Goal: Task Accomplishment & Management: Use online tool/utility

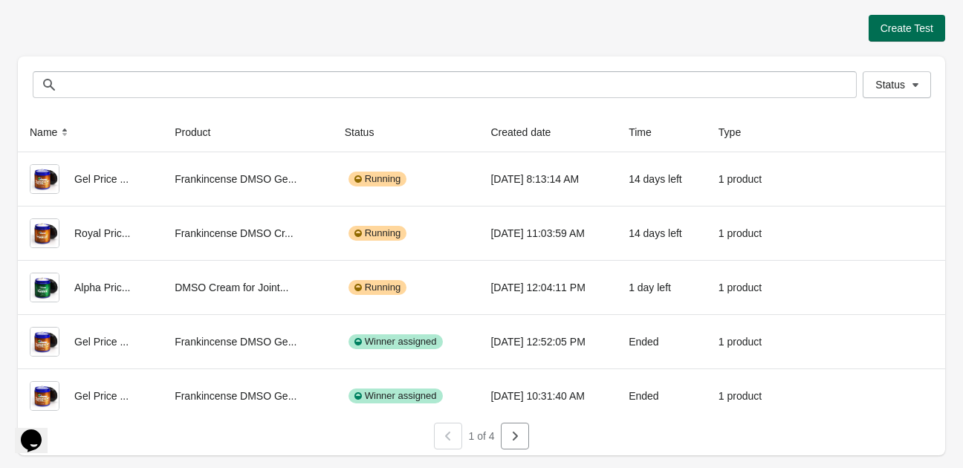
click at [913, 26] on span "Create Test" at bounding box center [906, 28] width 53 height 12
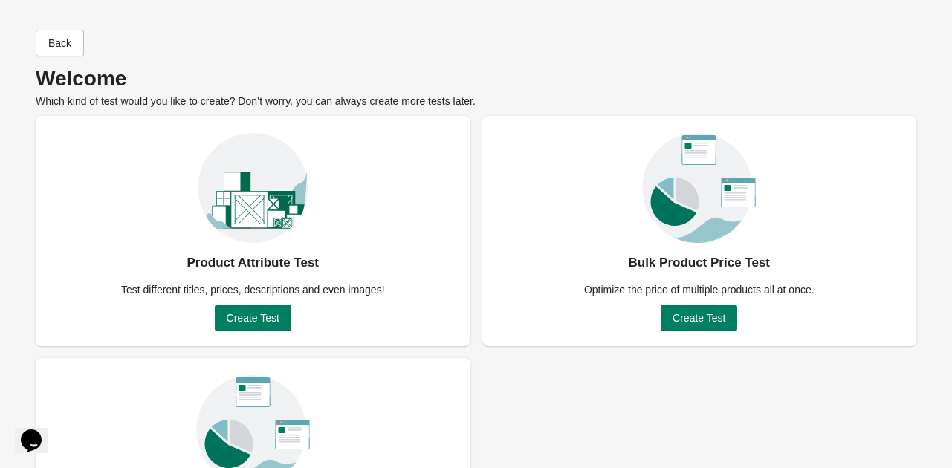
scroll to position [131, 0]
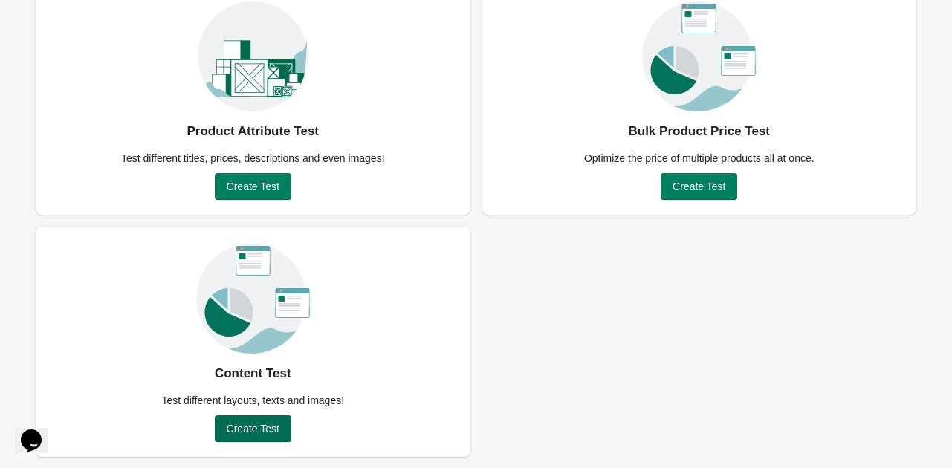
click at [276, 423] on span "Create Test" at bounding box center [253, 429] width 53 height 12
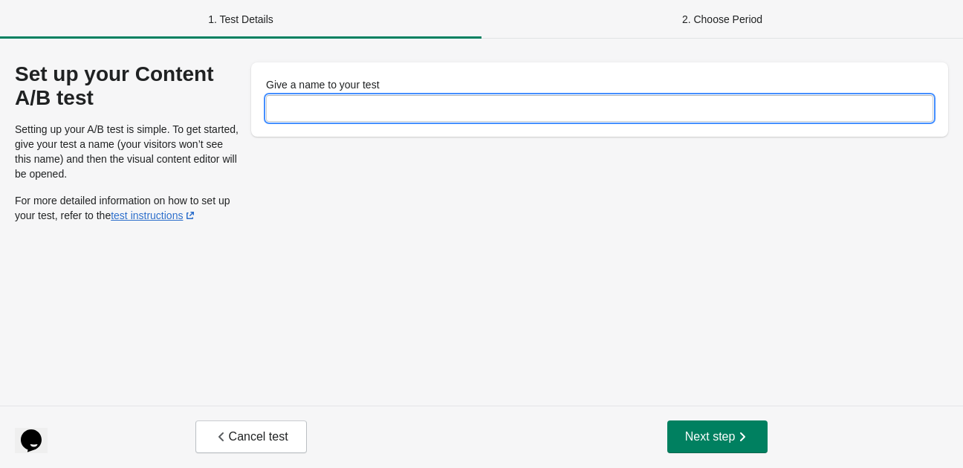
click at [350, 111] on input "Give a name to your test" at bounding box center [599, 108] width 667 height 27
type input "**********"
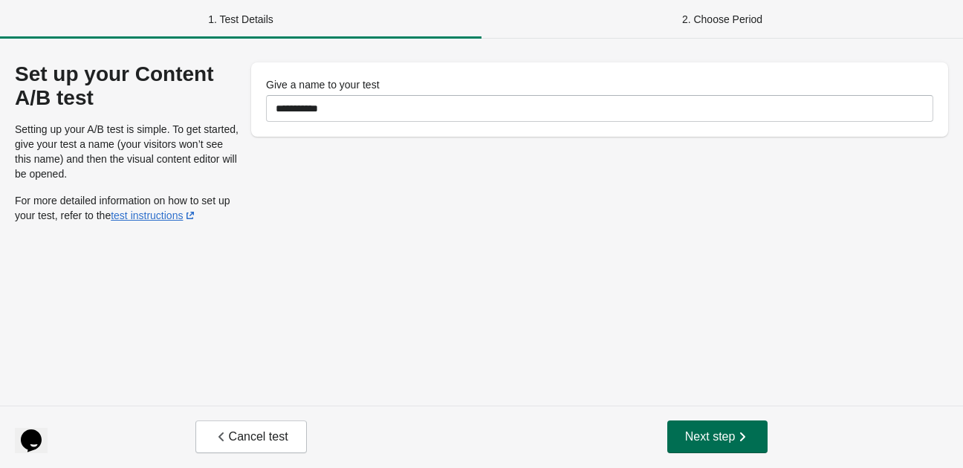
click at [706, 433] on span "Next step" at bounding box center [717, 436] width 65 height 15
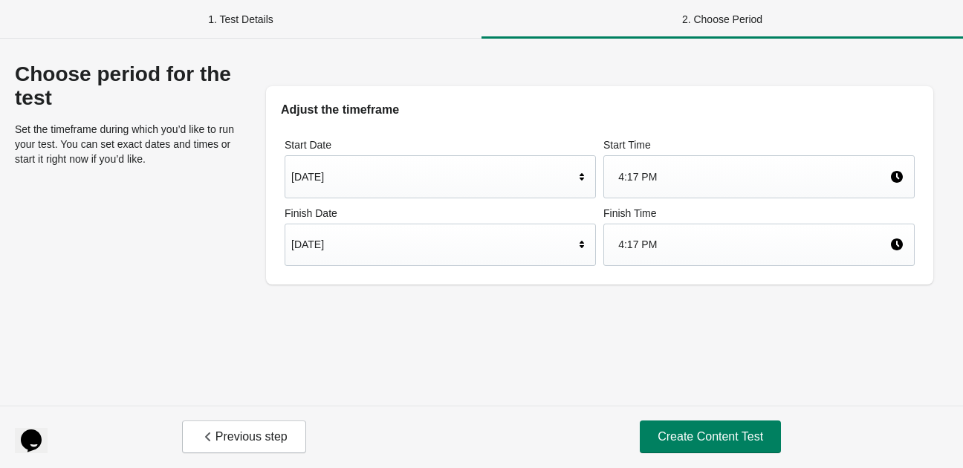
click at [573, 249] on div "[DATE]" at bounding box center [432, 244] width 283 height 28
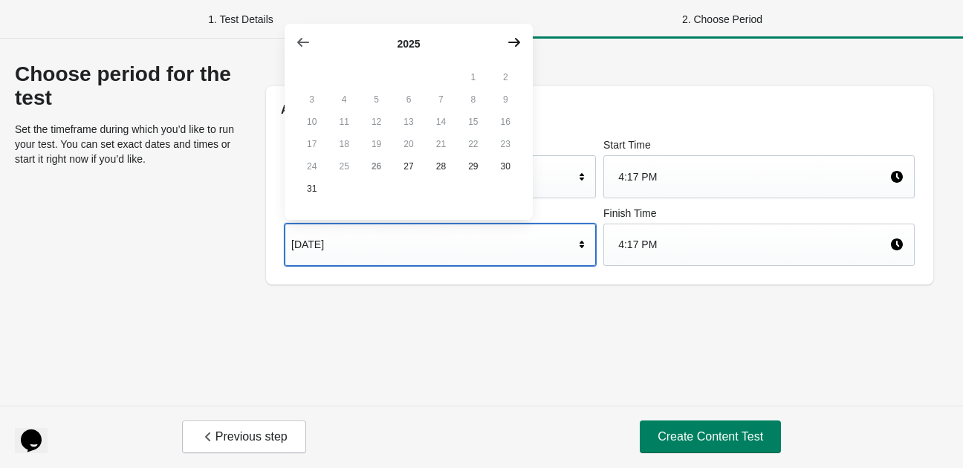
click at [518, 39] on icon "button" at bounding box center [514, 42] width 15 height 15
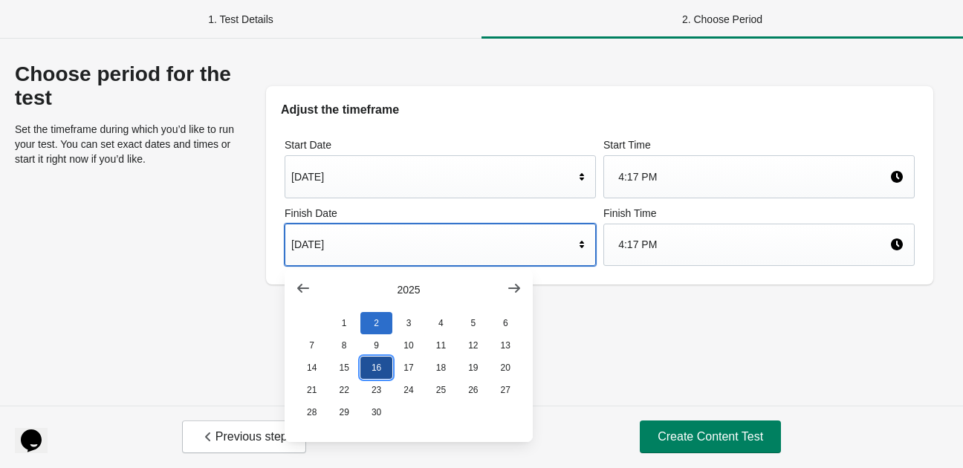
click at [372, 376] on button "16" at bounding box center [376, 368] width 32 height 22
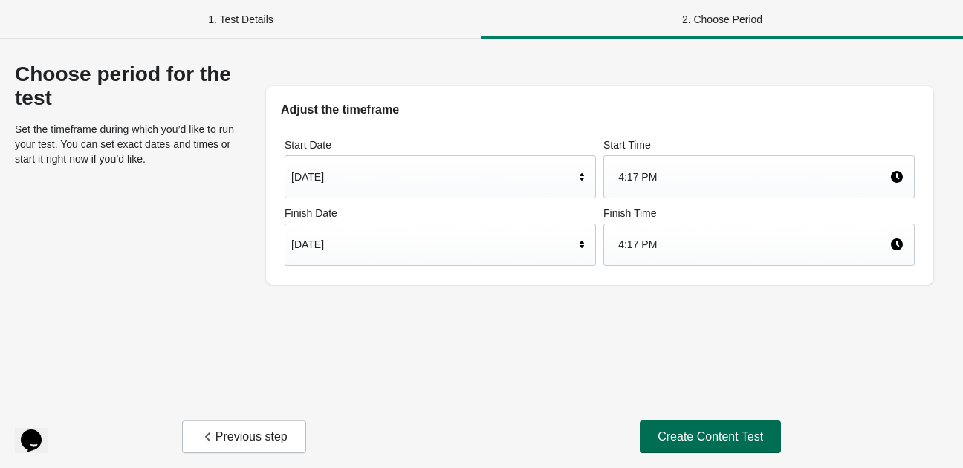
click at [688, 431] on span "Create Content Test" at bounding box center [709, 436] width 105 height 15
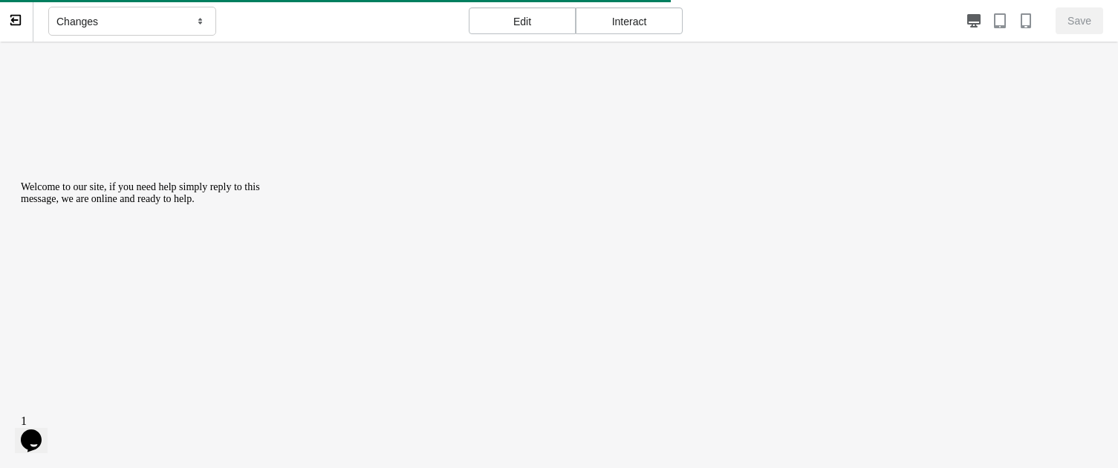
click at [654, 23] on div "Interact" at bounding box center [629, 20] width 107 height 27
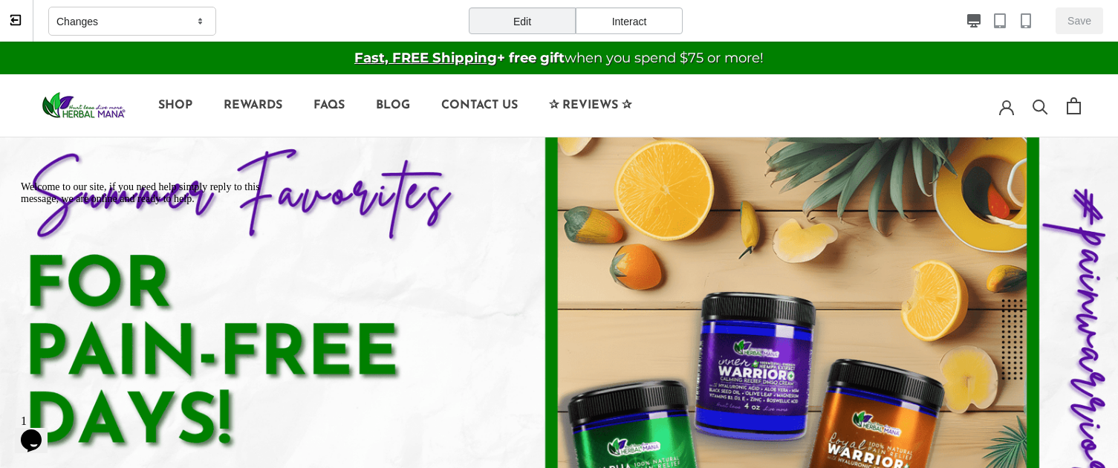
click at [636, 19] on div "Interact" at bounding box center [629, 20] width 107 height 27
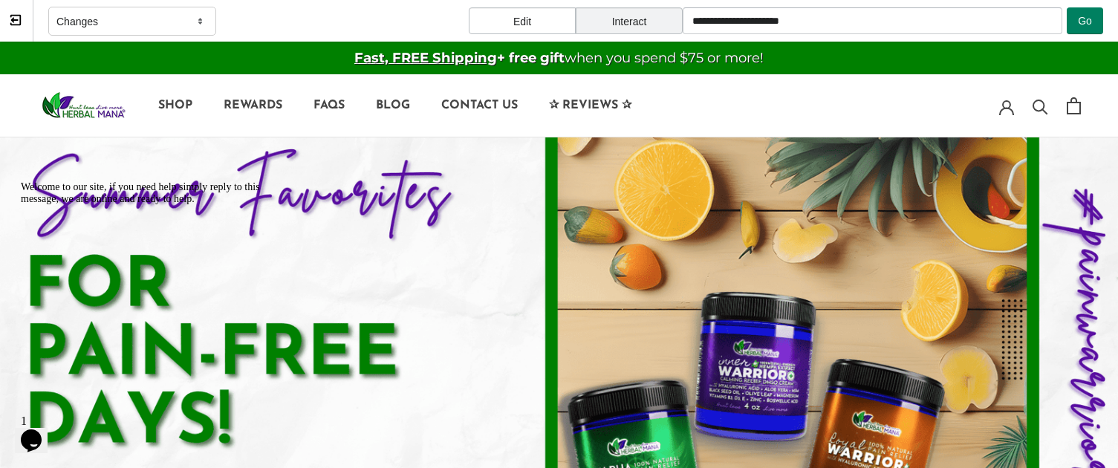
click at [170, 20] on div "Changes" at bounding box center [132, 22] width 168 height 30
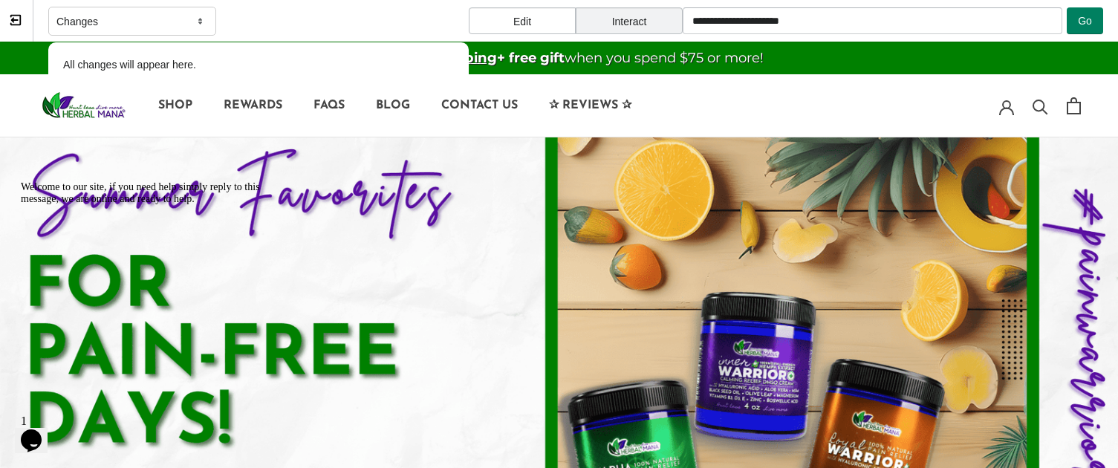
click at [107, 20] on div "Changes" at bounding box center [132, 22] width 168 height 30
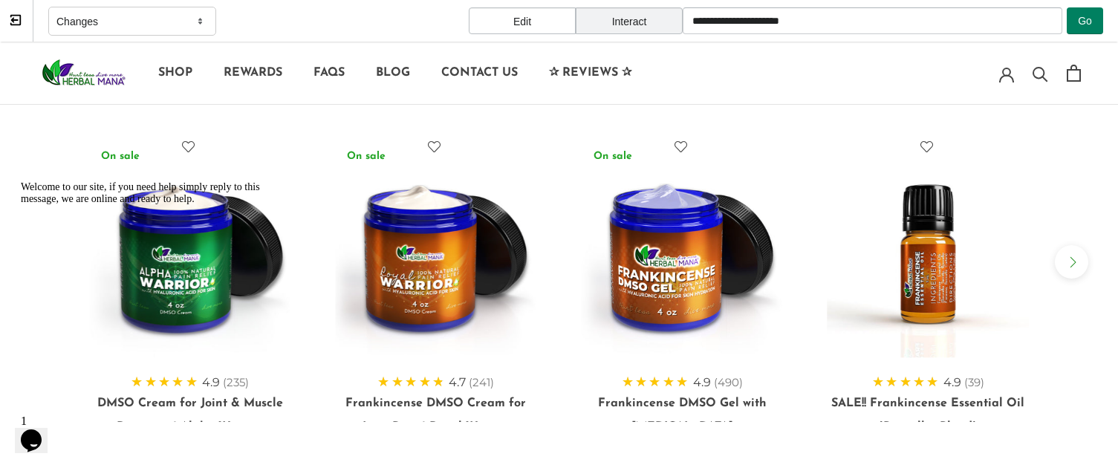
scroll to position [495, 0]
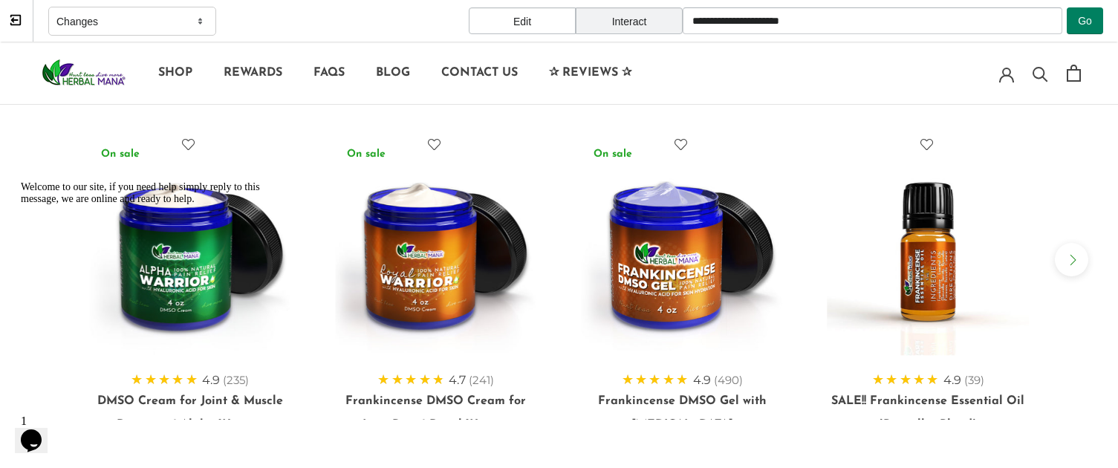
click at [411, 240] on img at bounding box center [435, 255] width 201 height 201
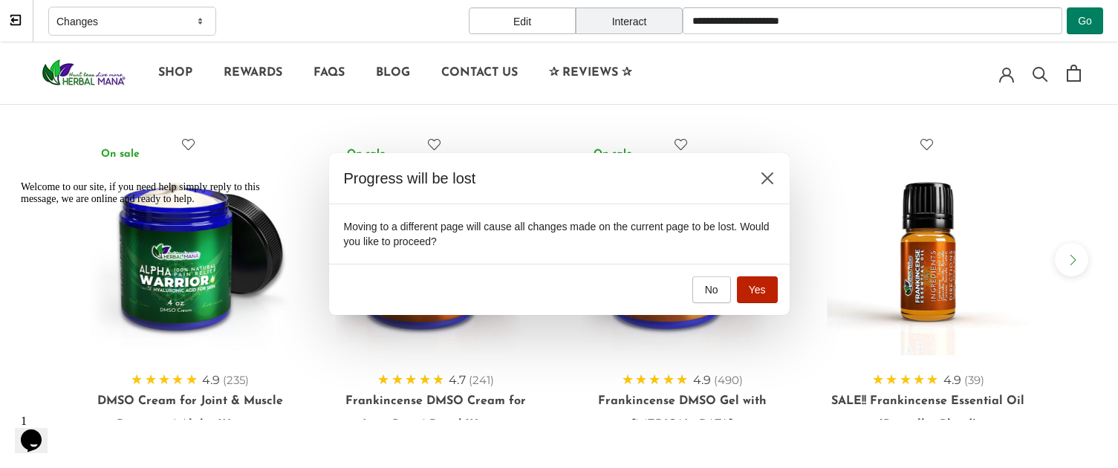
click at [764, 292] on span "Yes" at bounding box center [757, 290] width 17 height 12
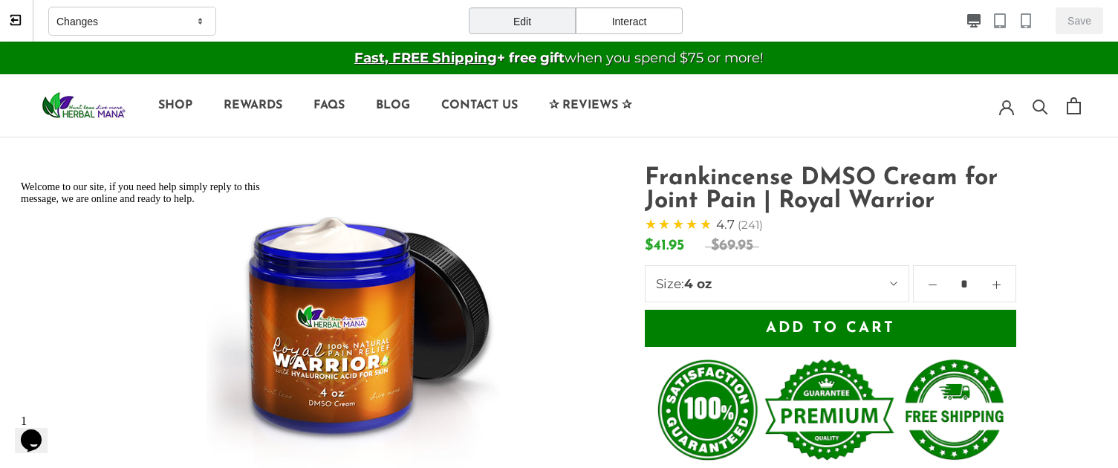
scroll to position [0, 0]
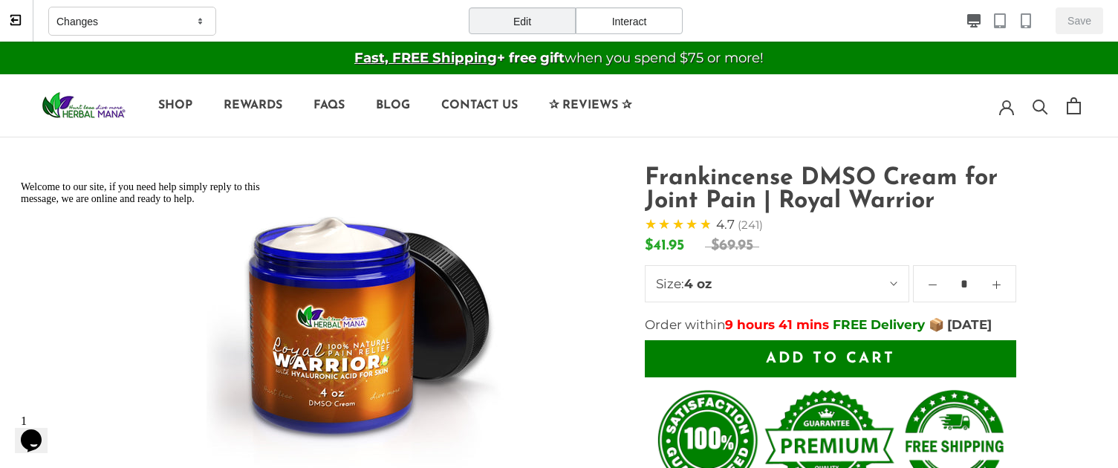
click at [781, 366] on span "Add to cart" at bounding box center [830, 358] width 129 height 15
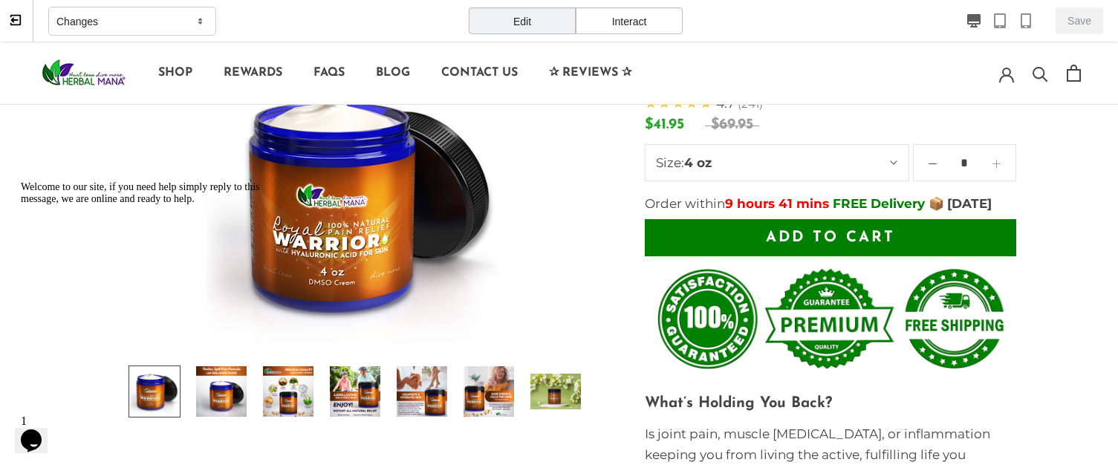
scroll to position [122, 0]
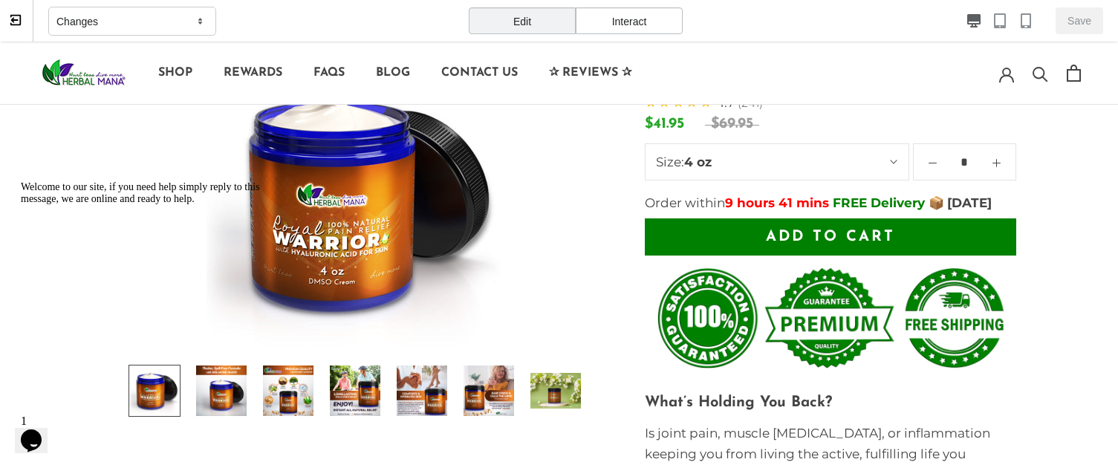
click at [962, 256] on button "Add to cart" at bounding box center [830, 236] width 371 height 37
click at [30, 440] on icon "Opens Chat This icon Opens the chat window." at bounding box center [31, 441] width 24 height 24
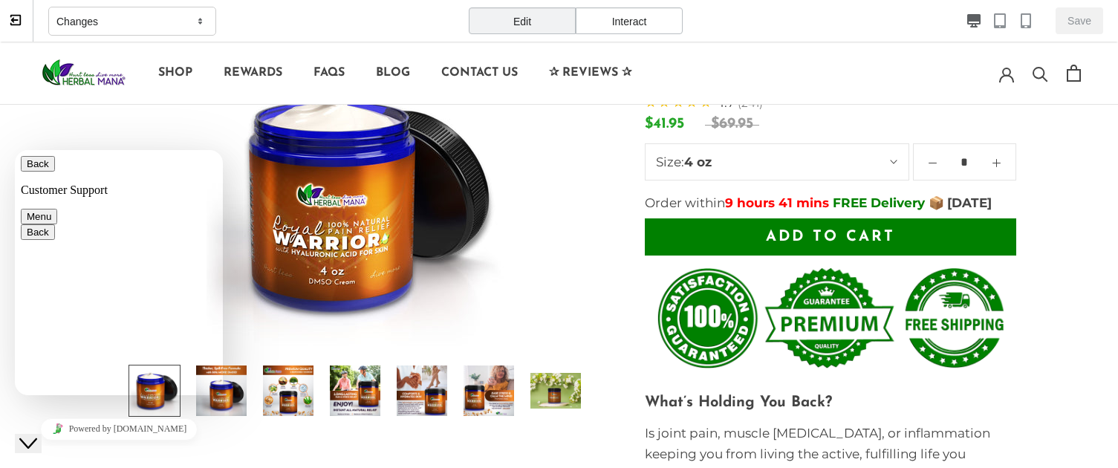
click at [15, 150] on textarea at bounding box center [15, 150] width 0 height 0
type textarea "**********"
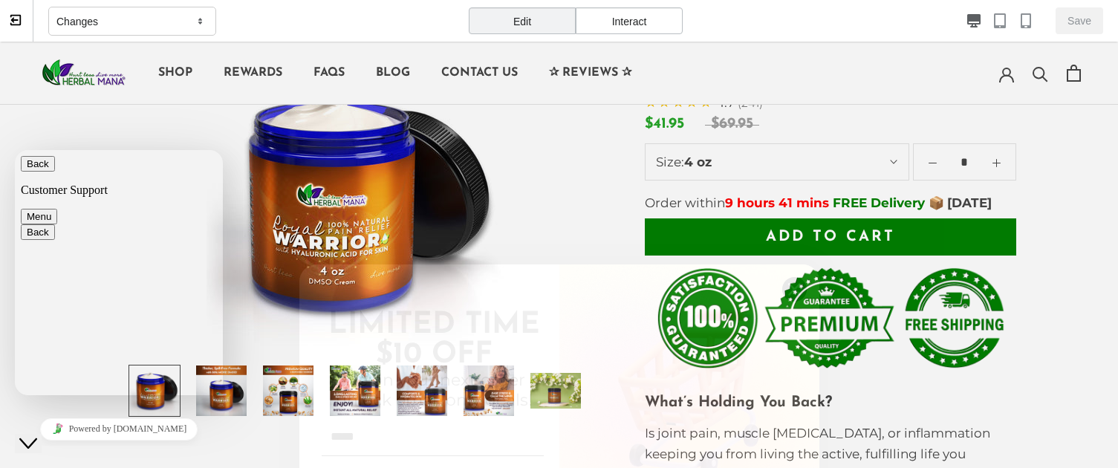
type input "*****"
click at [799, 290] on circle "Close dialog" at bounding box center [793, 289] width 25 height 25
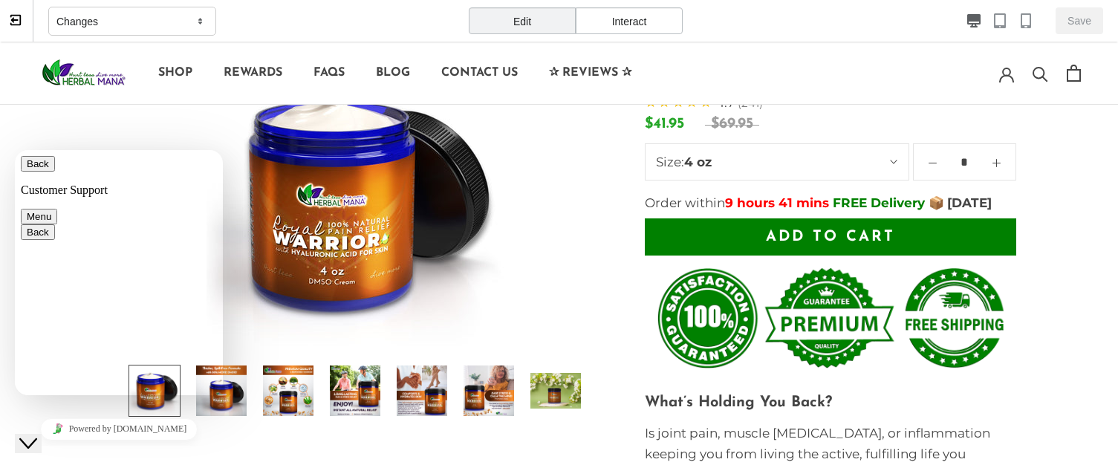
click at [15, 150] on textarea "**********" at bounding box center [15, 150] width 0 height 0
type textarea "**********"
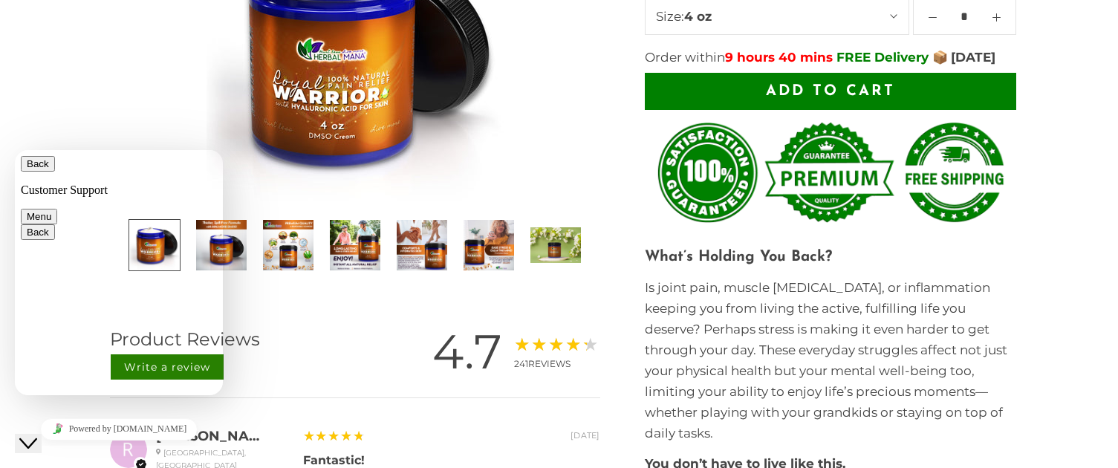
scroll to position [151, 0]
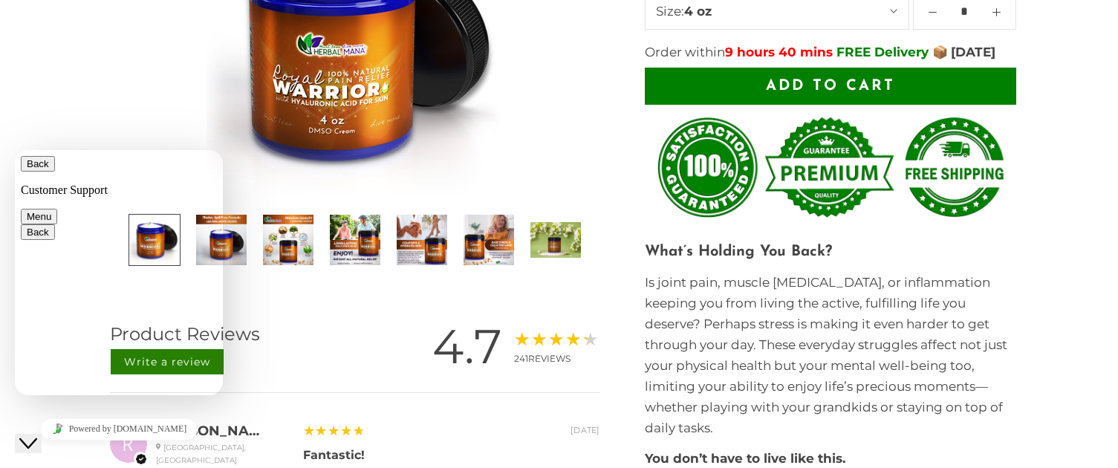
click at [37, 435] on icon "Close Chat This icon closes the chat window." at bounding box center [28, 444] width 18 height 18
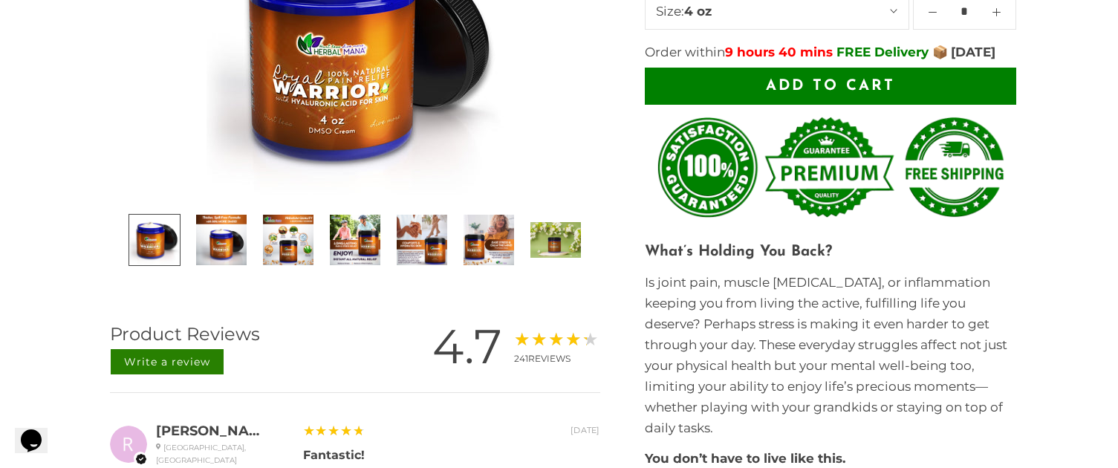
scroll to position [0, 0]
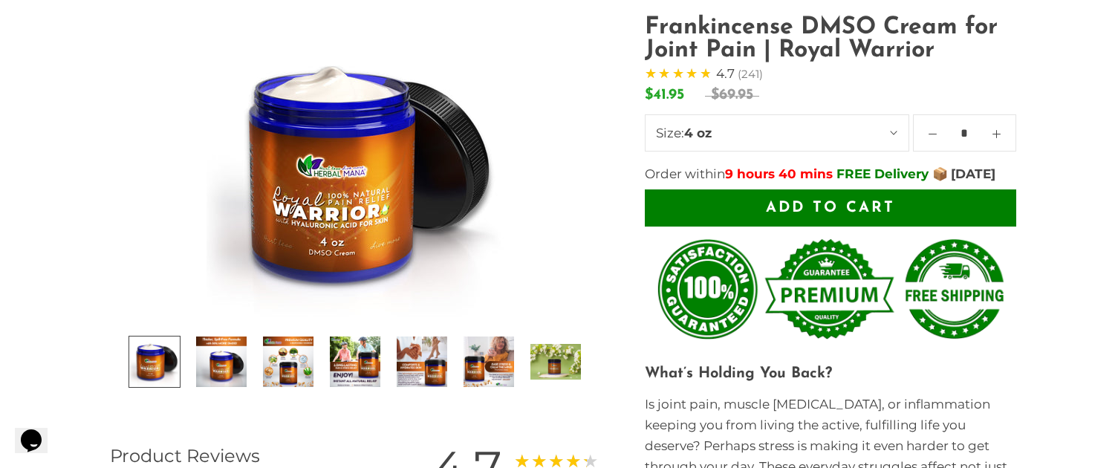
click at [826, 215] on span "Add to cart" at bounding box center [830, 208] width 129 height 15
click at [962, 227] on button "Add to cart" at bounding box center [830, 207] width 371 height 37
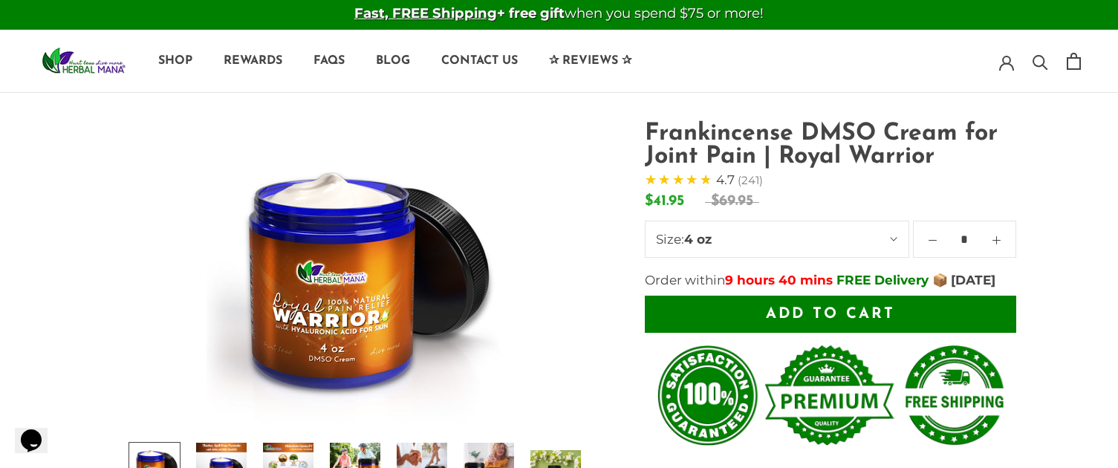
scroll to position [44, 0]
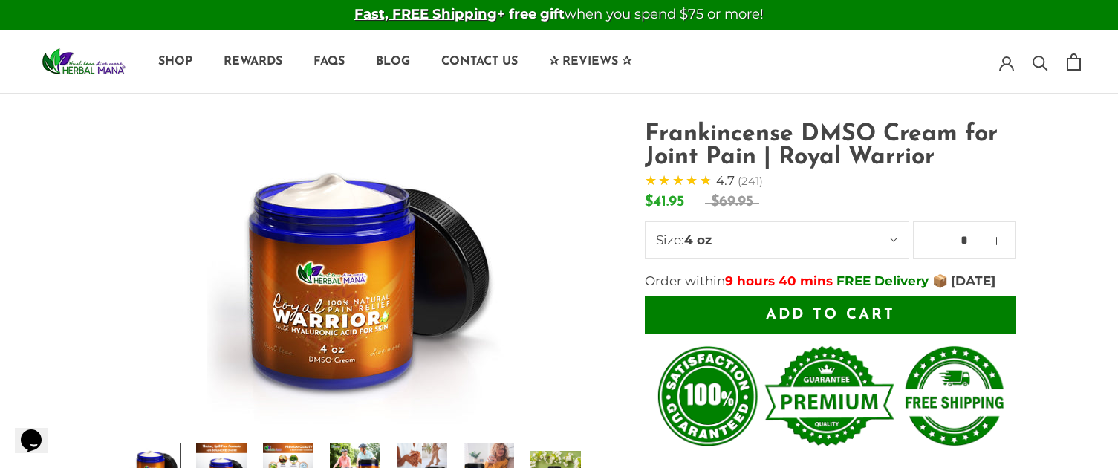
click at [874, 242] on button "Size: 4 oz" at bounding box center [777, 239] width 264 height 37
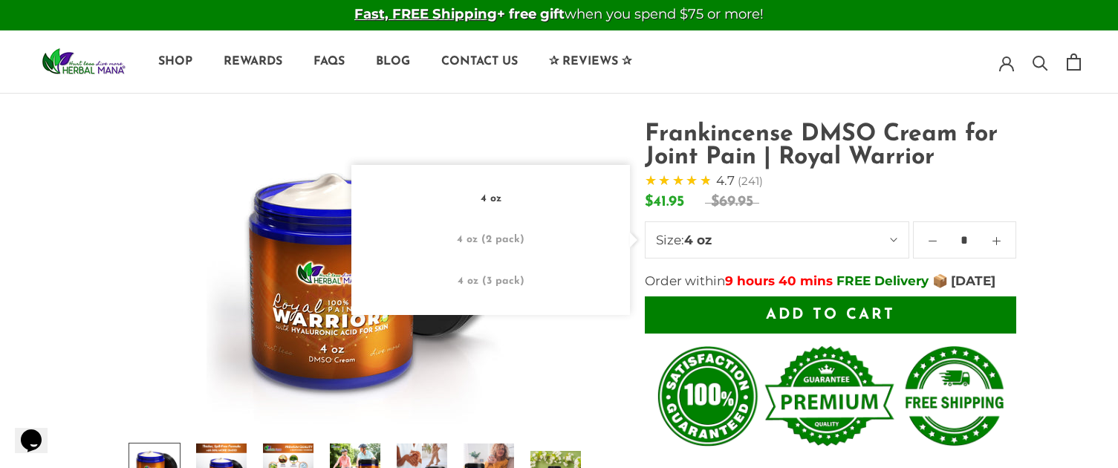
click at [874, 242] on button "Size: 4 oz" at bounding box center [777, 239] width 264 height 37
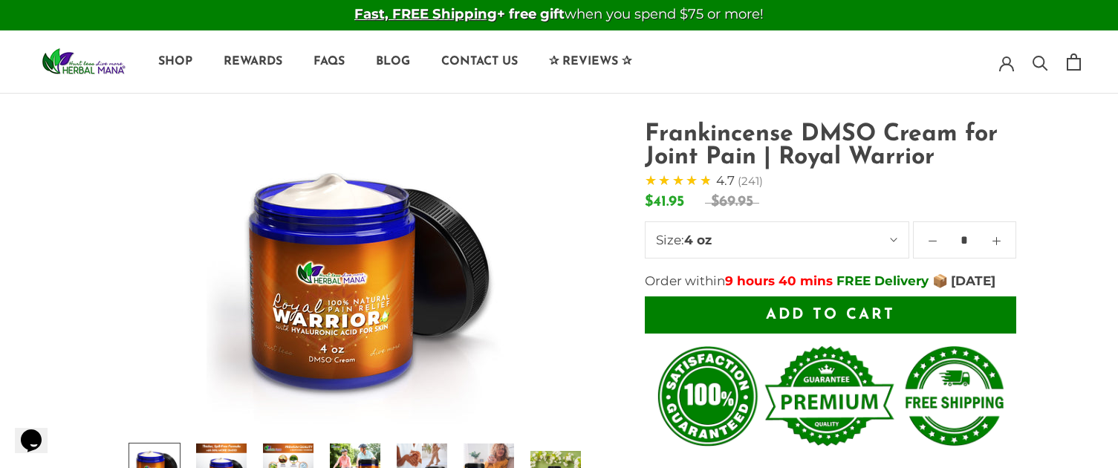
click at [874, 242] on button "Size: 4 oz" at bounding box center [777, 239] width 264 height 37
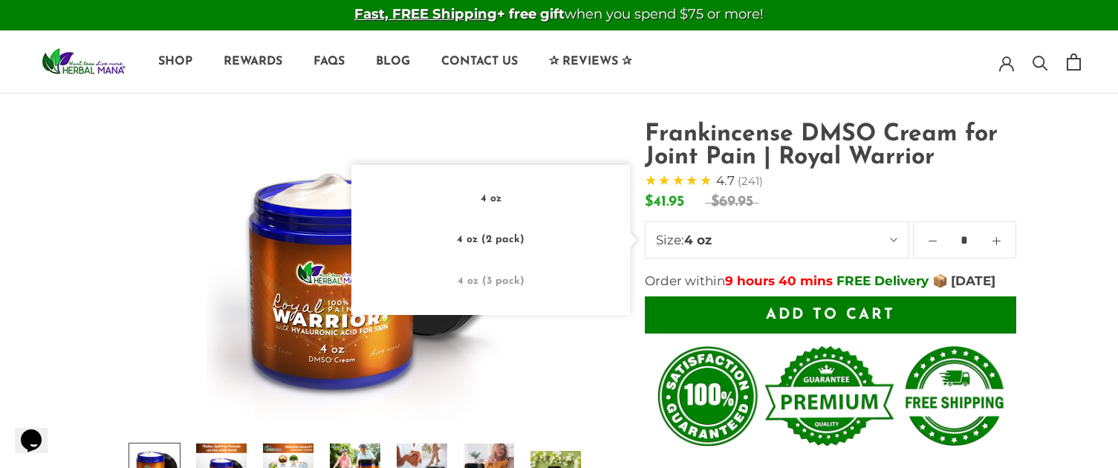
click at [481, 241] on button "4 oz (2 pack)" at bounding box center [490, 239] width 279 height 41
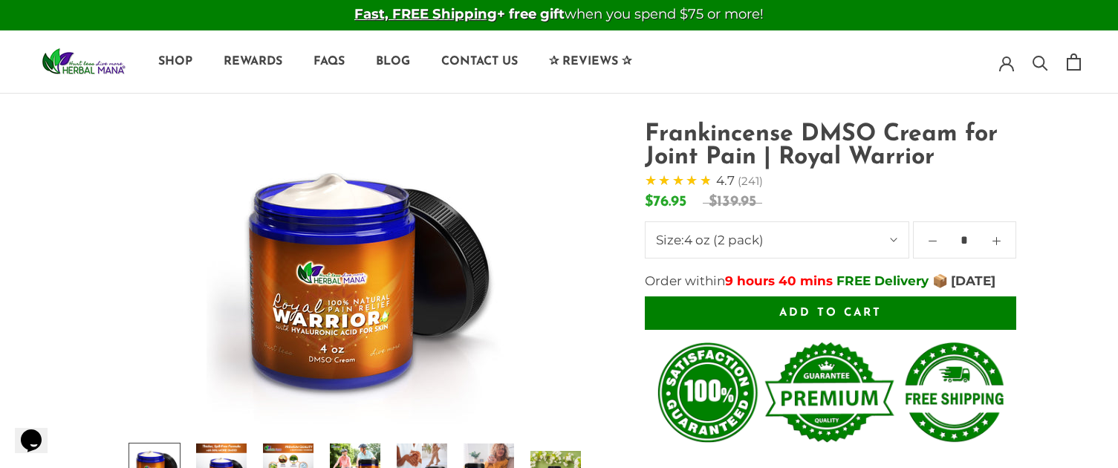
click at [813, 330] on button "Add to cart" at bounding box center [830, 312] width 371 height 33
click at [813, 319] on span "Add to cart" at bounding box center [830, 313] width 103 height 11
click at [954, 330] on button "Add to cart" at bounding box center [830, 312] width 371 height 33
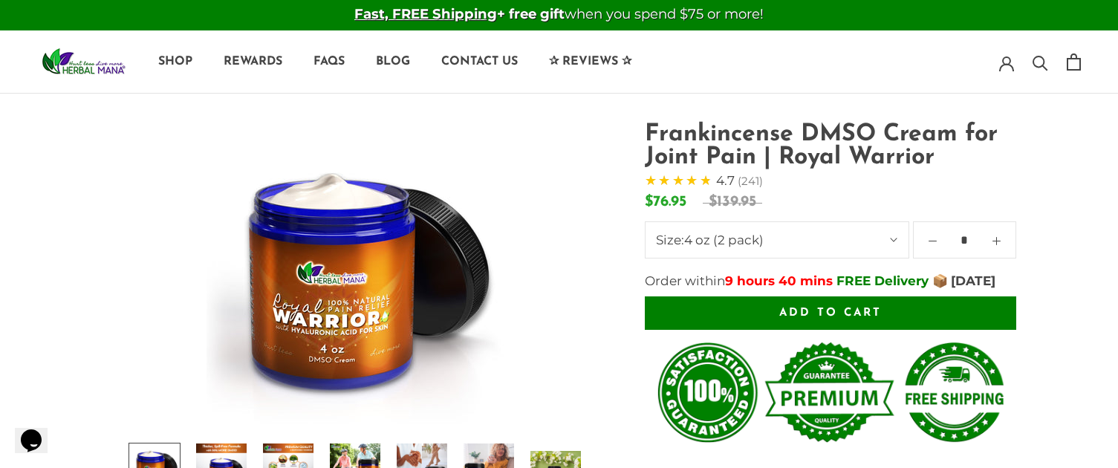
click at [954, 330] on button "Add to cart" at bounding box center [830, 312] width 371 height 33
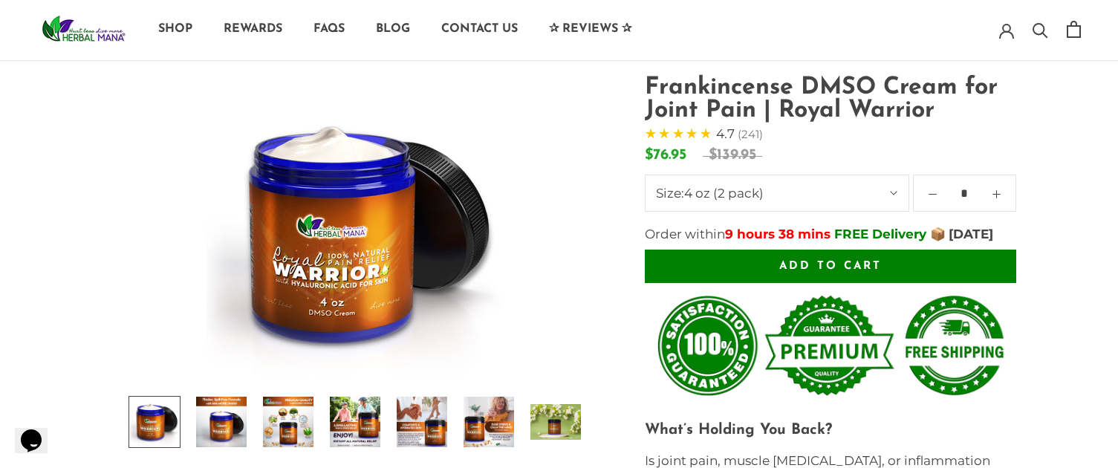
scroll to position [0, 0]
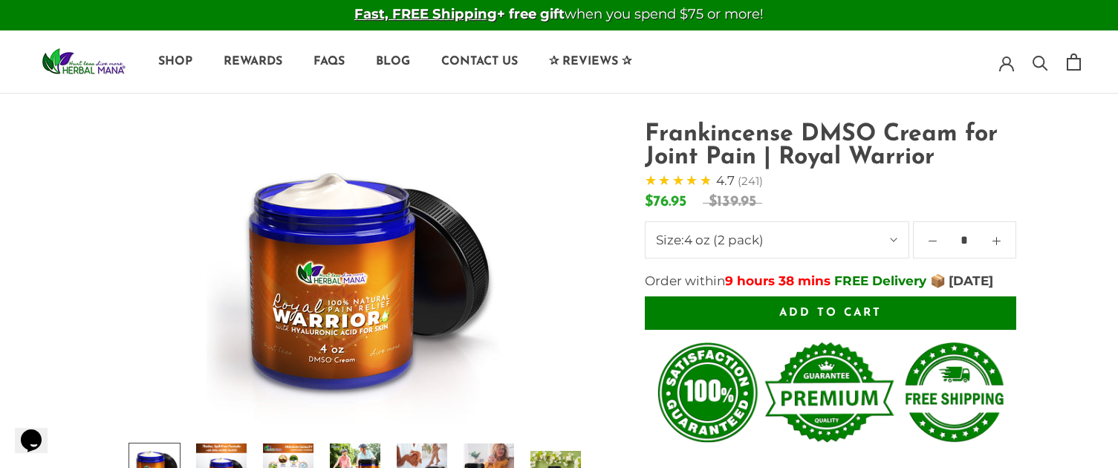
click at [944, 330] on button "Add to cart" at bounding box center [830, 312] width 371 height 33
click at [962, 62] on link at bounding box center [1074, 61] width 14 height 17
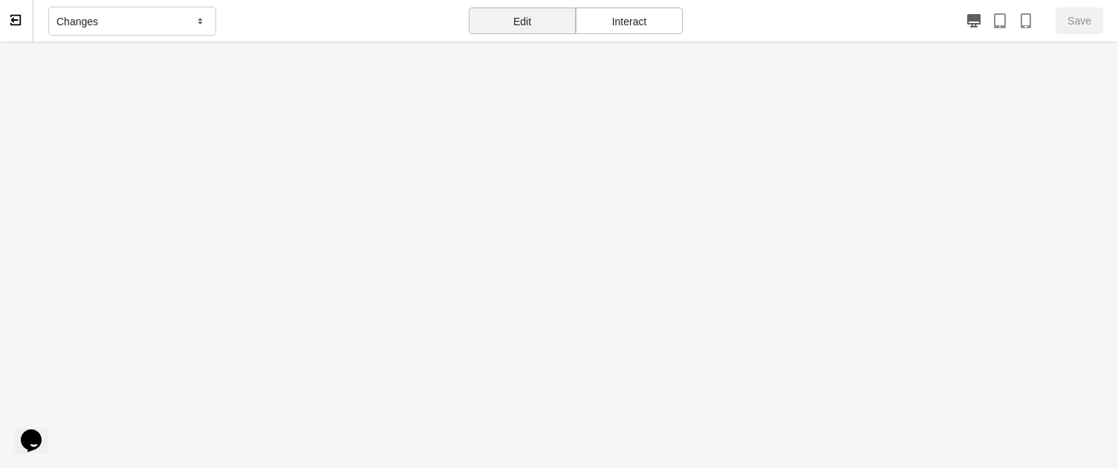
click at [617, 14] on div "Interact" at bounding box center [629, 20] width 107 height 27
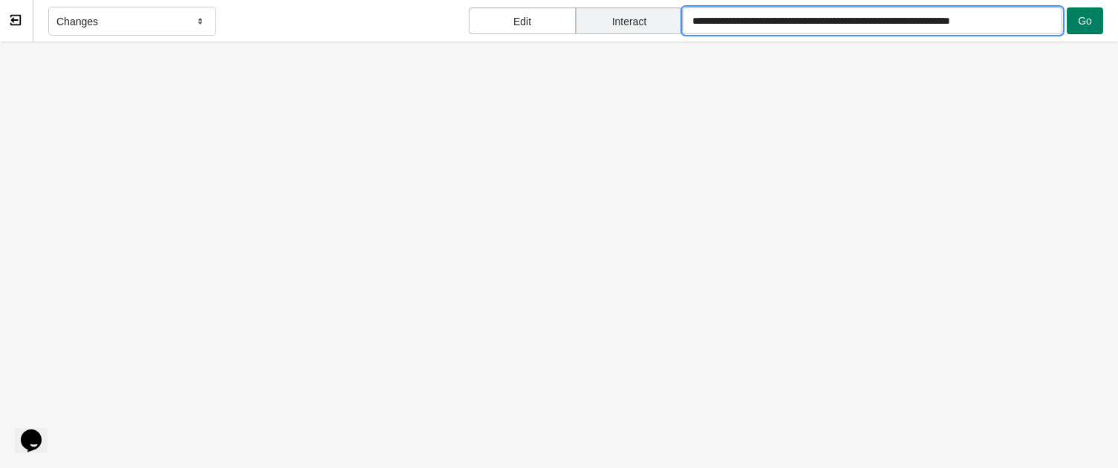
click at [816, 28] on input "**********" at bounding box center [873, 20] width 380 height 27
type input "**********"
click at [962, 26] on span "Go" at bounding box center [1085, 21] width 14 height 12
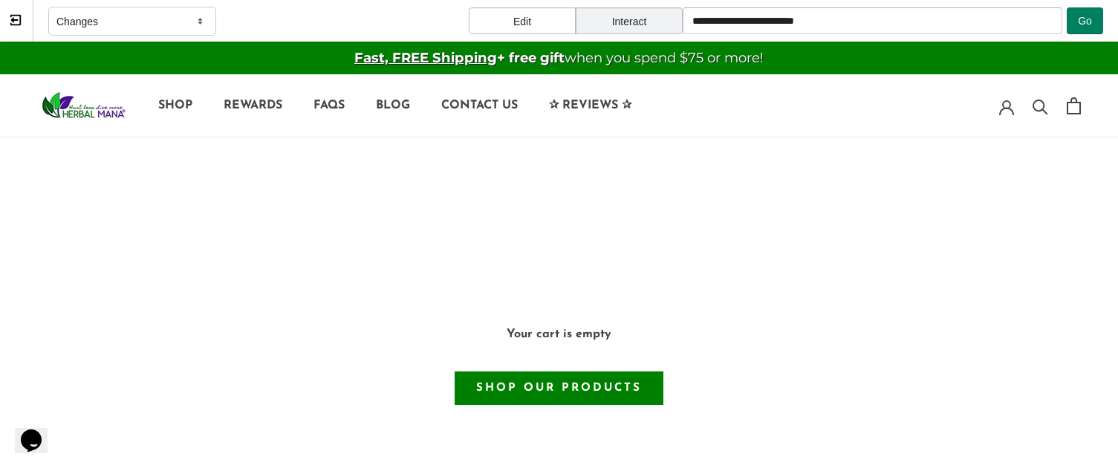
click at [570, 329] on h1 "Your cart is empty" at bounding box center [558, 334] width 999 height 23
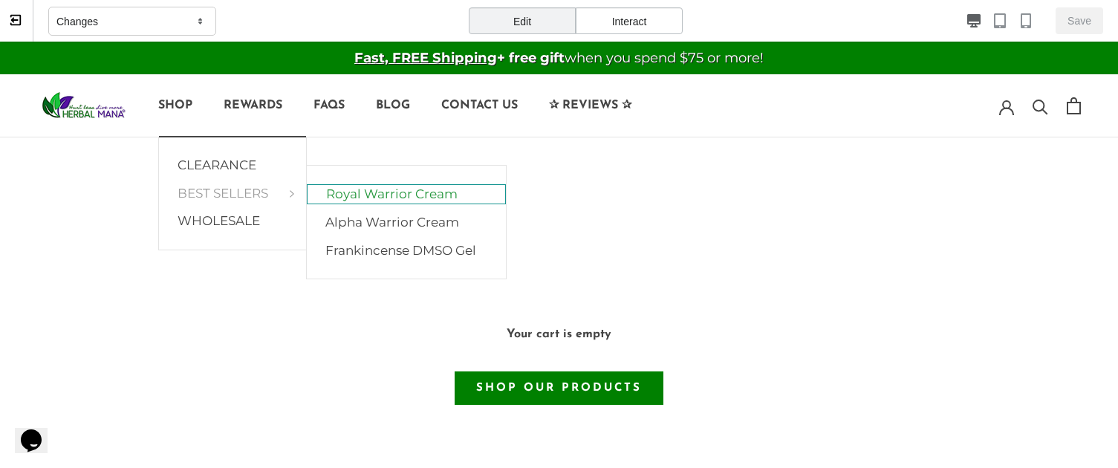
click at [386, 192] on link "Royal Warrior Cream" at bounding box center [406, 194] width 199 height 21
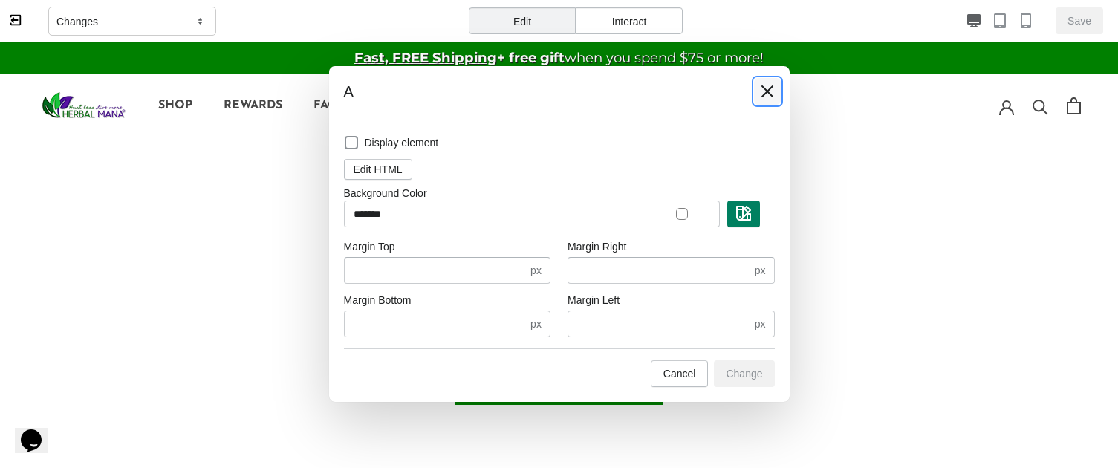
click at [767, 91] on icon at bounding box center [767, 91] width 12 height 12
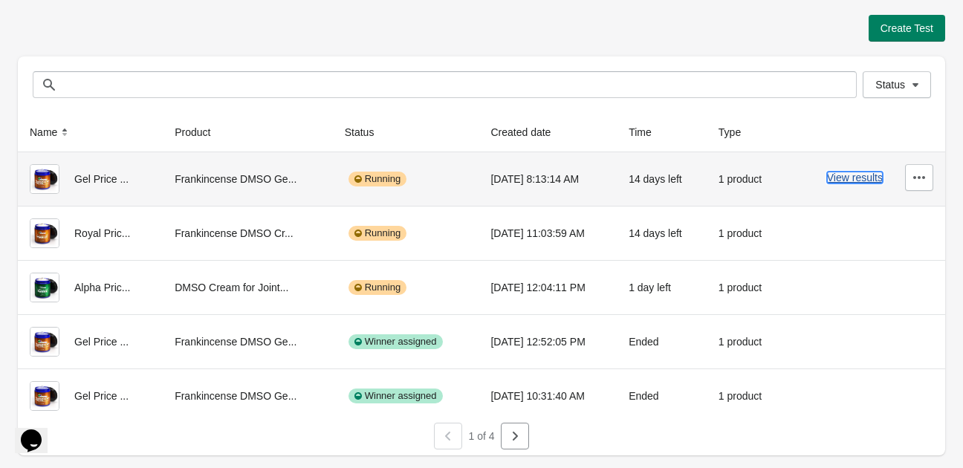
click at [871, 178] on button "View results" at bounding box center [855, 178] width 56 height 12
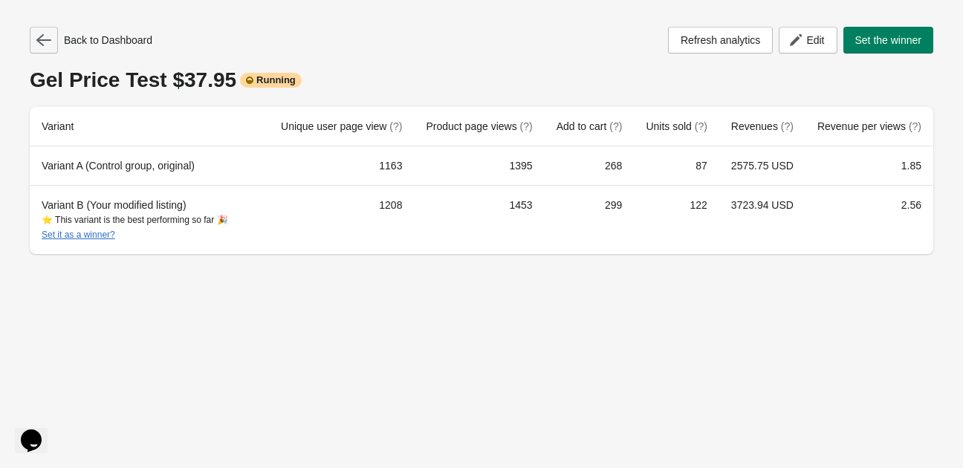
click at [40, 36] on icon "button" at bounding box center [43, 40] width 15 height 15
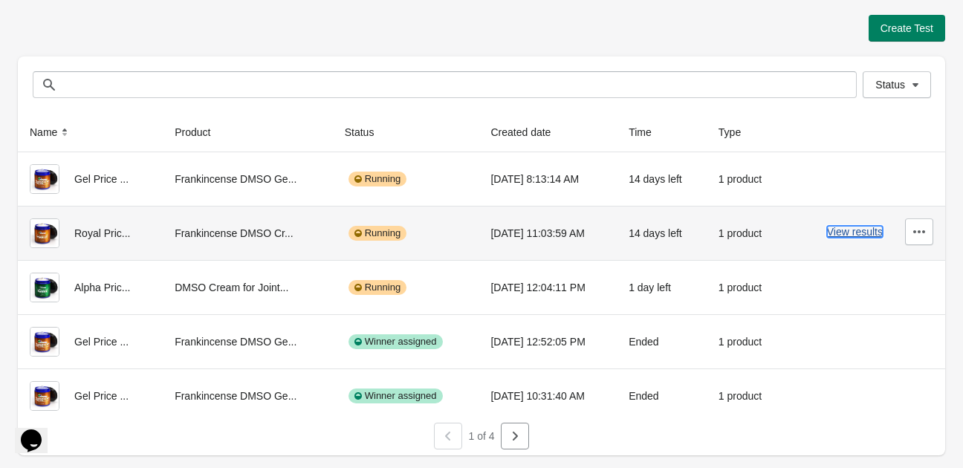
click at [845, 233] on button "View results" at bounding box center [855, 232] width 56 height 12
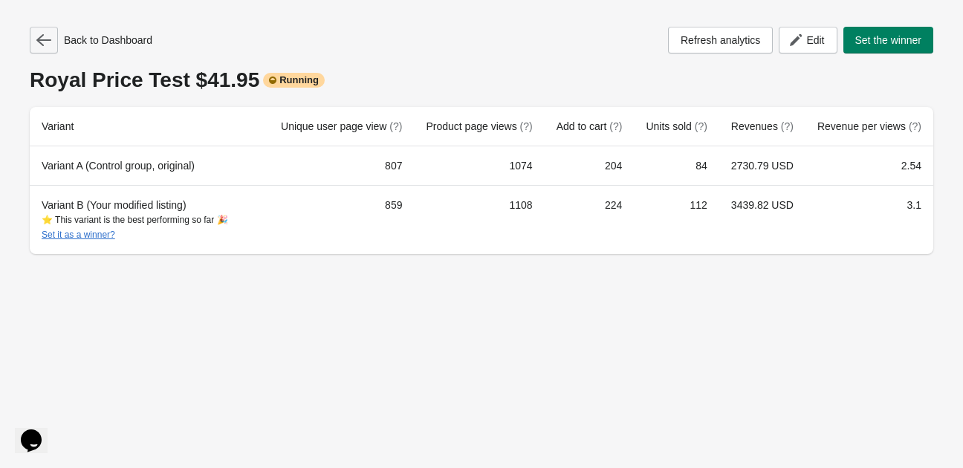
click at [48, 41] on icon "button" at bounding box center [43, 40] width 15 height 15
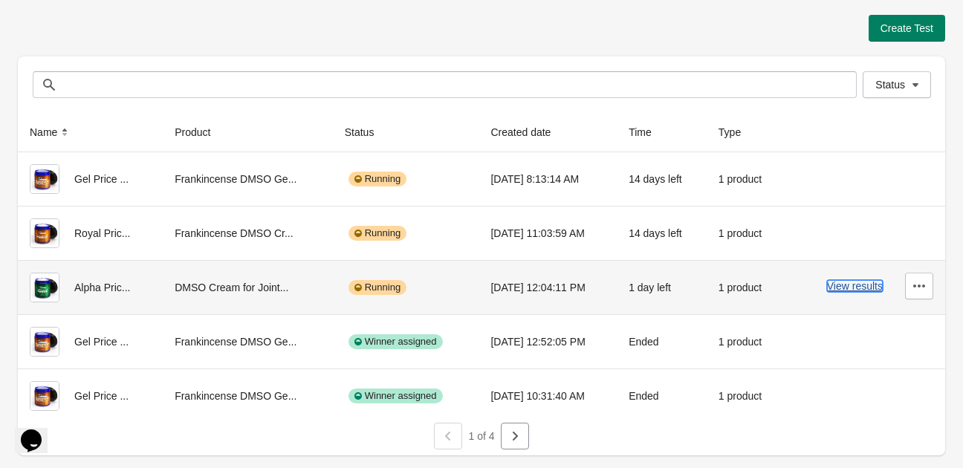
click at [845, 281] on button "View results" at bounding box center [855, 286] width 56 height 12
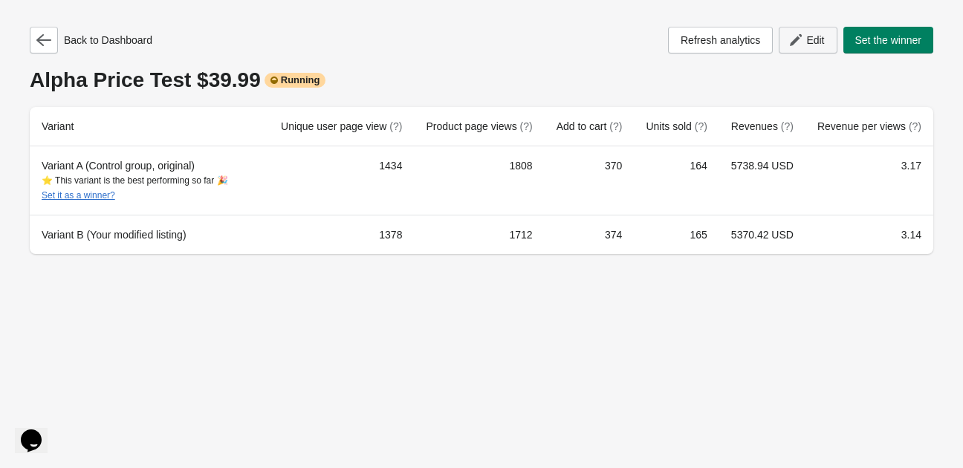
click at [790, 46] on icon "button" at bounding box center [795, 40] width 15 height 15
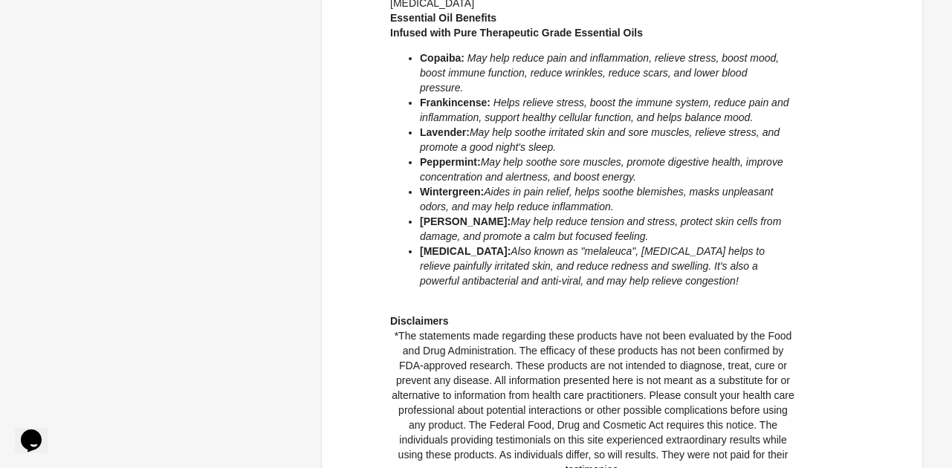
scroll to position [1275, 0]
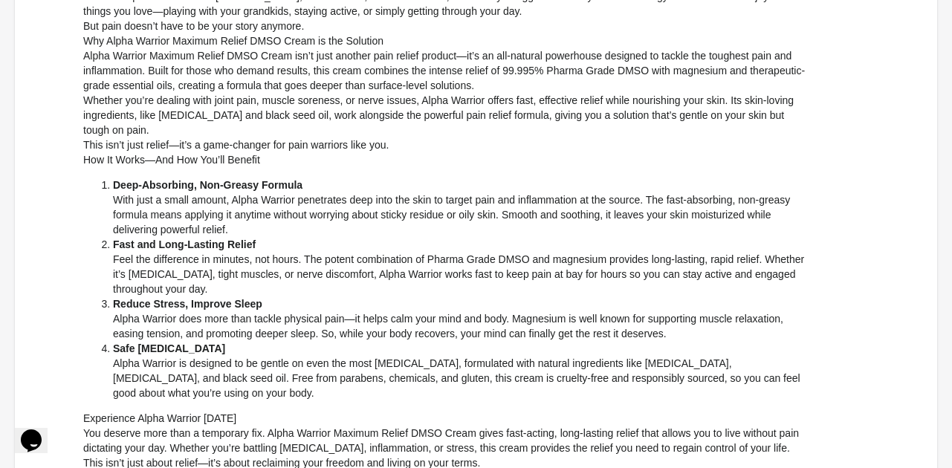
scroll to position [0, 0]
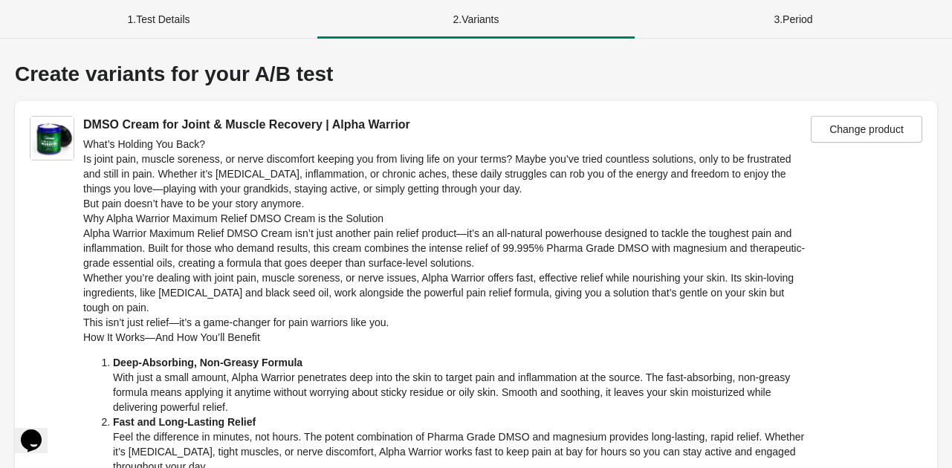
click at [173, 22] on div "1 . Test Details" at bounding box center [158, 19] width 317 height 39
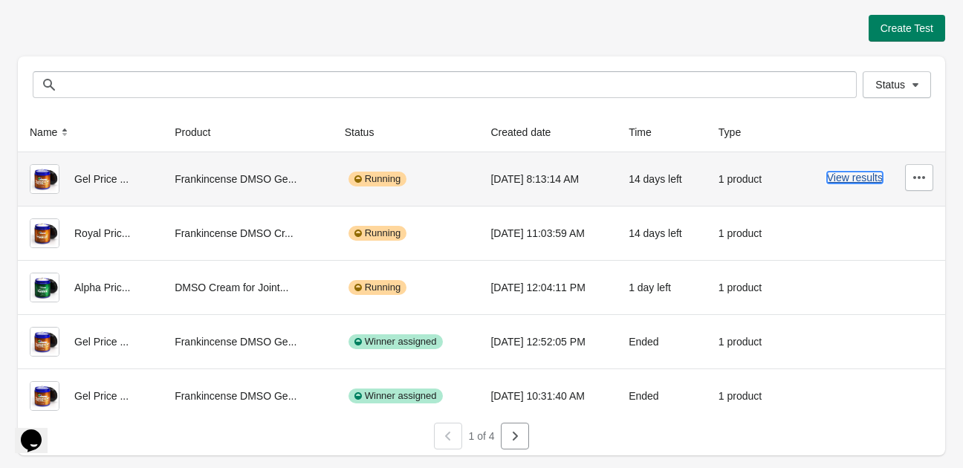
click at [836, 181] on button "View results" at bounding box center [855, 178] width 56 height 12
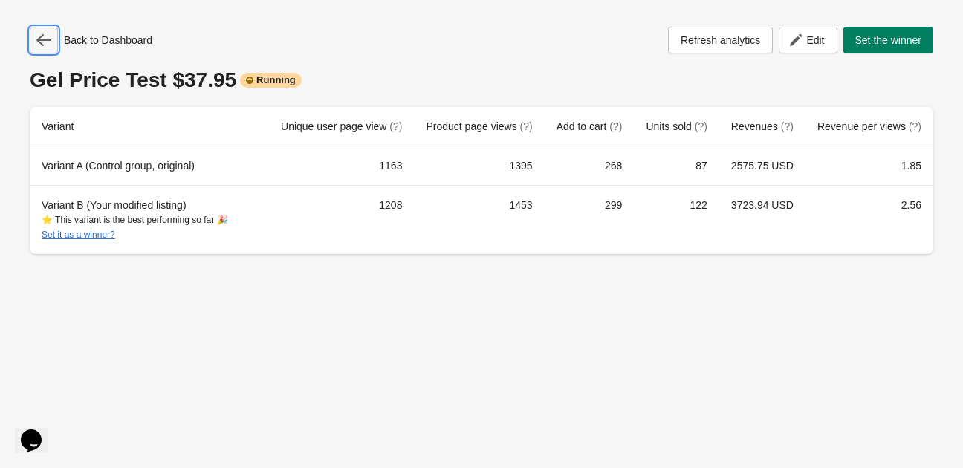
click at [33, 53] on button "button" at bounding box center [44, 40] width 28 height 27
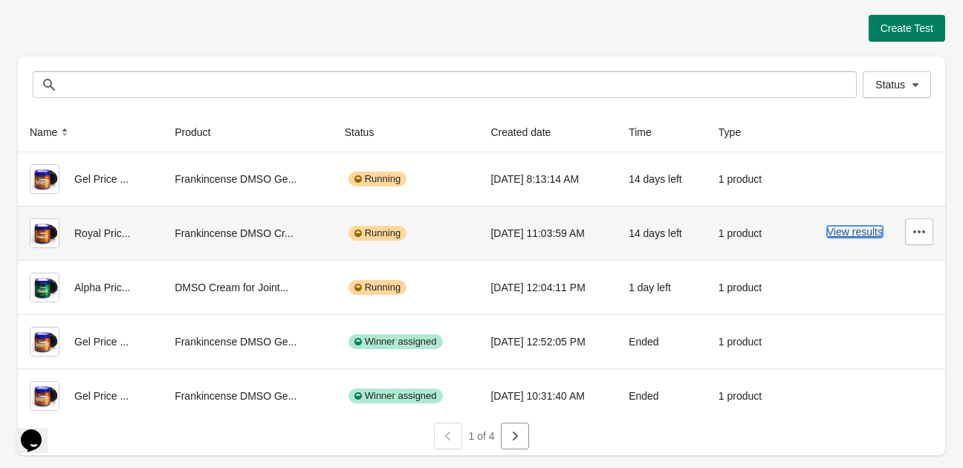
click at [856, 229] on button "View results" at bounding box center [855, 232] width 56 height 12
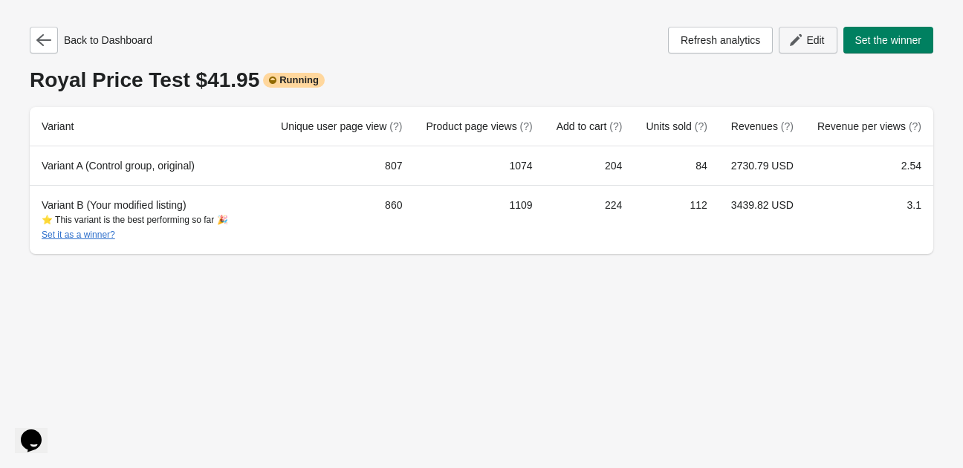
click at [806, 45] on span "Edit" at bounding box center [815, 40] width 18 height 12
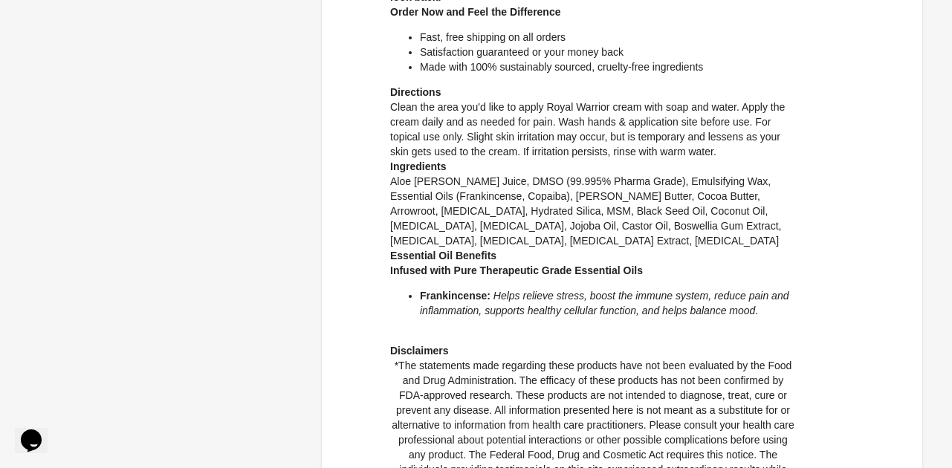
scroll to position [1053, 0]
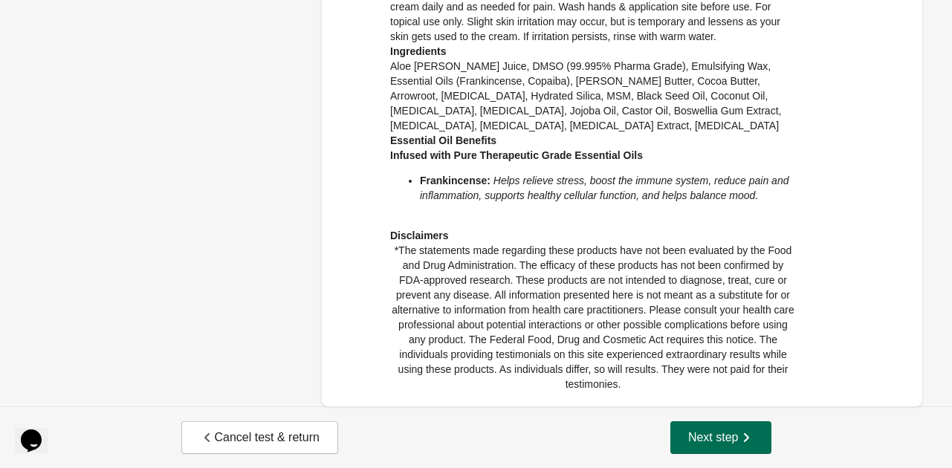
click at [707, 443] on span "Next step" at bounding box center [720, 437] width 65 height 15
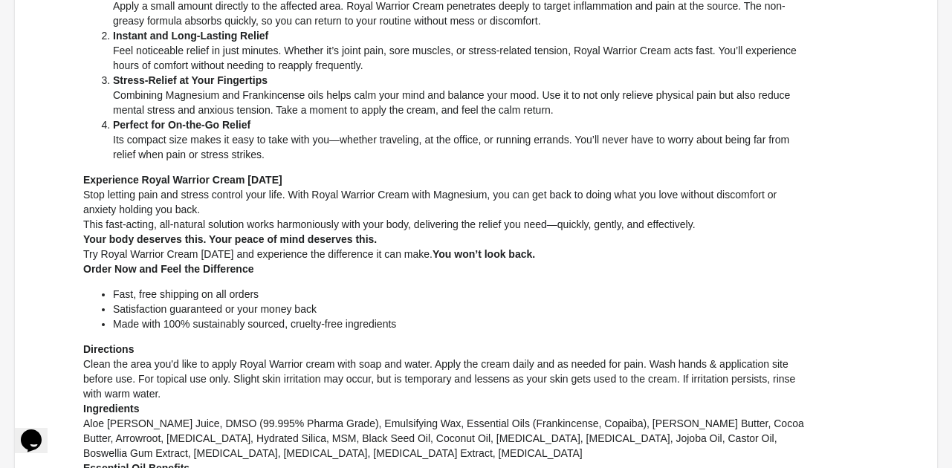
scroll to position [321, 0]
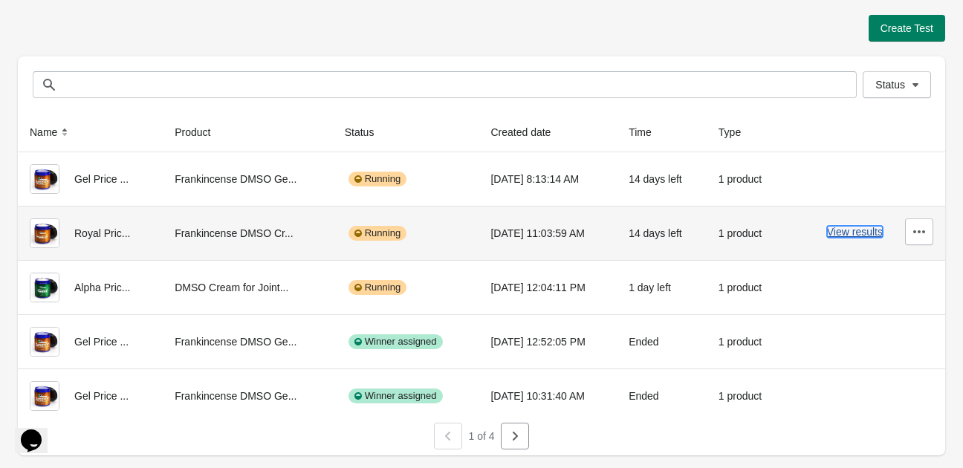
click at [850, 232] on button "View results" at bounding box center [855, 232] width 56 height 12
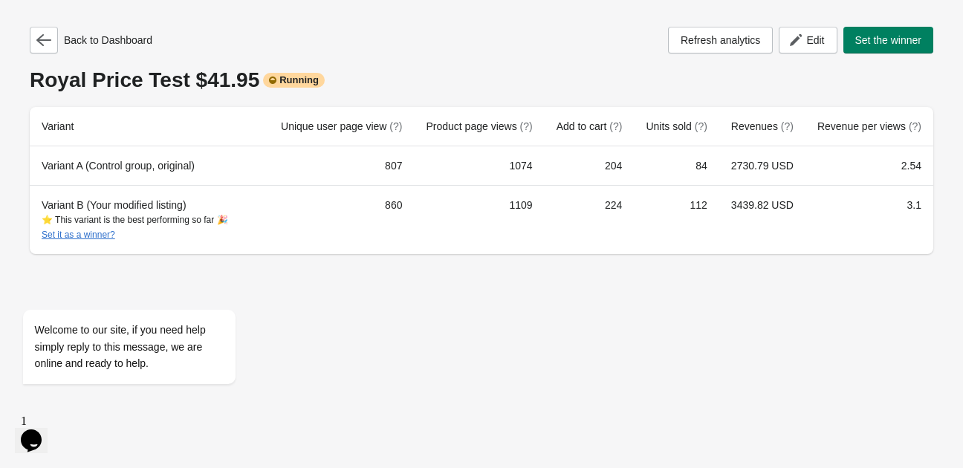
click at [42, 433] on icon "Chat widget" at bounding box center [31, 440] width 21 height 22
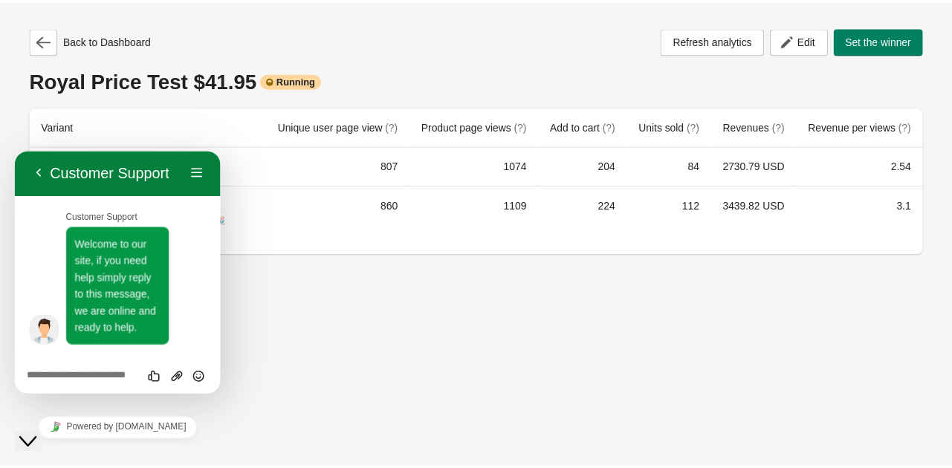
scroll to position [759, 0]
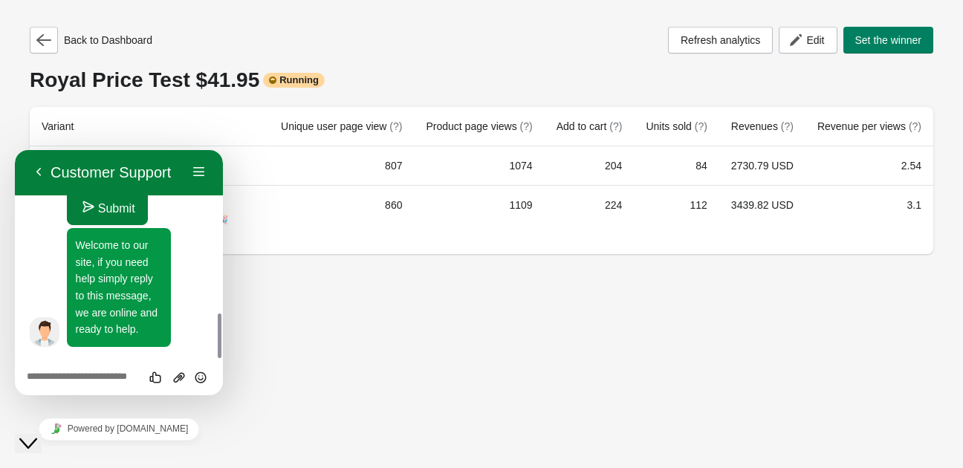
click at [37, 435] on icon "Close Chat This icon closes the chat window." at bounding box center [28, 444] width 18 height 18
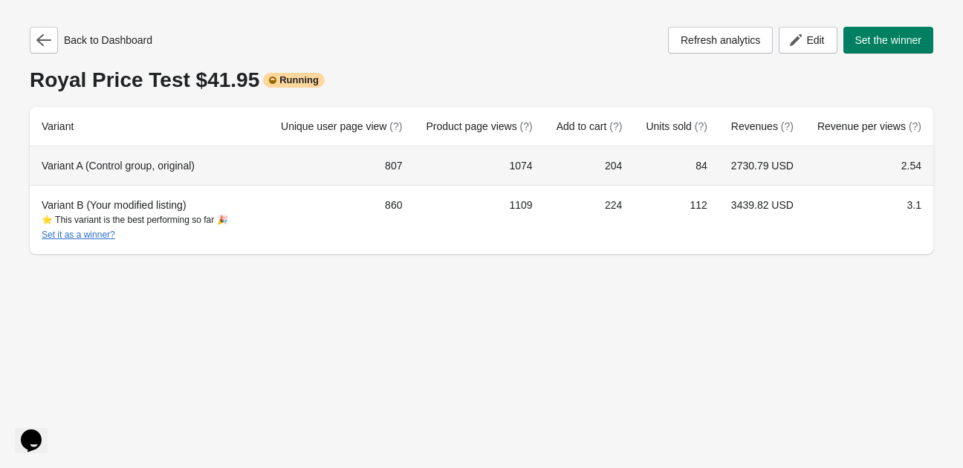
click at [406, 164] on td "807" at bounding box center [341, 165] width 145 height 39
copy td "807"
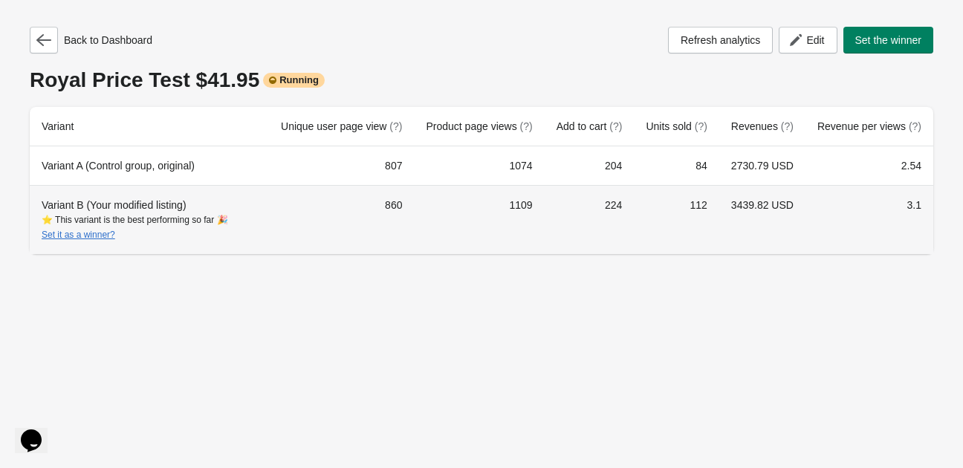
click at [398, 204] on td "860" at bounding box center [341, 219] width 145 height 69
copy td "860"
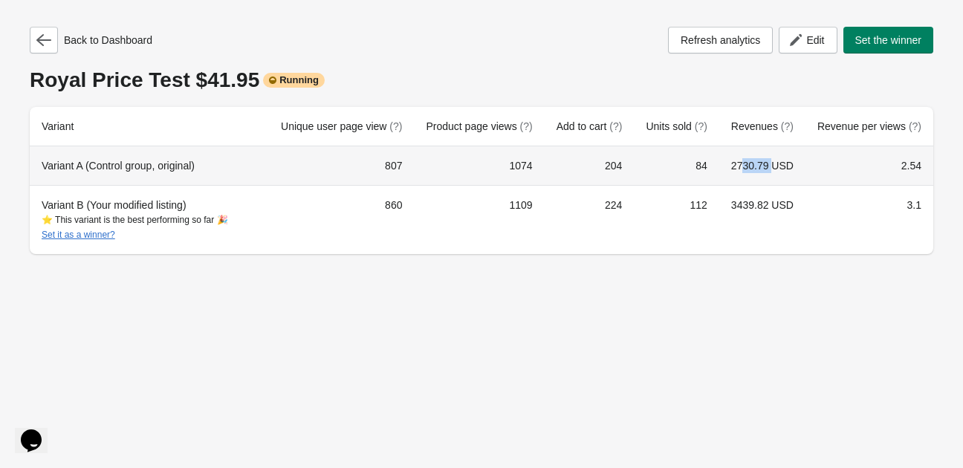
drag, startPoint x: 778, startPoint y: 165, endPoint x: 752, endPoint y: 169, distance: 25.5
click at [752, 169] on td "2730.79 USD" at bounding box center [762, 165] width 86 height 39
click at [747, 168] on td "2730.79 USD" at bounding box center [762, 165] width 86 height 39
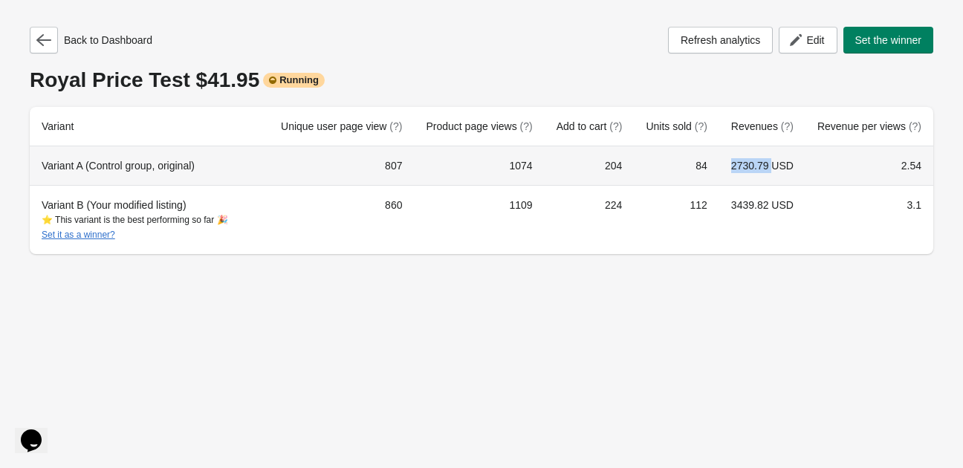
copy td "2730.79"
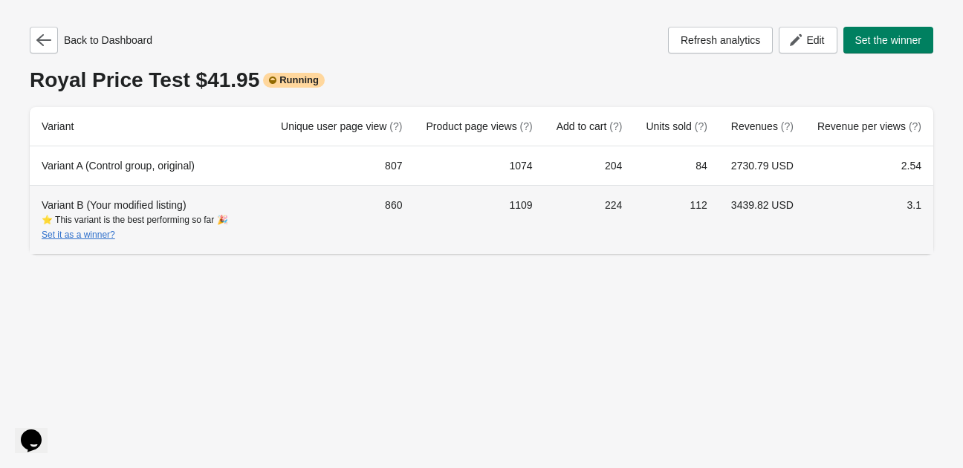
click at [755, 206] on td "3439.82 USD" at bounding box center [762, 219] width 86 height 69
copy td "3439.82"
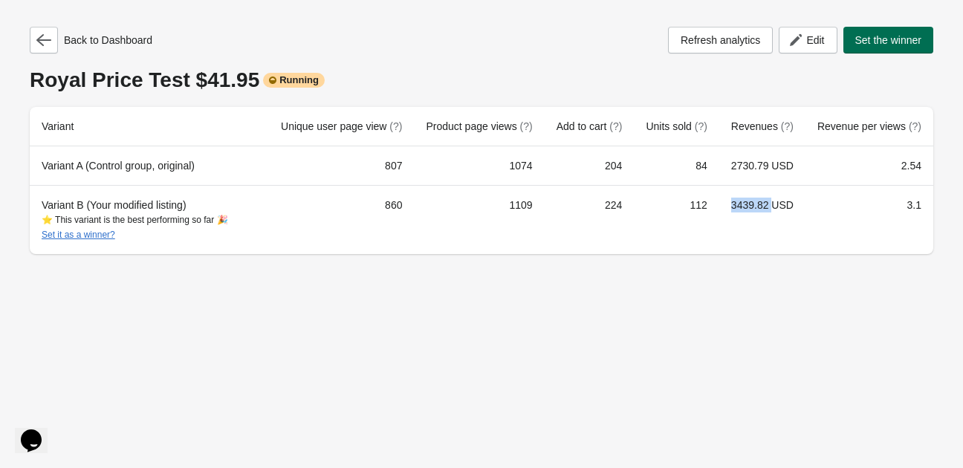
click at [868, 44] on span "Set the winner" at bounding box center [888, 40] width 67 height 12
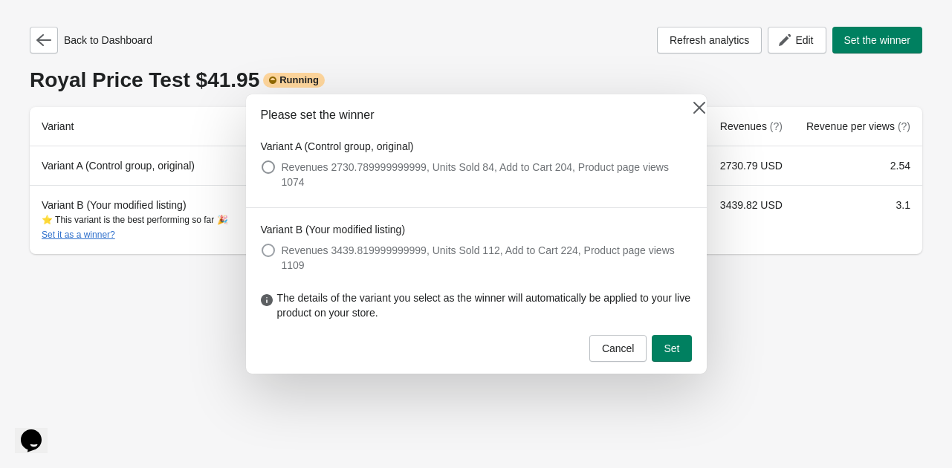
click at [282, 243] on span "Revenues 3439.819999999999, Units Sold 112, Add to Cart 224, Product page views…" at bounding box center [487, 258] width 410 height 30
click at [666, 342] on span "Set" at bounding box center [671, 348] width 16 height 12
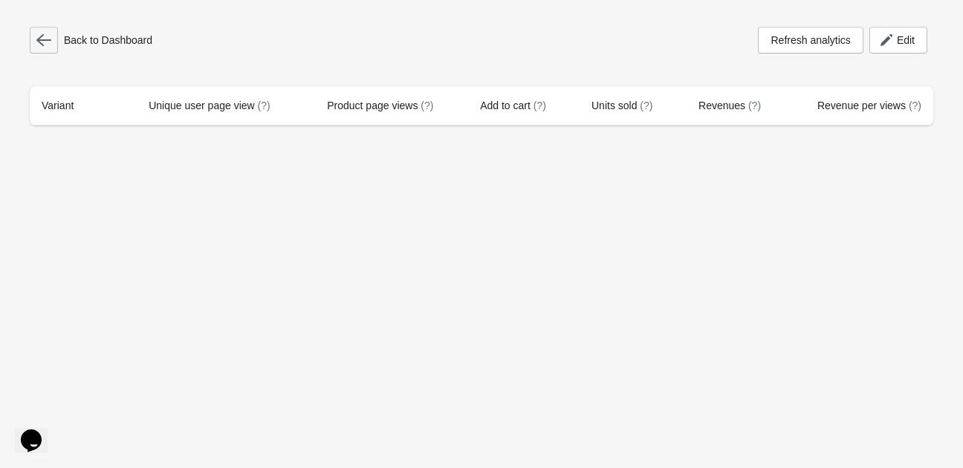
click at [39, 36] on icon "button" at bounding box center [43, 40] width 15 height 15
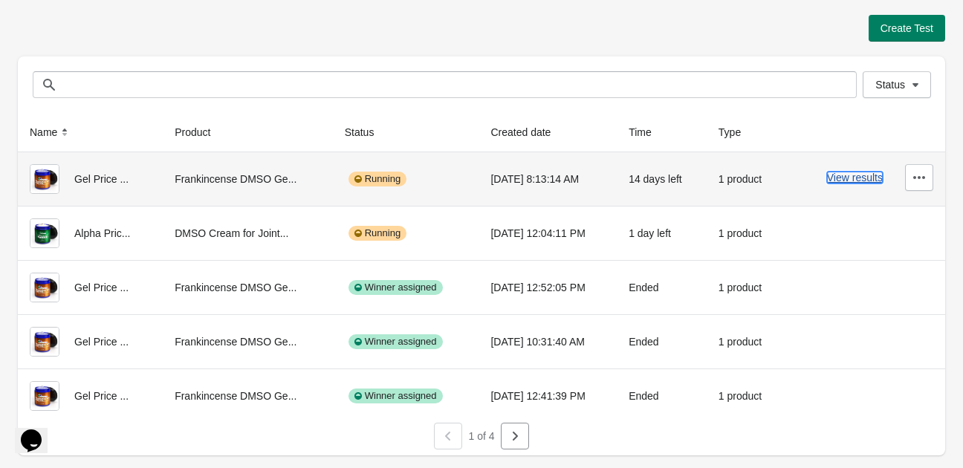
click at [843, 178] on button "View results" at bounding box center [855, 178] width 56 height 12
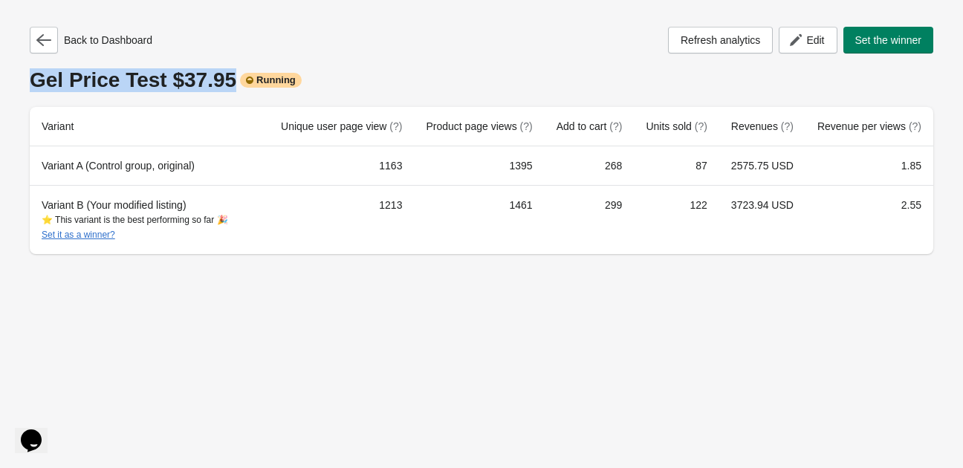
drag, startPoint x: 220, startPoint y: 79, endPoint x: 33, endPoint y: 80, distance: 187.2
click at [33, 80] on div "Gel Price Test $37.95 Running" at bounding box center [481, 80] width 903 height 24
copy div "Gel Price Test $37.95"
click at [48, 50] on button "button" at bounding box center [44, 40] width 28 height 27
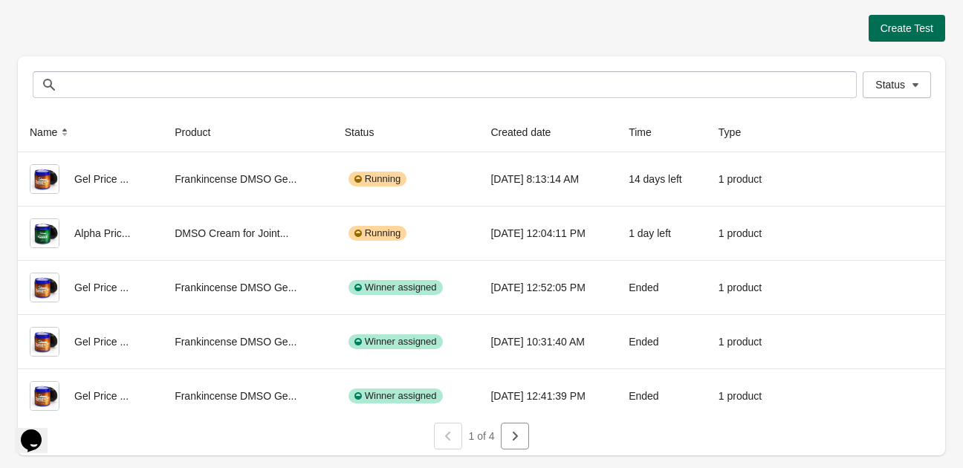
click at [920, 29] on span "Create Test" at bounding box center [906, 28] width 53 height 12
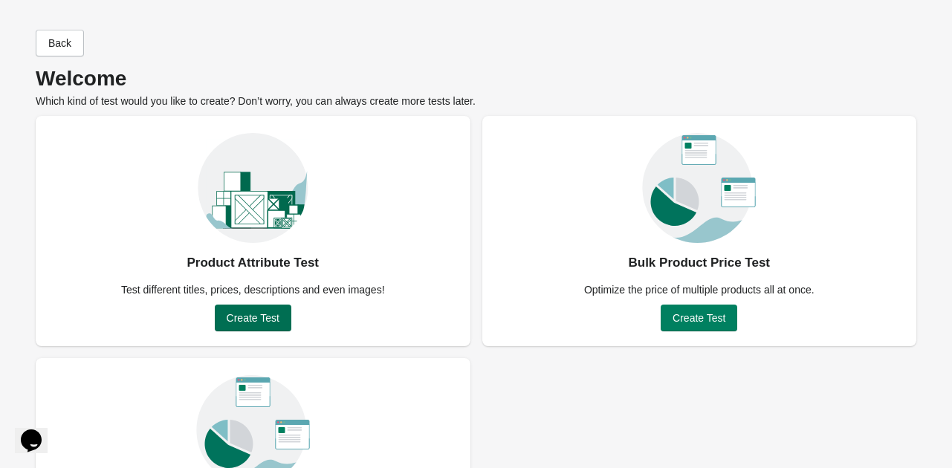
click at [267, 322] on span "Create Test" at bounding box center [253, 318] width 53 height 12
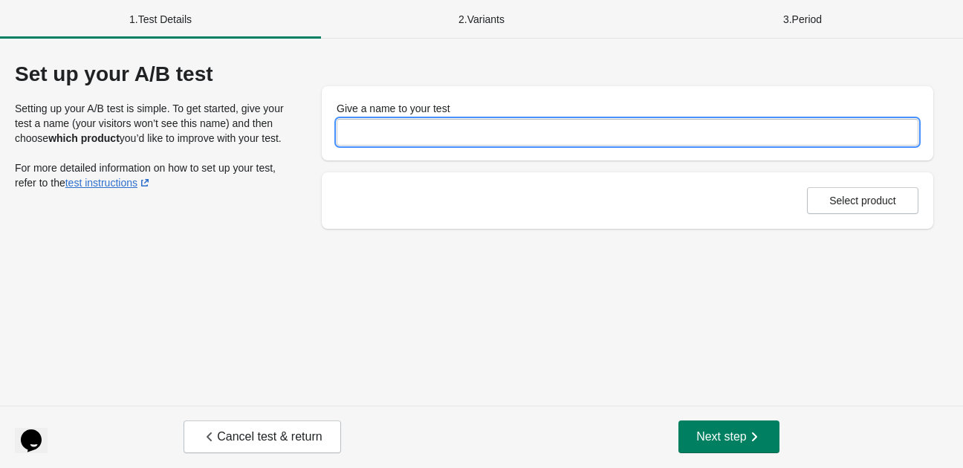
click at [358, 136] on input "Give a name to your test" at bounding box center [627, 132] width 582 height 27
paste input "**********"
click at [358, 135] on input "**********" at bounding box center [627, 132] width 582 height 27
type input "**********"
click at [871, 212] on button "Select product" at bounding box center [862, 200] width 111 height 27
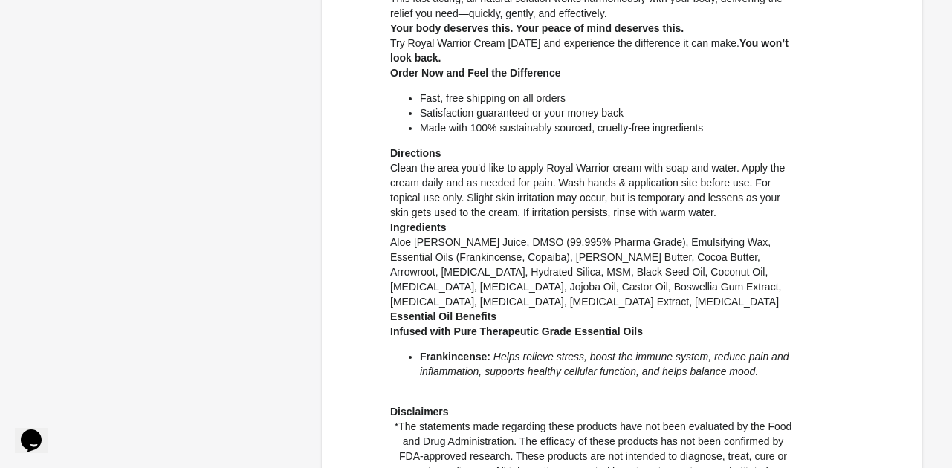
scroll to position [1053, 0]
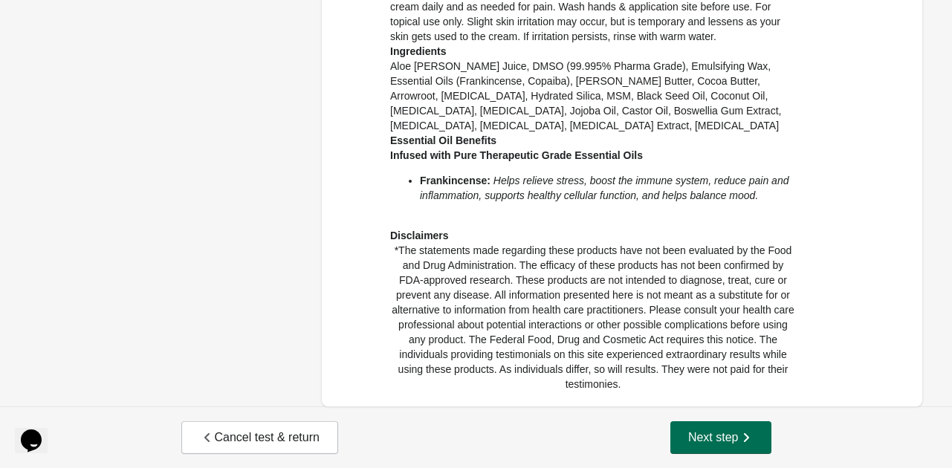
click at [703, 438] on span "Next step" at bounding box center [720, 437] width 65 height 15
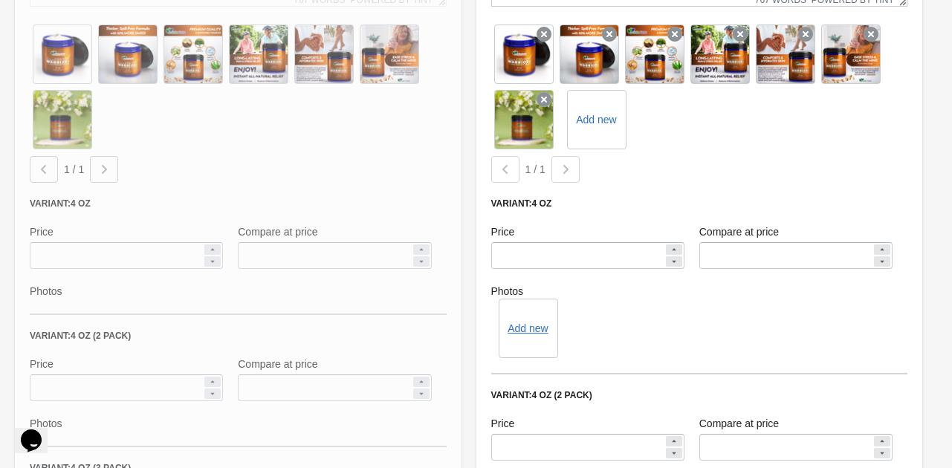
scroll to position [1429, 0]
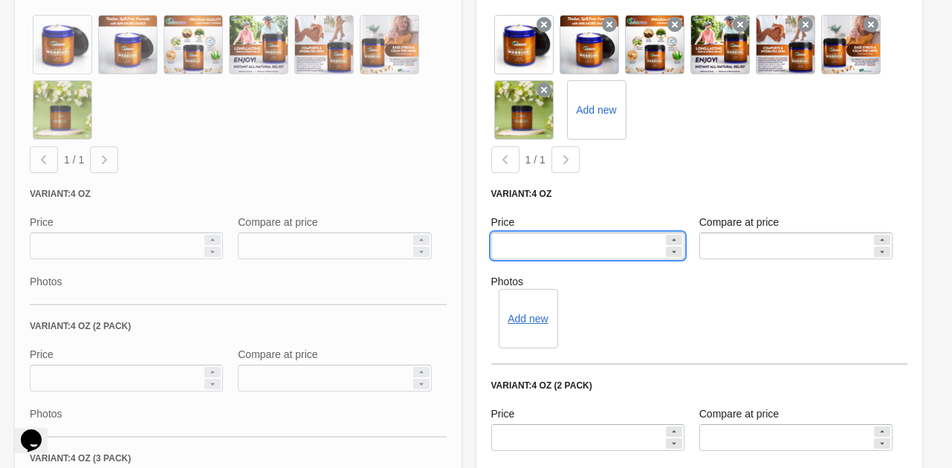
click at [507, 233] on input "*****" at bounding box center [577, 246] width 172 height 27
type input "*****"
click at [469, 206] on div "**********" at bounding box center [699, 248] width 461 height 1127
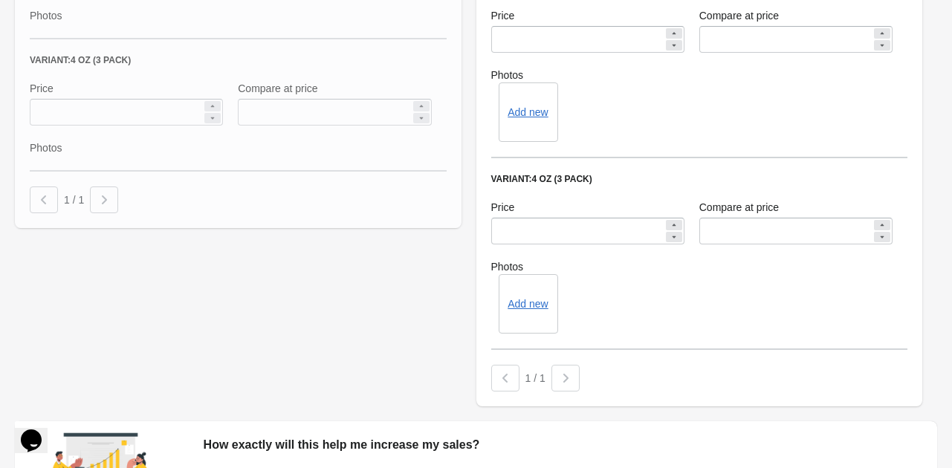
scroll to position [1945, 0]
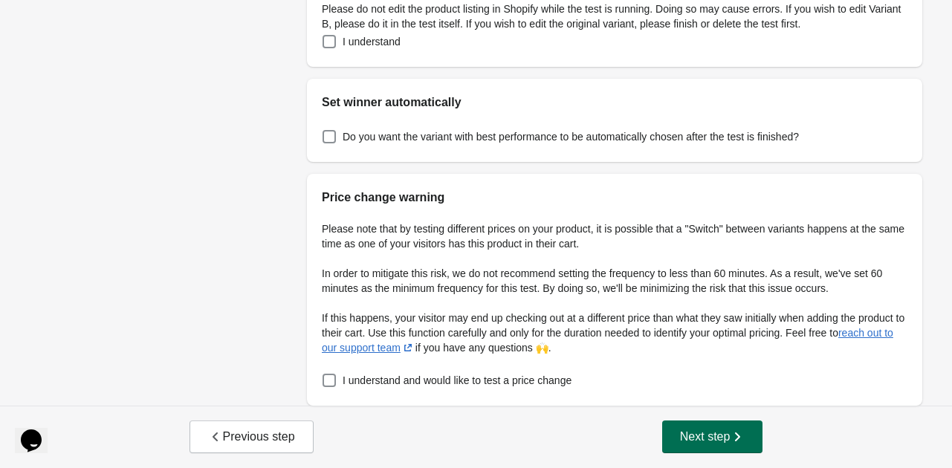
scroll to position [0, 0]
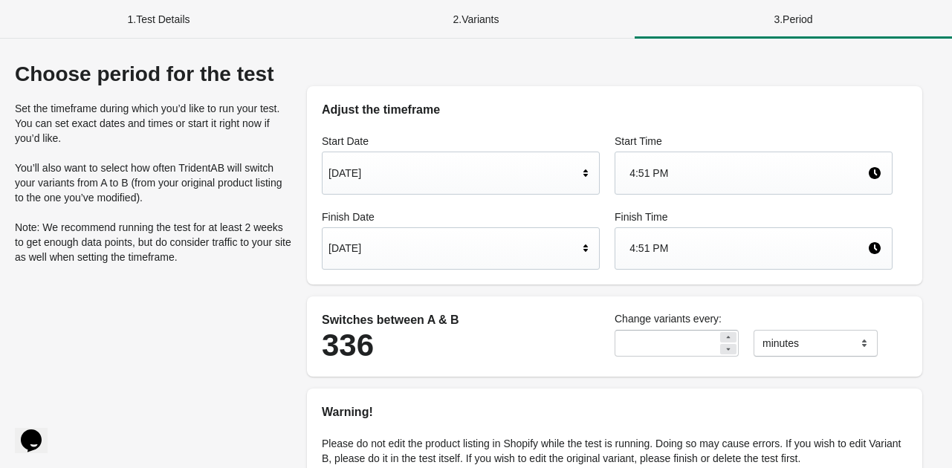
click at [446, 243] on div "[DATE]" at bounding box center [453, 248] width 250 height 28
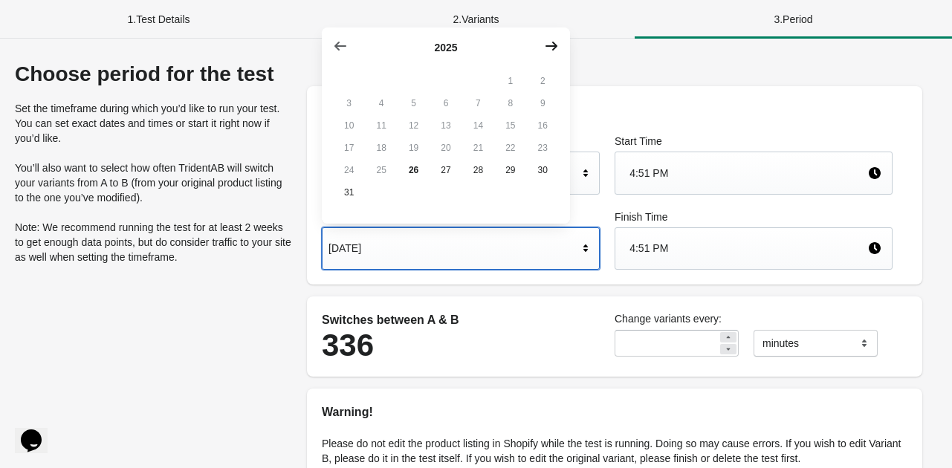
click at [547, 51] on icon "button" at bounding box center [551, 46] width 15 height 15
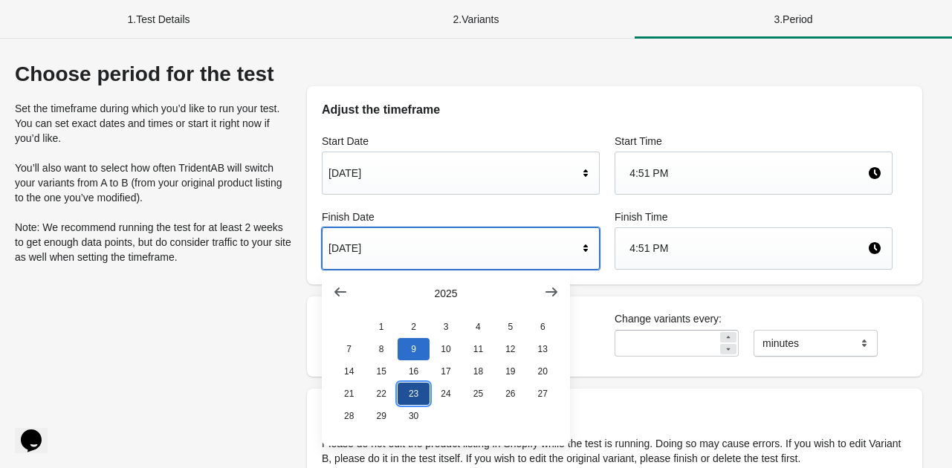
click at [410, 402] on button "23" at bounding box center [413, 394] width 32 height 22
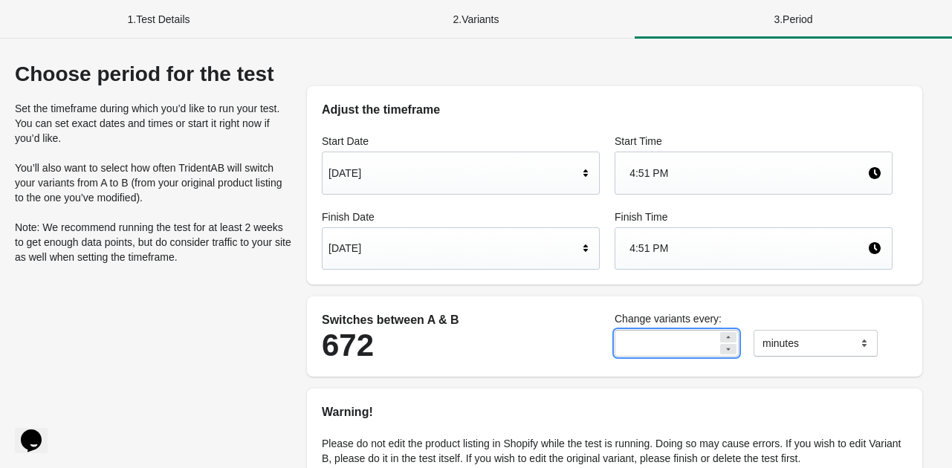
click at [632, 347] on input "**" at bounding box center [665, 343] width 103 height 27
click at [631, 345] on input "**" at bounding box center [665, 343] width 103 height 27
type input "*"
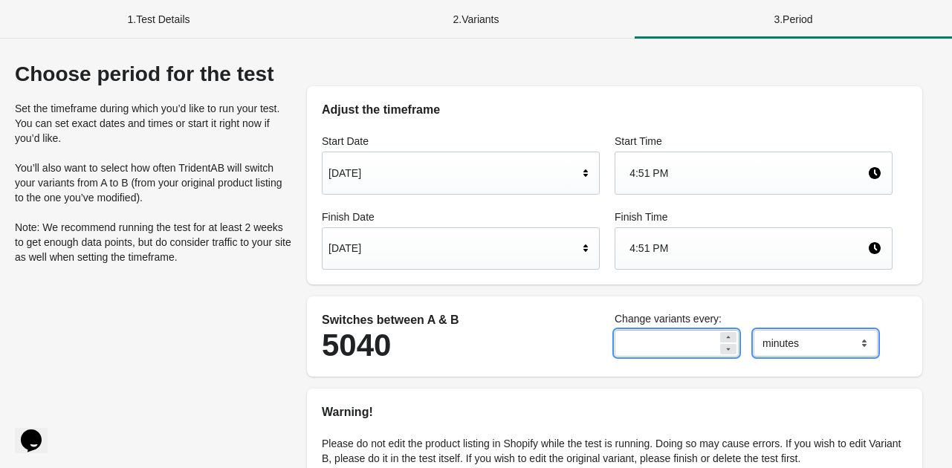
click at [769, 344] on select "******* ***** ****" at bounding box center [815, 343] width 124 height 27
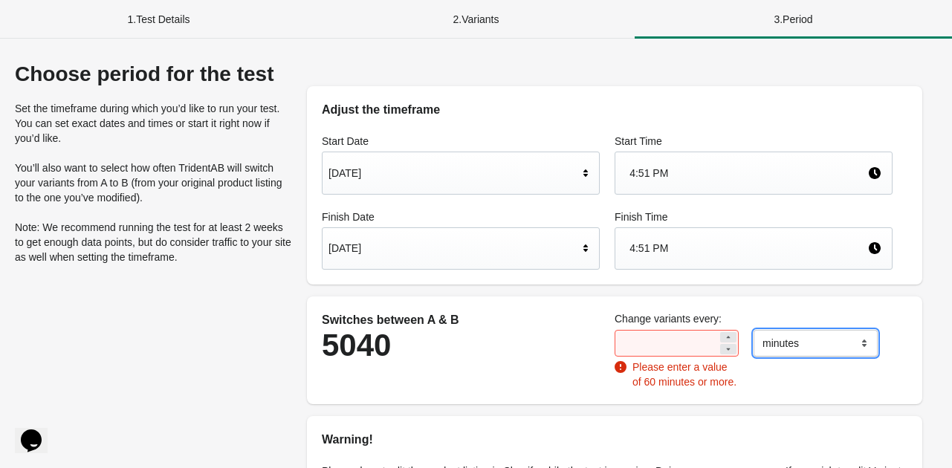
select select "*****"
click at [753, 330] on select "******* ***** ****" at bounding box center [815, 343] width 124 height 27
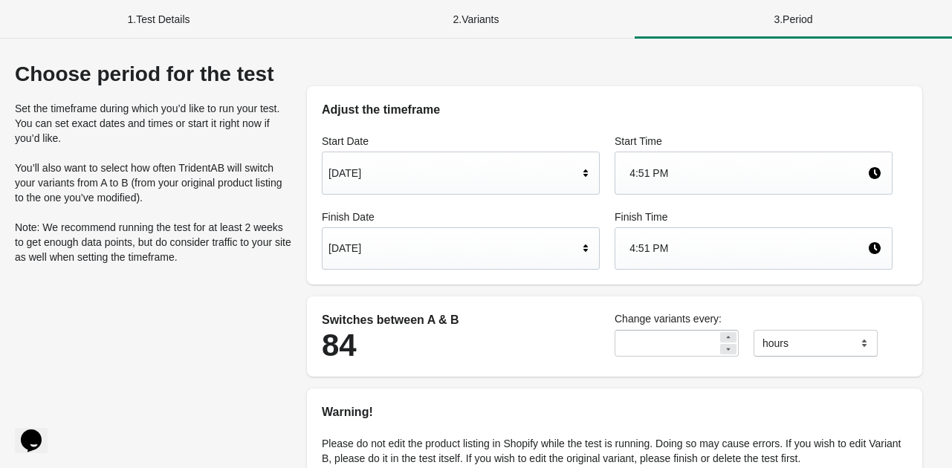
click at [754, 308] on div "Change variants every: * ******* ***** **** hours" at bounding box center [753, 334] width 293 height 60
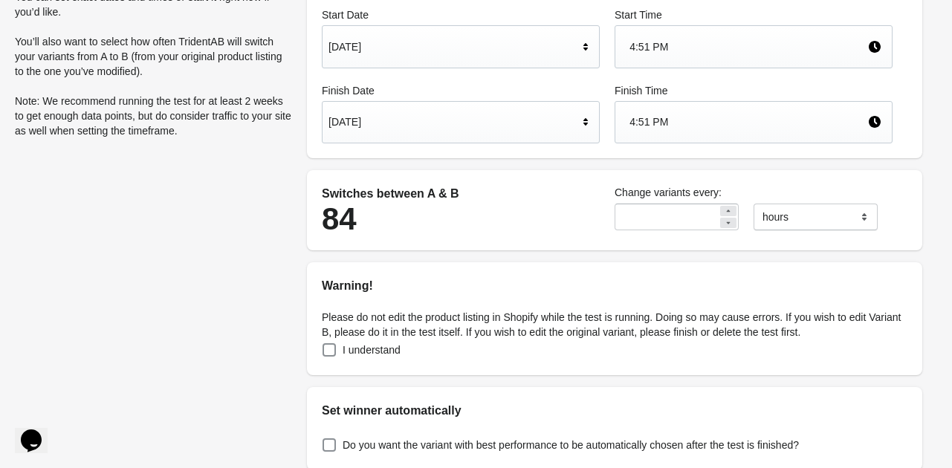
scroll to position [125, 0]
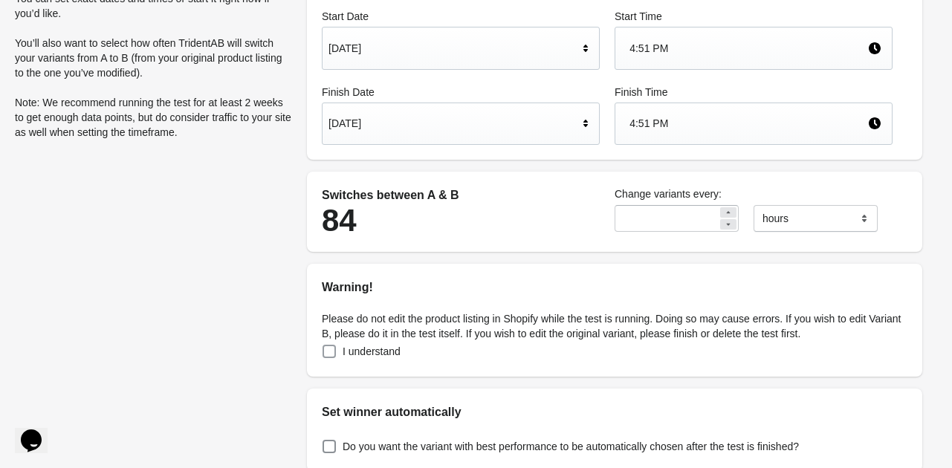
click at [326, 347] on span at bounding box center [328, 351] width 13 height 13
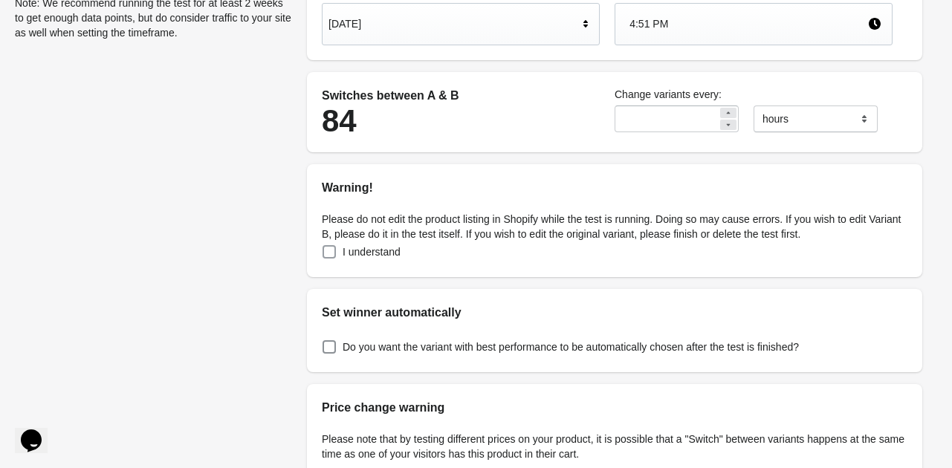
scroll to position [270, 0]
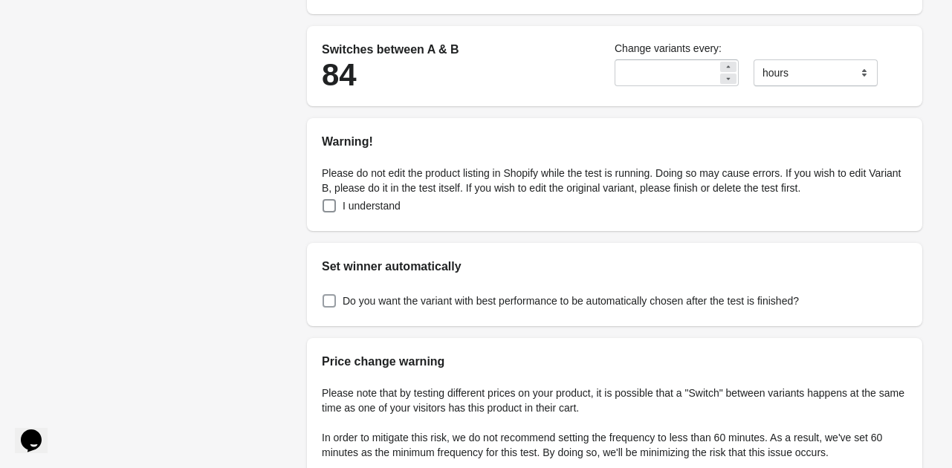
click at [324, 302] on span at bounding box center [328, 300] width 13 height 13
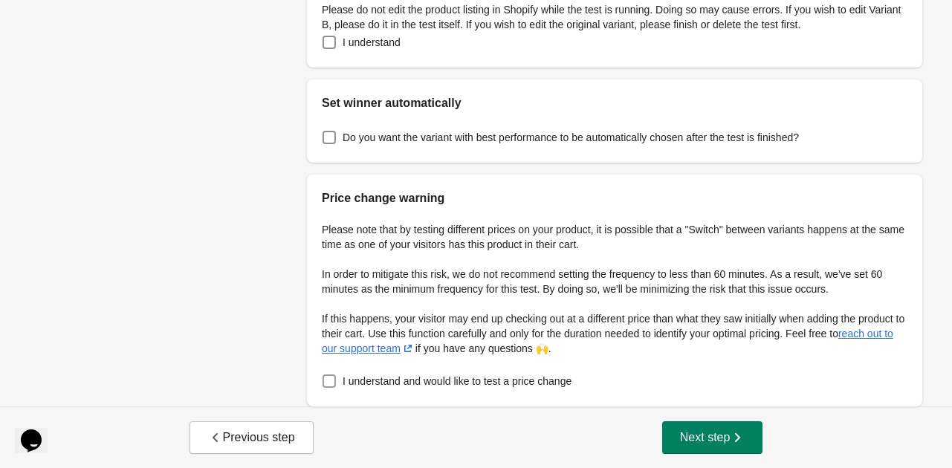
click at [333, 377] on span at bounding box center [328, 380] width 13 height 13
click at [728, 435] on span "Next step" at bounding box center [712, 437] width 65 height 15
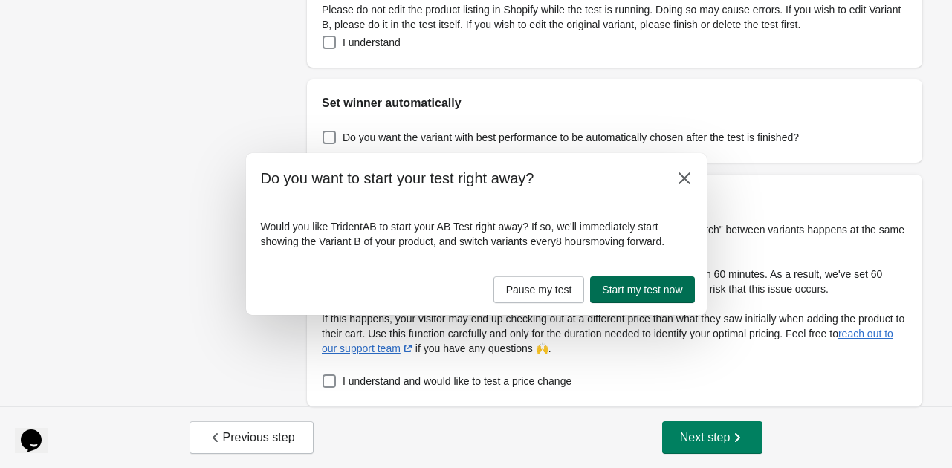
click at [675, 285] on span "Start my test now" at bounding box center [642, 290] width 80 height 12
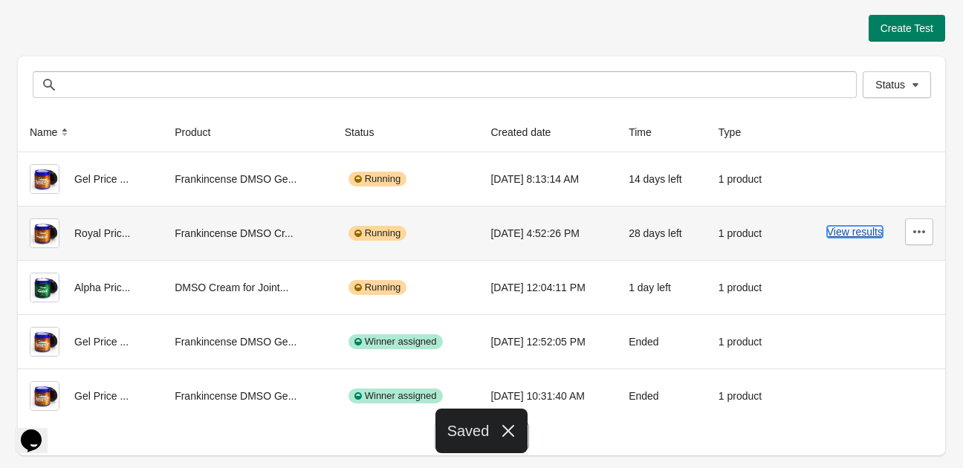
click at [839, 230] on button "View results" at bounding box center [855, 232] width 56 height 12
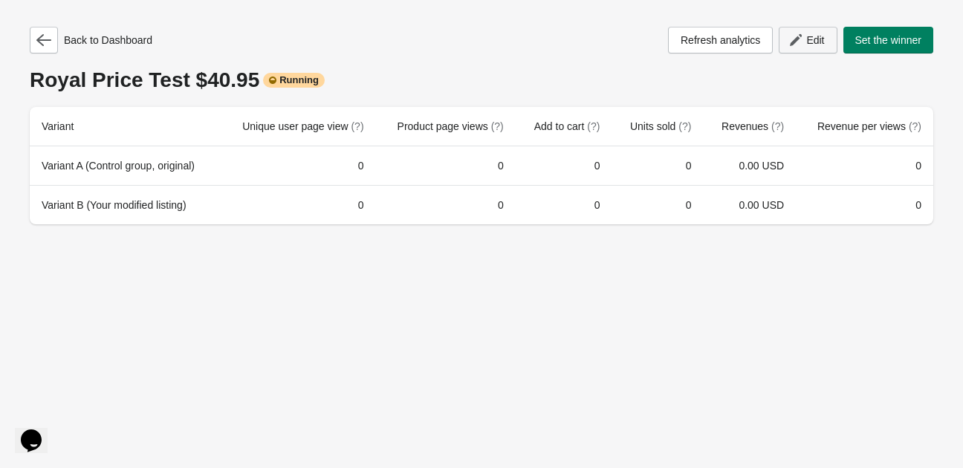
click at [802, 44] on span "Edit" at bounding box center [807, 40] width 33 height 15
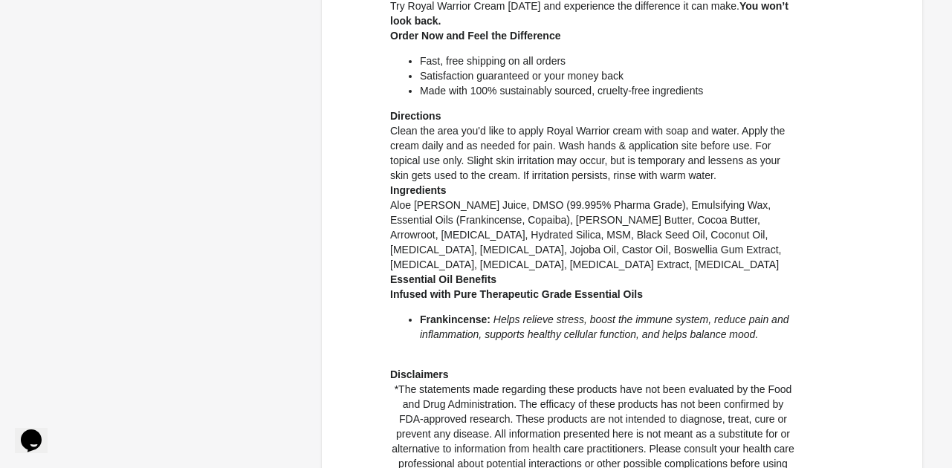
scroll to position [1053, 0]
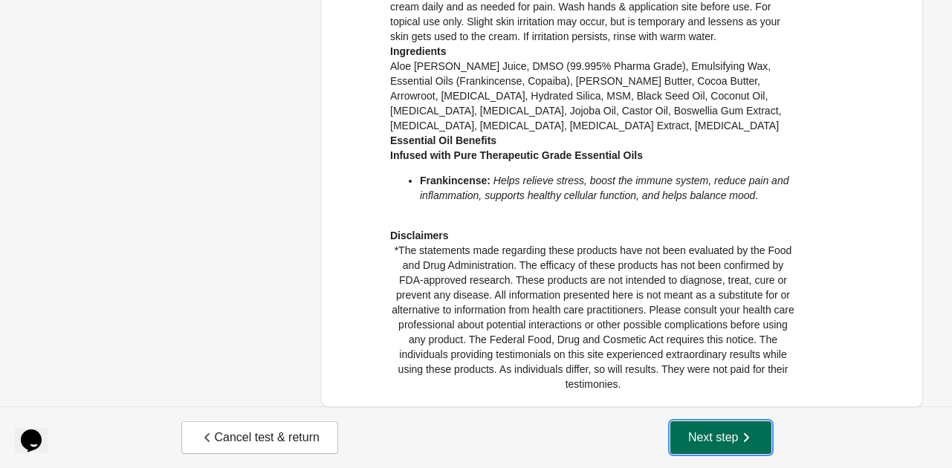
click at [674, 439] on button "Next step" at bounding box center [720, 437] width 101 height 33
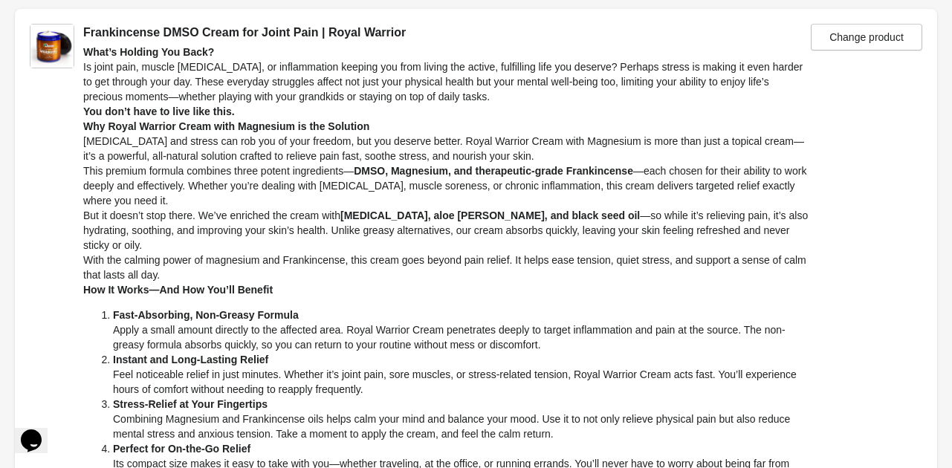
scroll to position [0, 0]
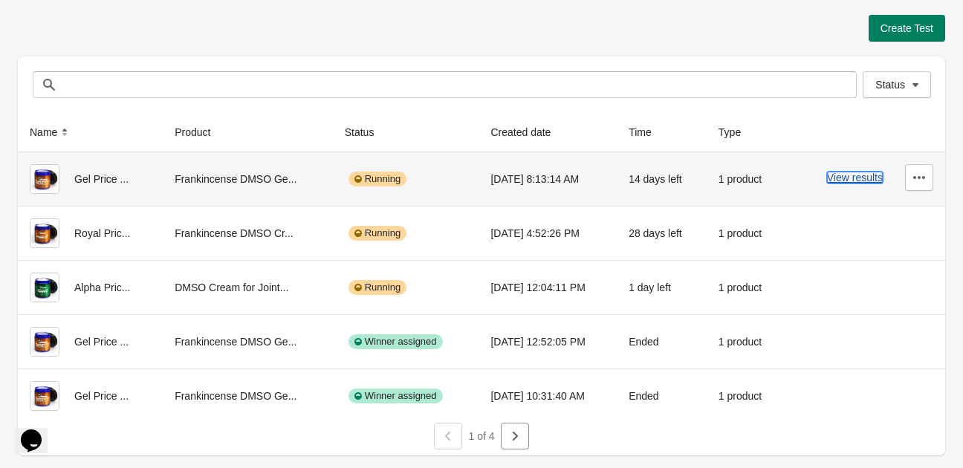
click at [849, 181] on button "View results" at bounding box center [855, 178] width 56 height 12
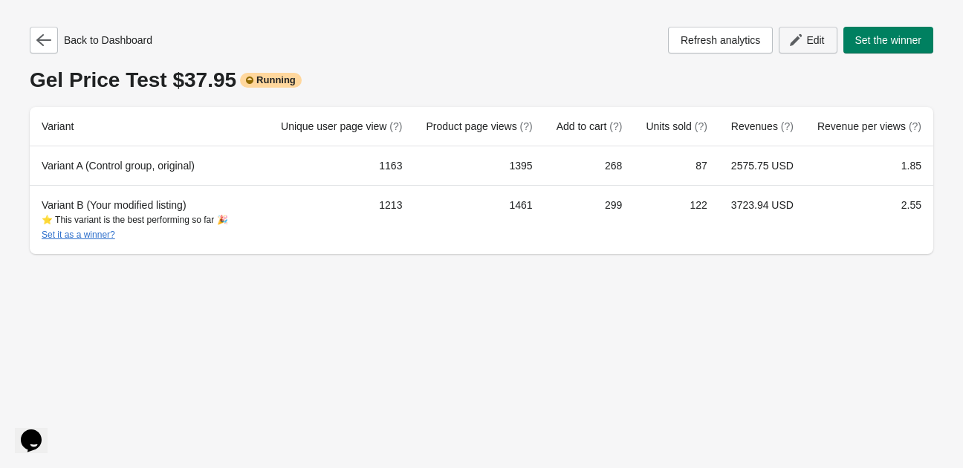
click at [793, 35] on icon "button" at bounding box center [795, 40] width 15 height 15
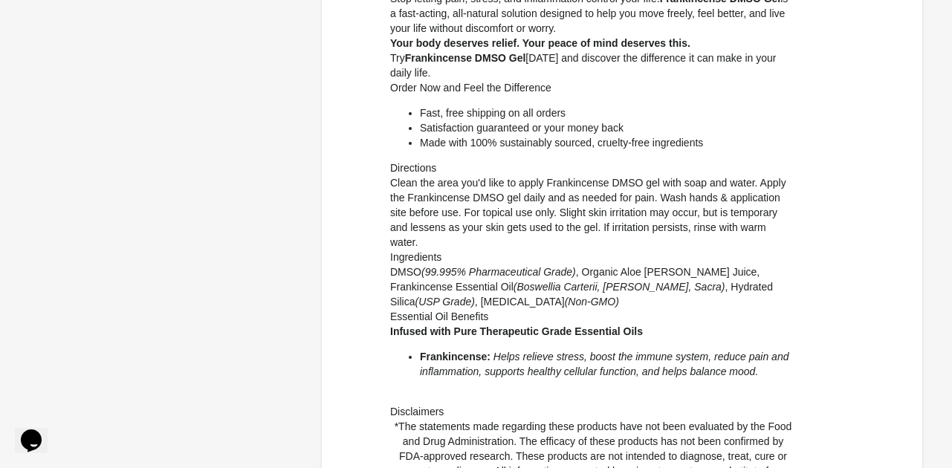
scroll to position [1088, 0]
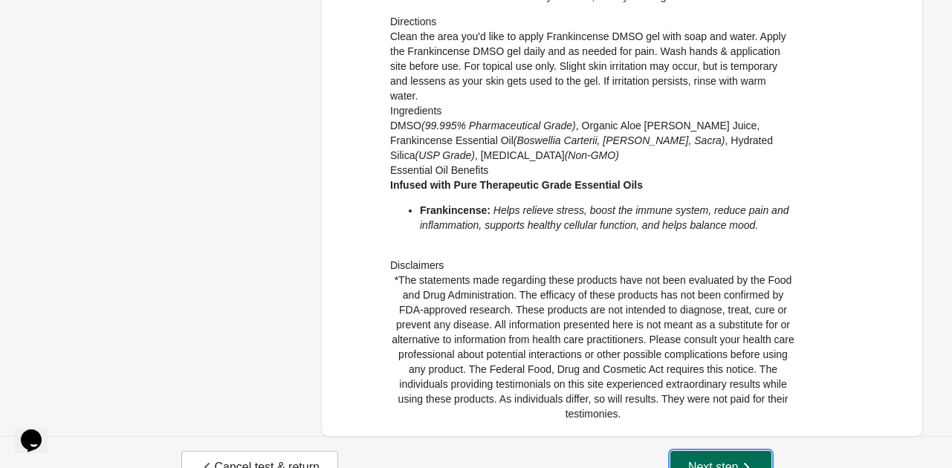
click at [697, 460] on span "Next step" at bounding box center [720, 467] width 65 height 15
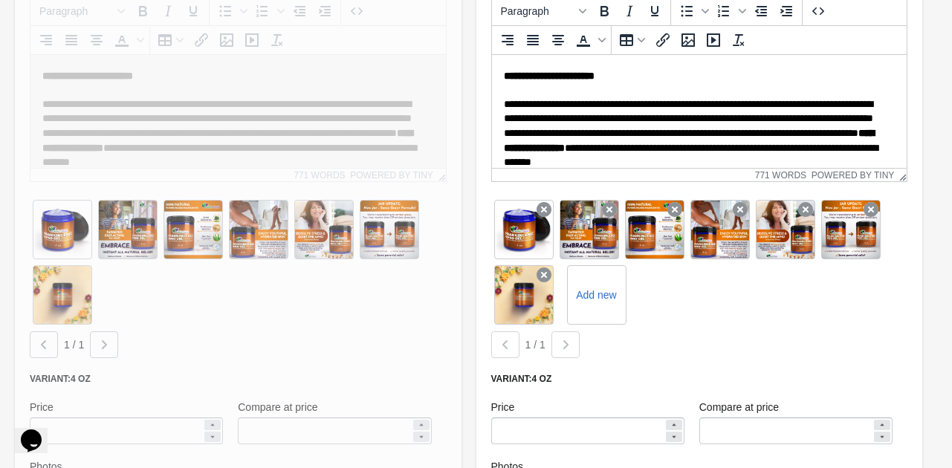
scroll to position [1327, 0]
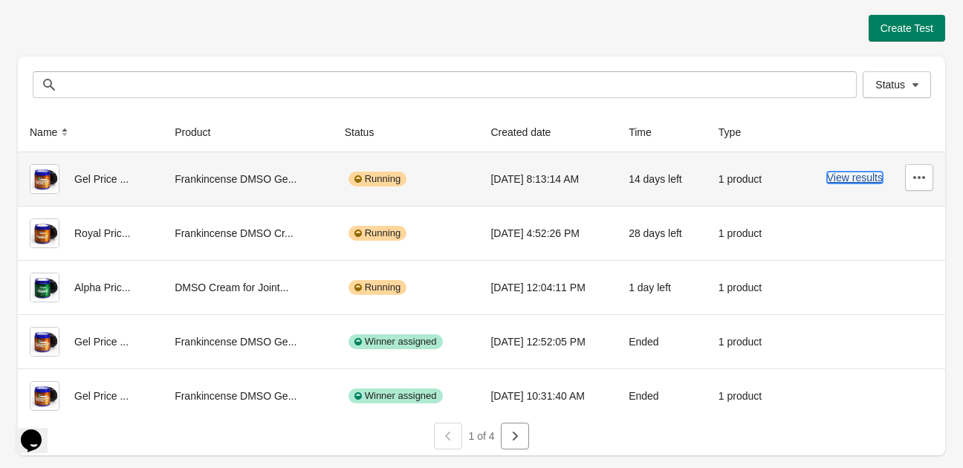
click at [850, 180] on button "View results" at bounding box center [855, 178] width 56 height 12
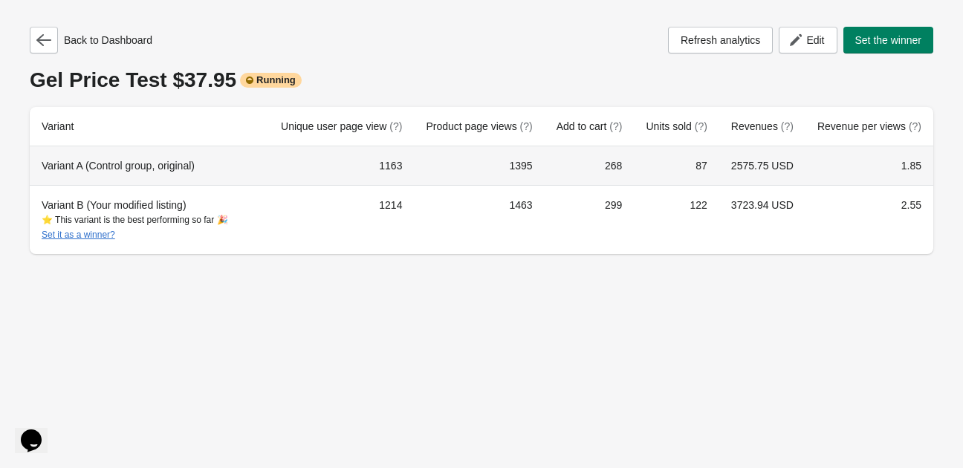
click at [413, 166] on td "1163" at bounding box center [341, 165] width 145 height 39
copy td "1163"
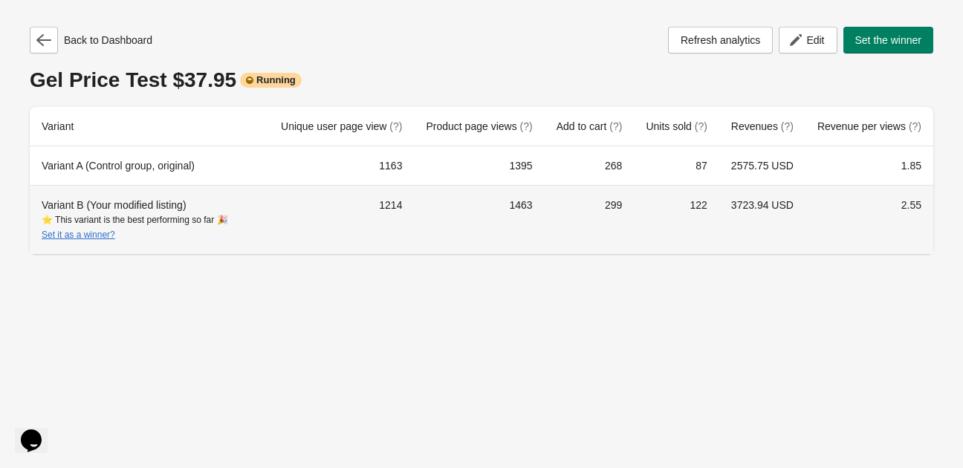
click at [412, 207] on td "1214" at bounding box center [341, 219] width 145 height 69
copy td "1214"
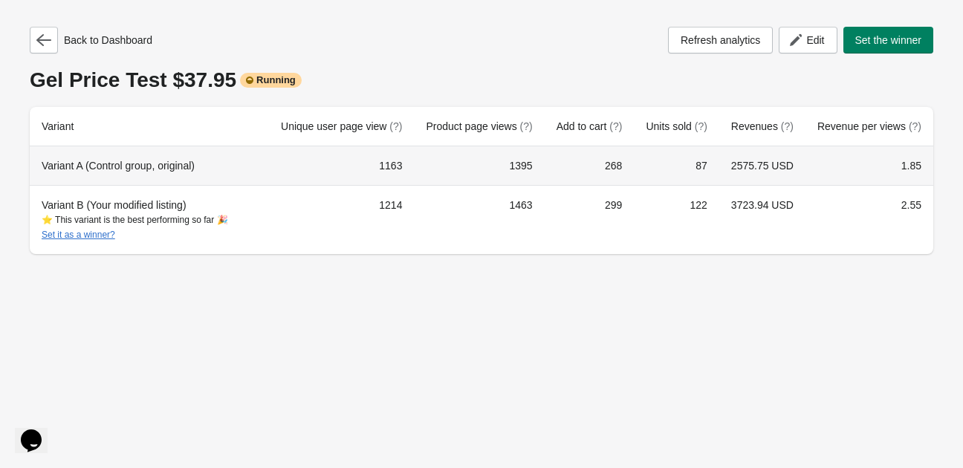
click at [707, 167] on td "87" at bounding box center [676, 165] width 85 height 39
click at [764, 166] on td "2575.75 USD" at bounding box center [762, 165] width 86 height 39
copy td "2575.75"
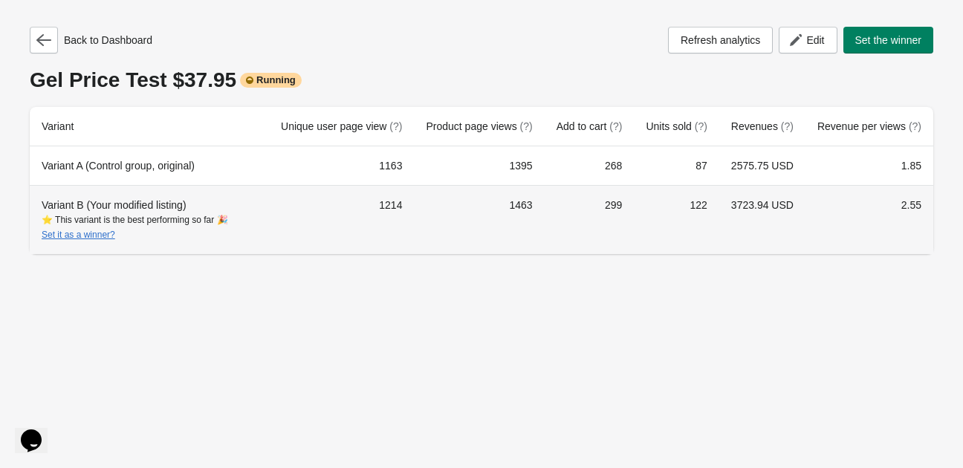
click at [758, 207] on td "3723.94 USD" at bounding box center [762, 219] width 86 height 69
copy td "3723.94"
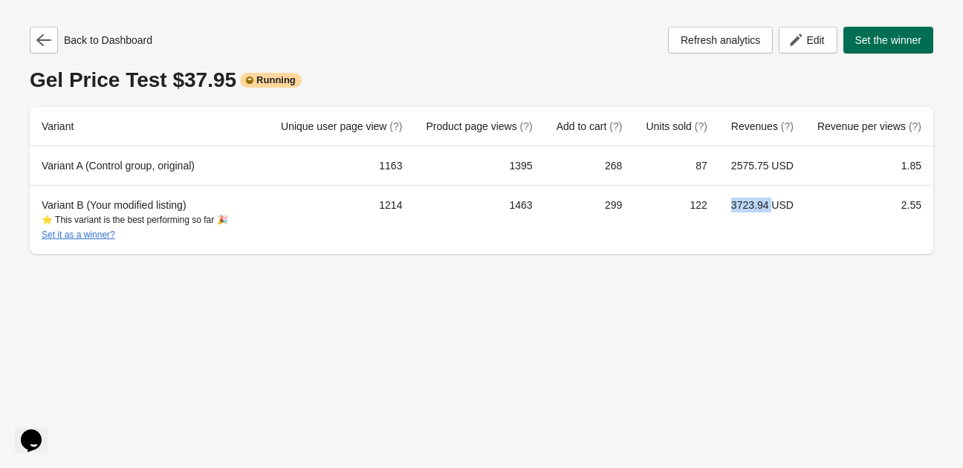
click at [862, 41] on span "Set the winner" at bounding box center [888, 40] width 67 height 12
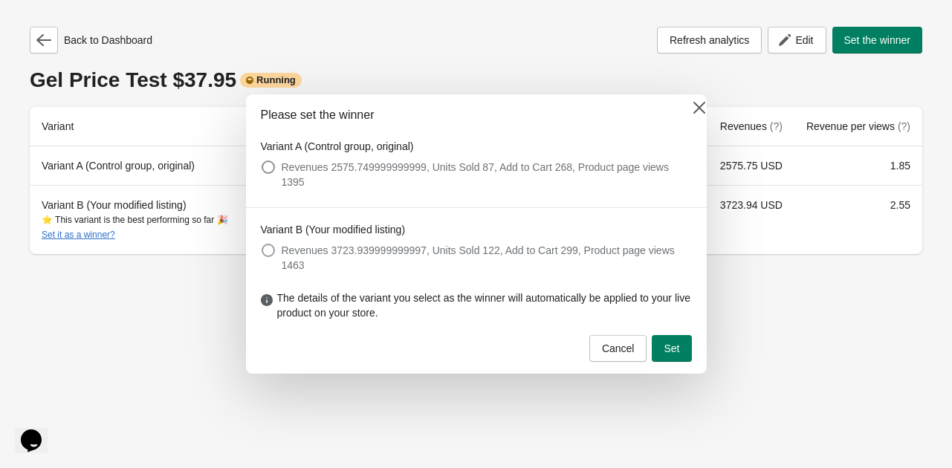
click at [270, 253] on span at bounding box center [267, 250] width 13 height 13
click at [672, 342] on span "Set" at bounding box center [671, 348] width 16 height 12
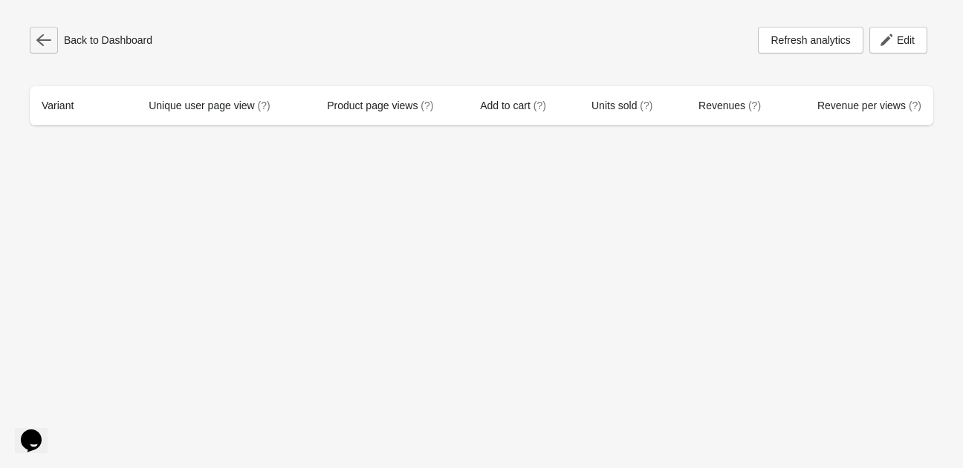
click at [47, 37] on icon "button" at bounding box center [43, 40] width 15 height 15
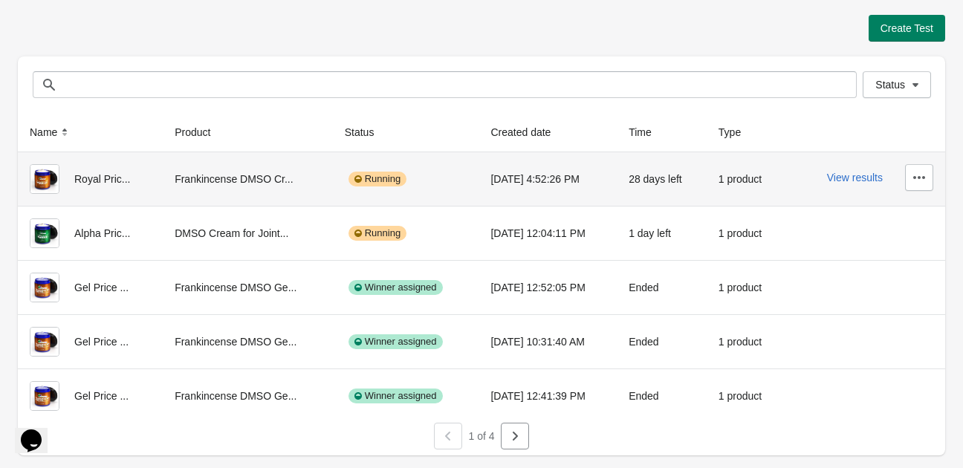
click at [846, 185] on div "View results" at bounding box center [864, 177] width 137 height 27
click at [845, 175] on button "View results" at bounding box center [855, 178] width 56 height 12
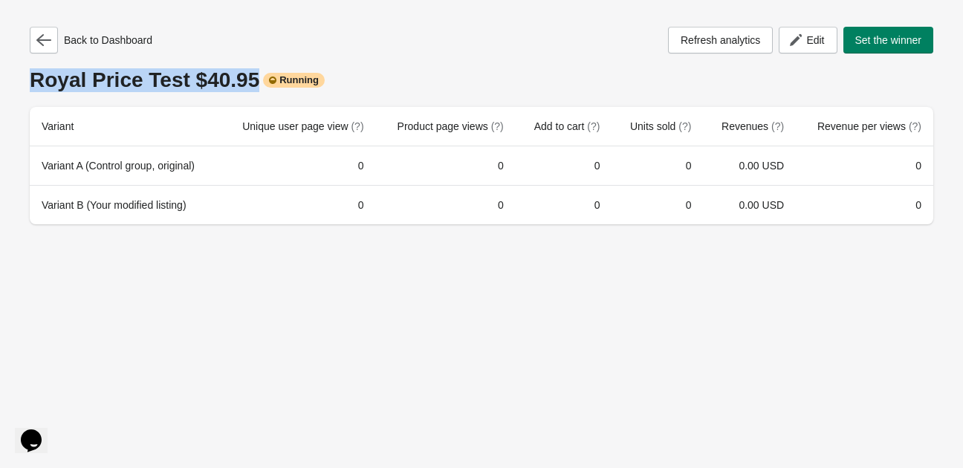
drag, startPoint x: 241, startPoint y: 77, endPoint x: 34, endPoint y: 78, distance: 206.5
click at [34, 78] on div "Royal Price Test $40.95 Running" at bounding box center [481, 80] width 903 height 24
copy div "Royal Price Test $40.95"
click at [39, 42] on icon "button" at bounding box center [43, 40] width 15 height 12
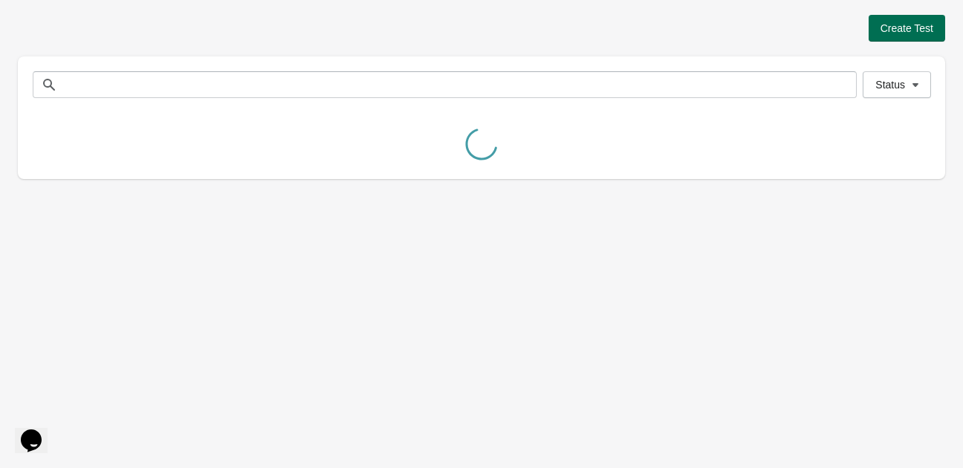
click at [912, 27] on span "Create Test" at bounding box center [906, 28] width 53 height 12
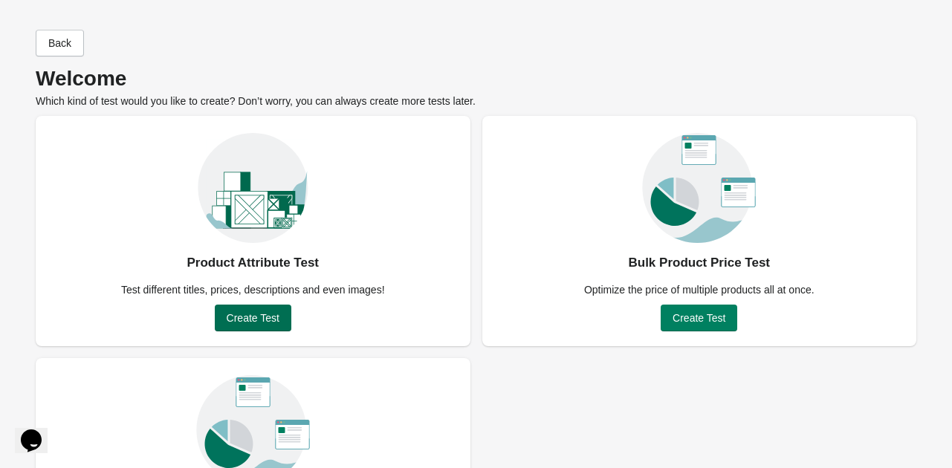
click at [261, 316] on span "Create Test" at bounding box center [253, 318] width 53 height 12
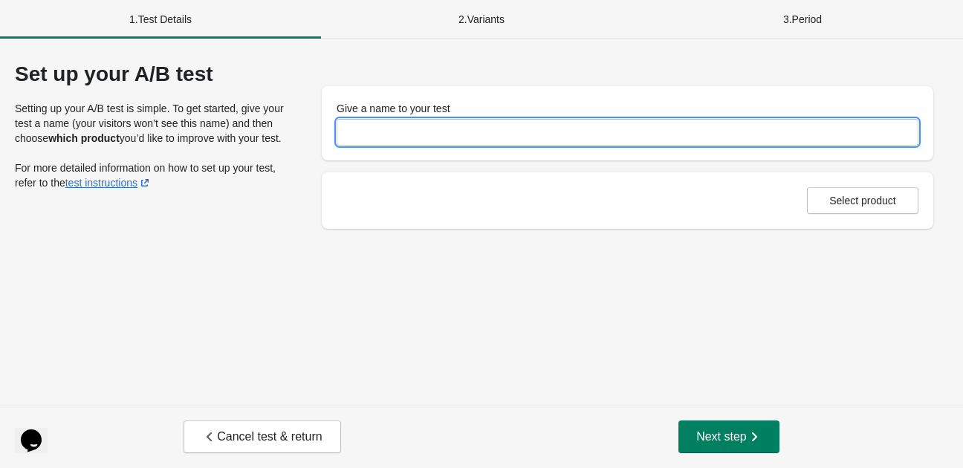
click at [372, 130] on input "Give a name to your test" at bounding box center [627, 132] width 582 height 27
paste input "**********"
click at [395, 133] on input "**********" at bounding box center [627, 132] width 582 height 27
type input "**********"
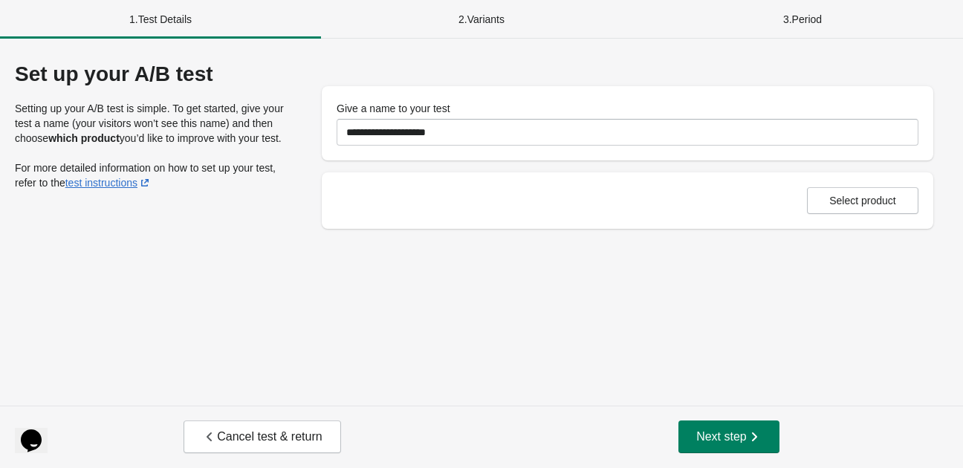
click at [345, 268] on div "**********" at bounding box center [481, 222] width 963 height 367
click at [840, 195] on span "Select product" at bounding box center [862, 201] width 67 height 12
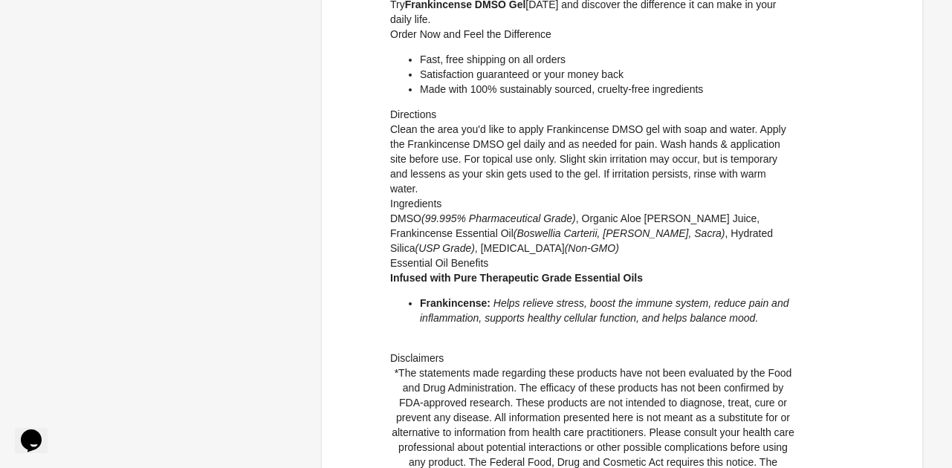
scroll to position [1088, 0]
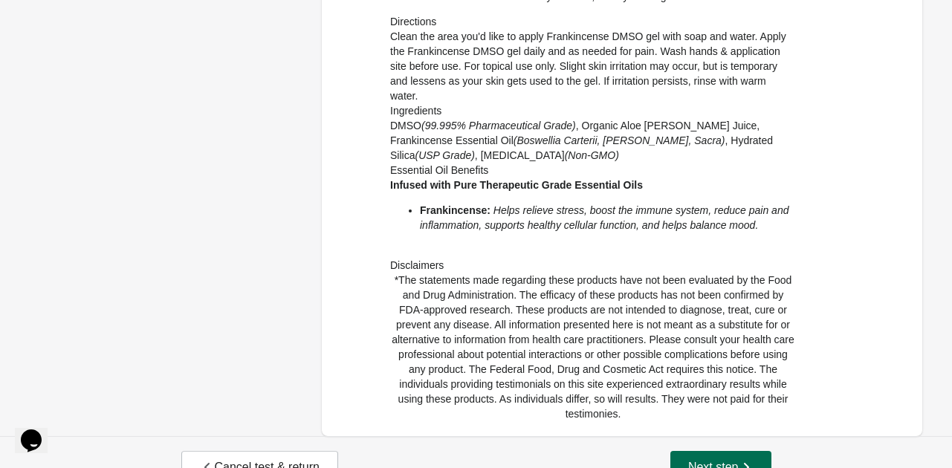
click at [708, 460] on span "Next step" at bounding box center [720, 467] width 65 height 15
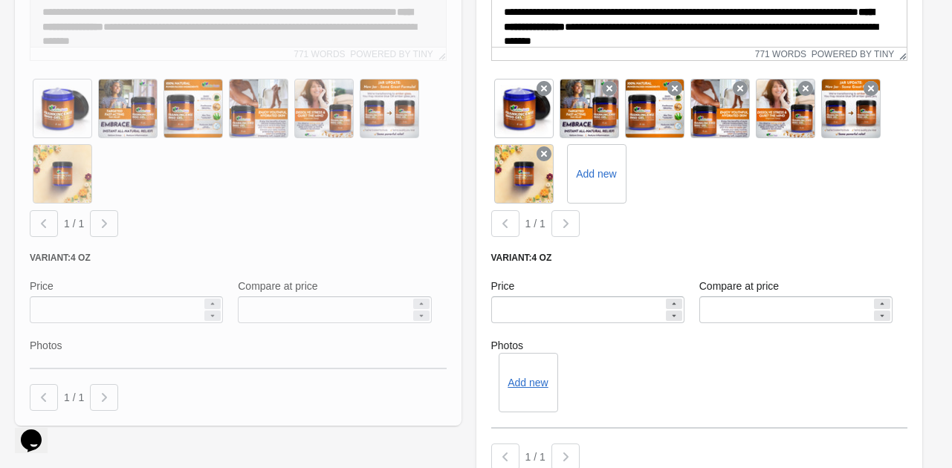
scroll to position [1390, 0]
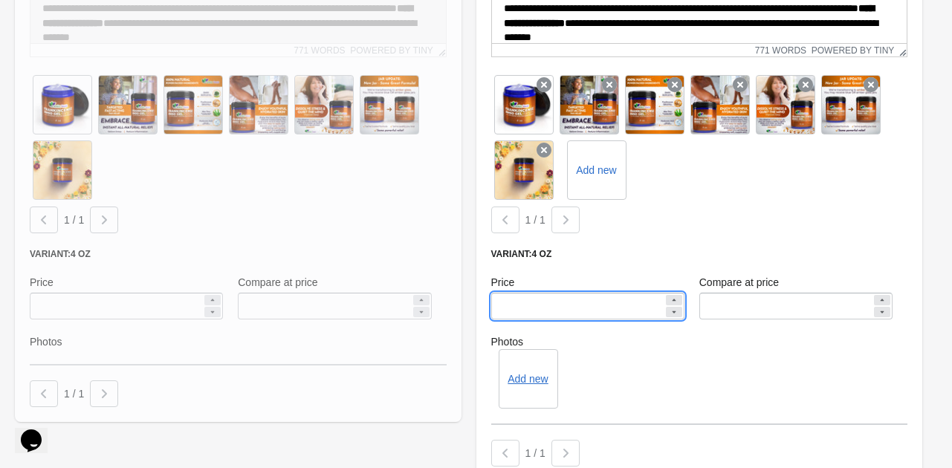
click at [507, 293] on input "*****" at bounding box center [577, 306] width 172 height 27
type input "*****"
click at [469, 243] on div "**********" at bounding box center [699, 117] width 461 height 744
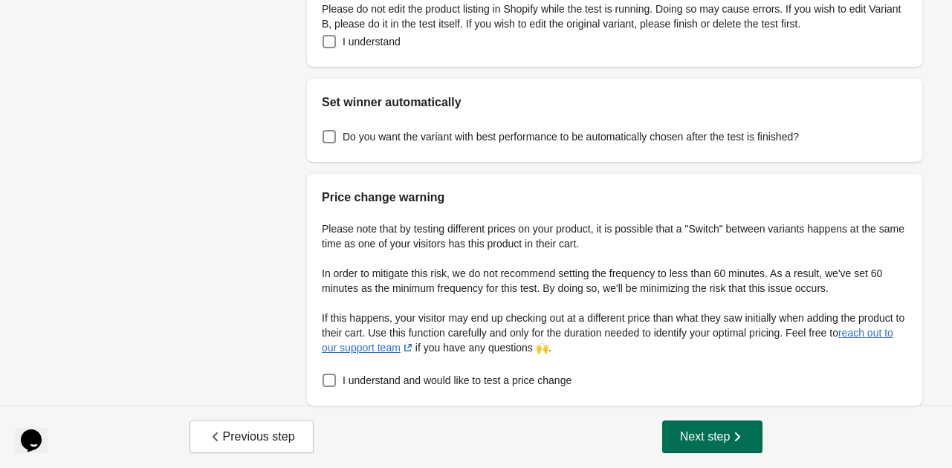
scroll to position [0, 0]
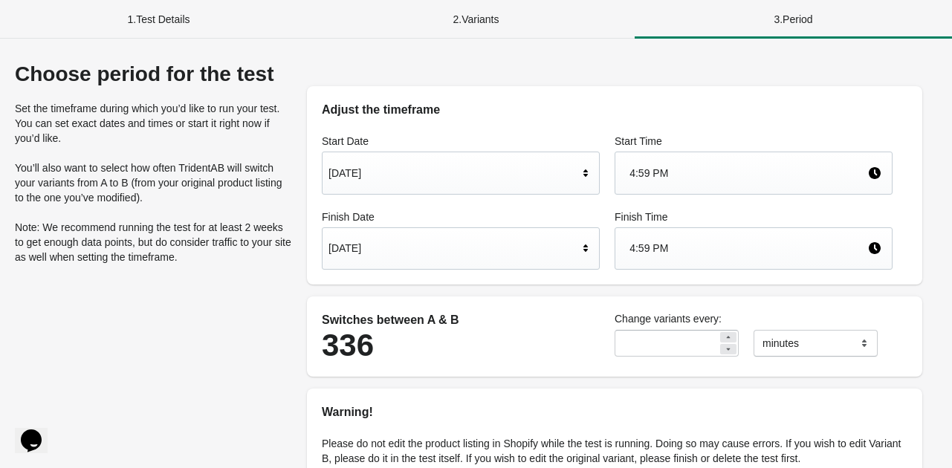
click at [547, 245] on div "[DATE]" at bounding box center [453, 248] width 250 height 28
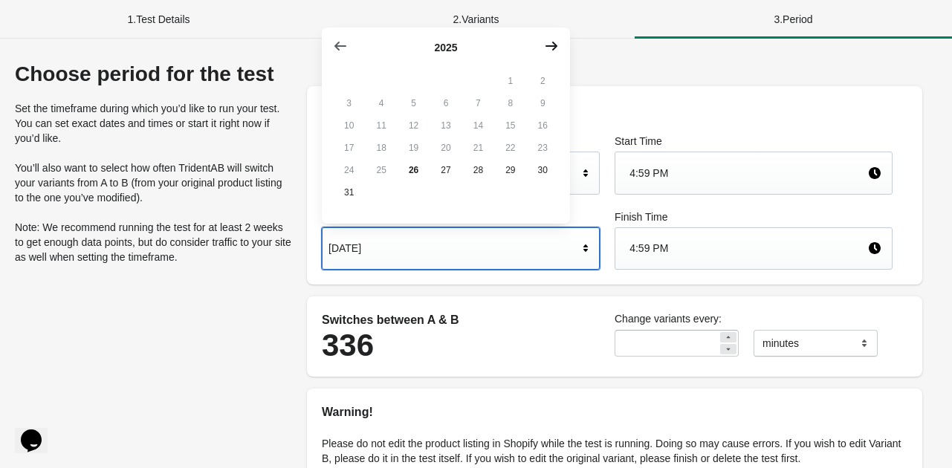
click at [559, 47] on button "button" at bounding box center [551, 46] width 27 height 27
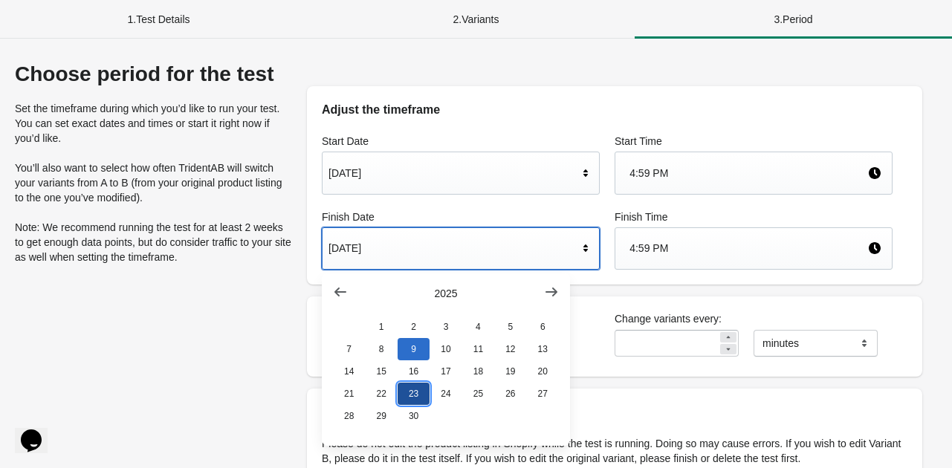
click at [414, 400] on button "23" at bounding box center [413, 394] width 32 height 22
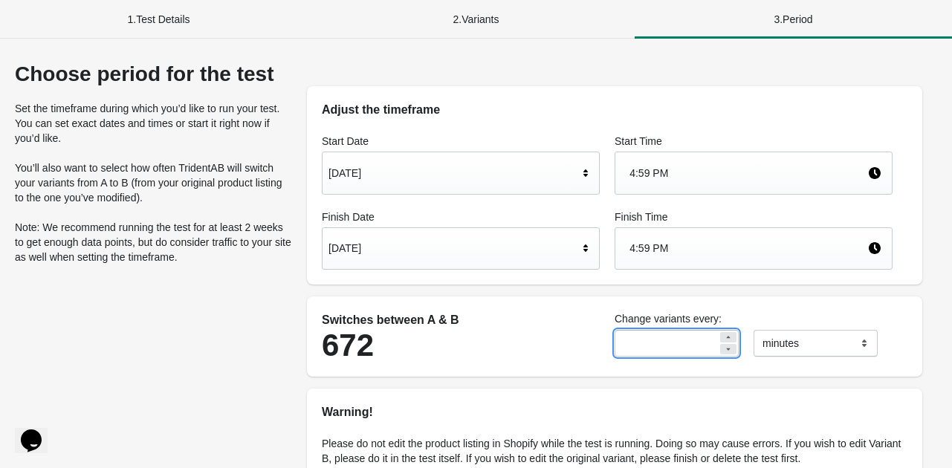
click at [628, 347] on input "**" at bounding box center [665, 343] width 103 height 27
type input "*"
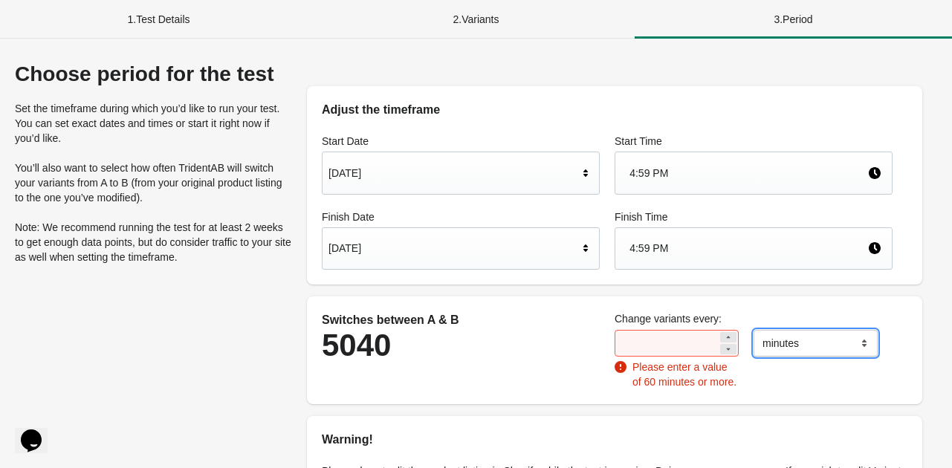
click at [772, 347] on select "******* ***** ****" at bounding box center [815, 343] width 124 height 27
select select "*****"
click at [753, 330] on select "******* ***** ****" at bounding box center [815, 343] width 124 height 27
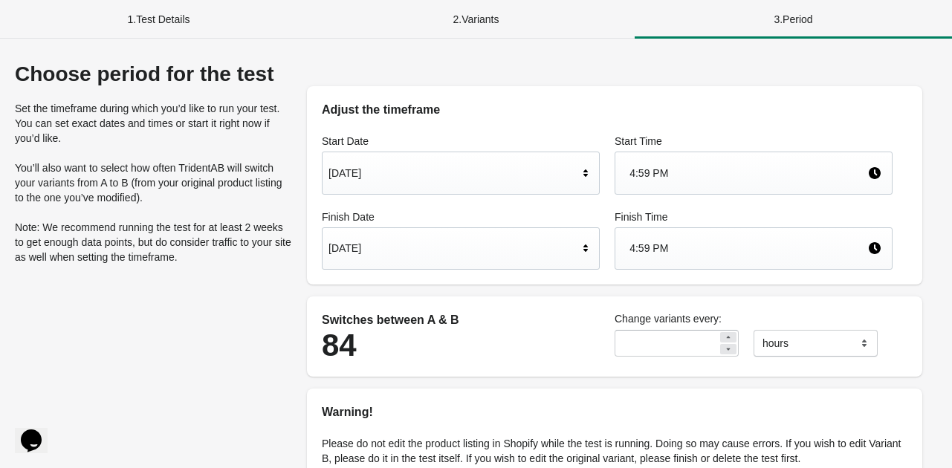
click at [782, 296] on div "Adjust the timeframe Start Date Aug 26, 2025 Start Time 4:59 PM Finish Date Sep…" at bounding box center [614, 451] width 645 height 778
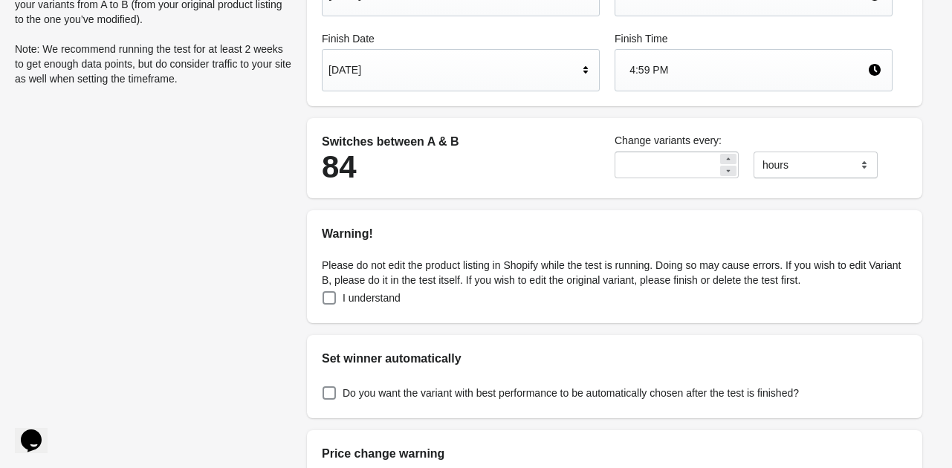
scroll to position [181, 0]
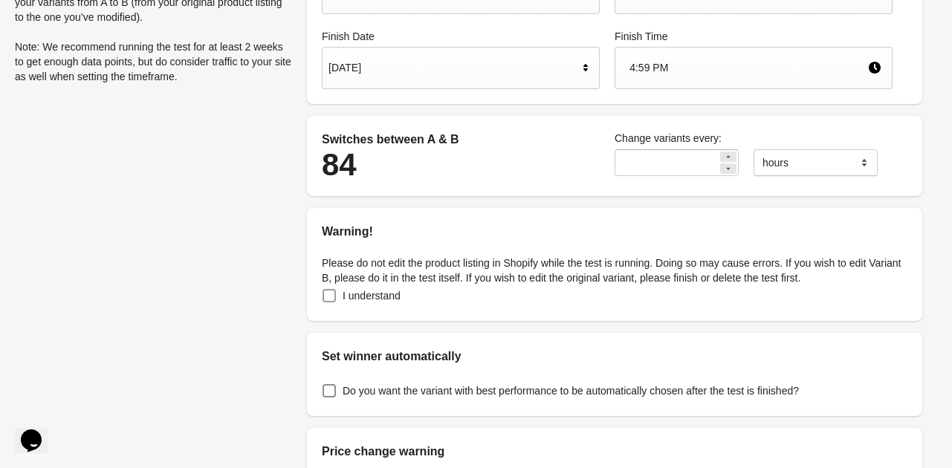
click at [331, 296] on span at bounding box center [328, 295] width 13 height 13
click at [328, 387] on span at bounding box center [328, 390] width 13 height 13
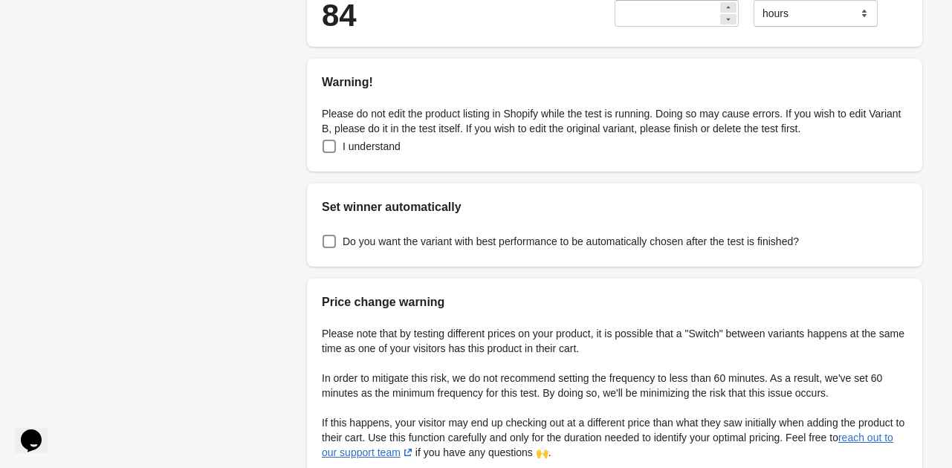
scroll to position [434, 0]
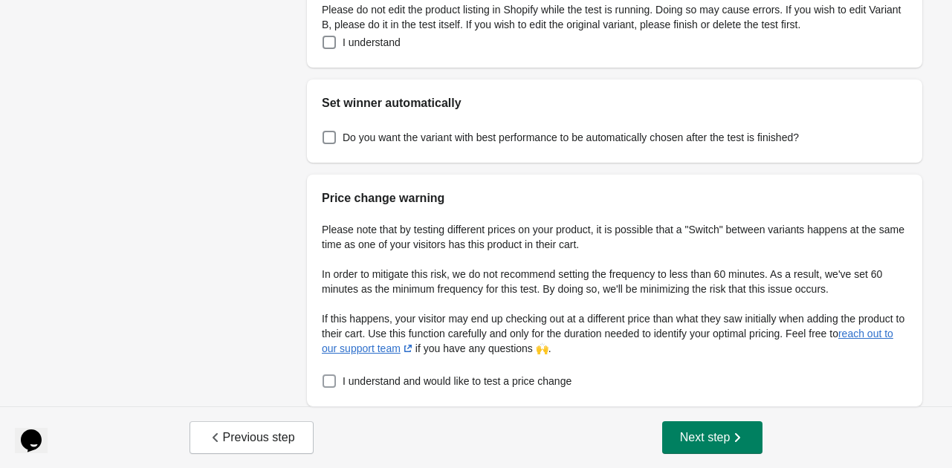
click at [333, 377] on span at bounding box center [328, 380] width 13 height 13
click at [734, 437] on icon "button" at bounding box center [736, 437] width 15 height 15
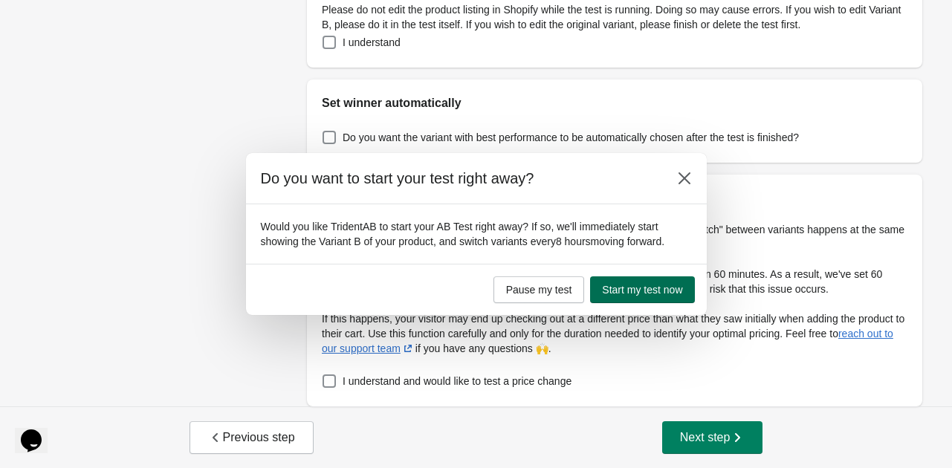
click at [657, 289] on span "Start my test now" at bounding box center [642, 290] width 80 height 12
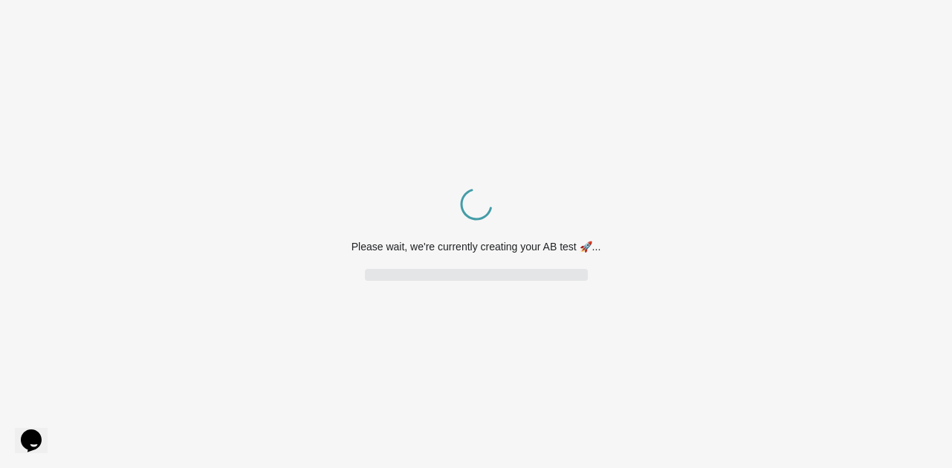
scroll to position [0, 0]
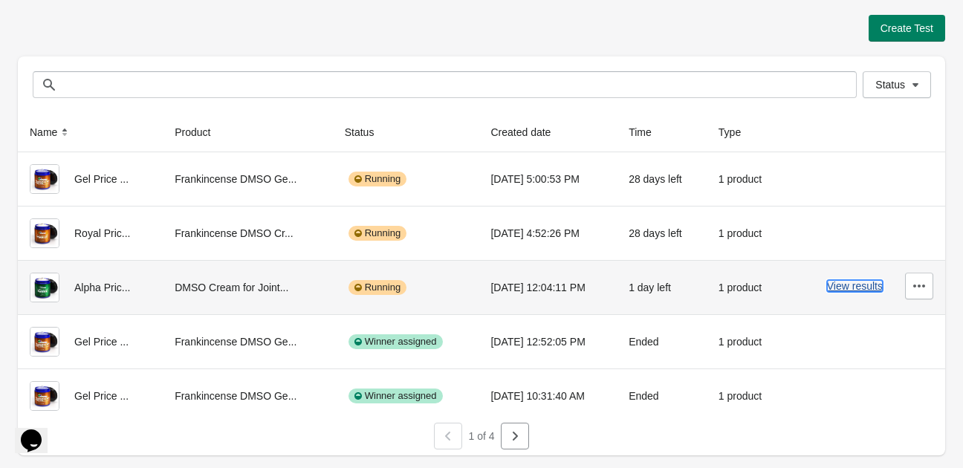
click at [868, 290] on button "View results" at bounding box center [855, 286] width 56 height 12
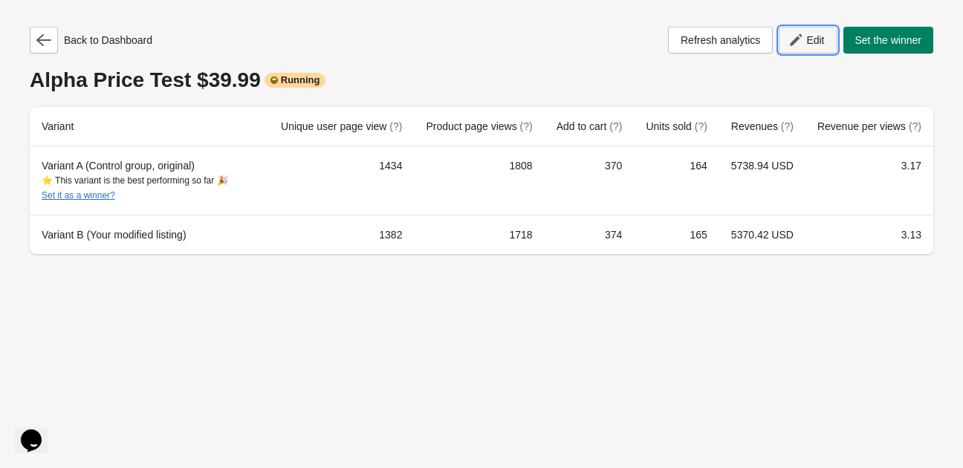
click at [802, 41] on span "Edit" at bounding box center [807, 40] width 33 height 15
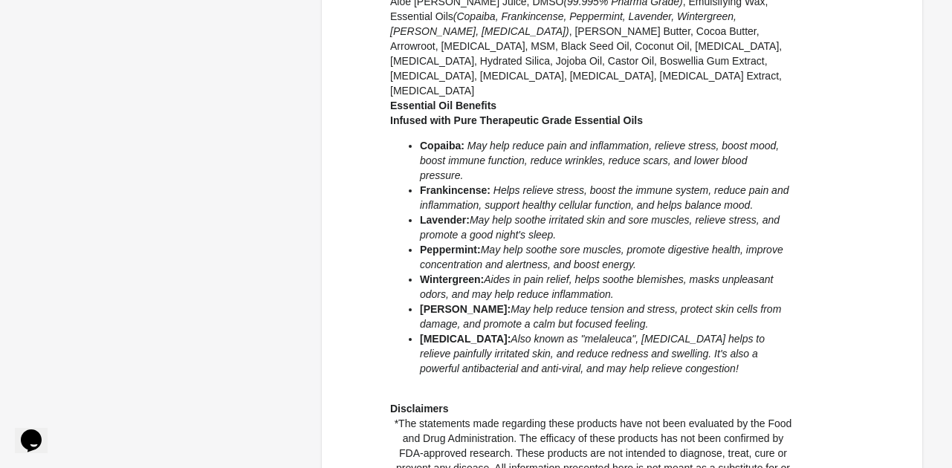
scroll to position [1275, 0]
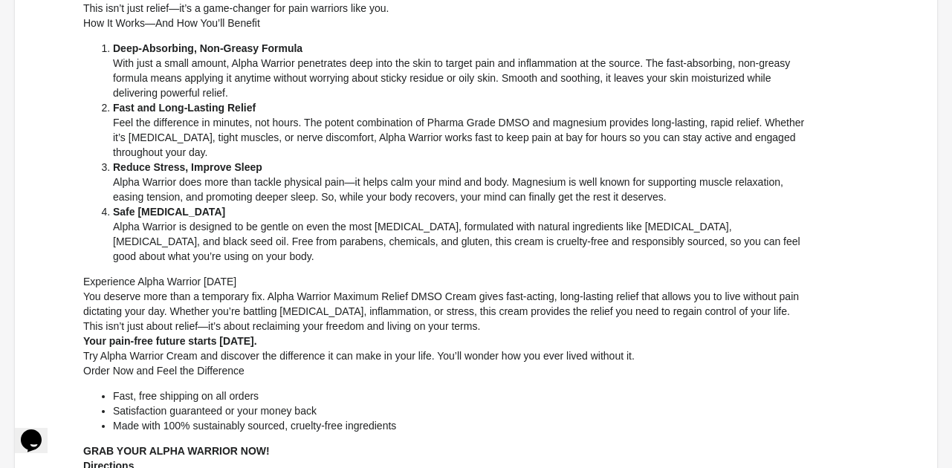
scroll to position [0, 0]
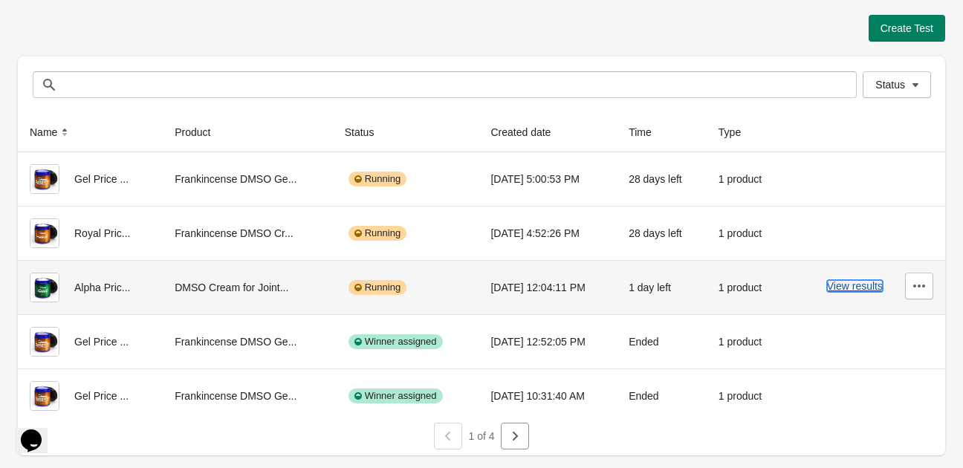
click at [834, 284] on button "View results" at bounding box center [855, 286] width 56 height 12
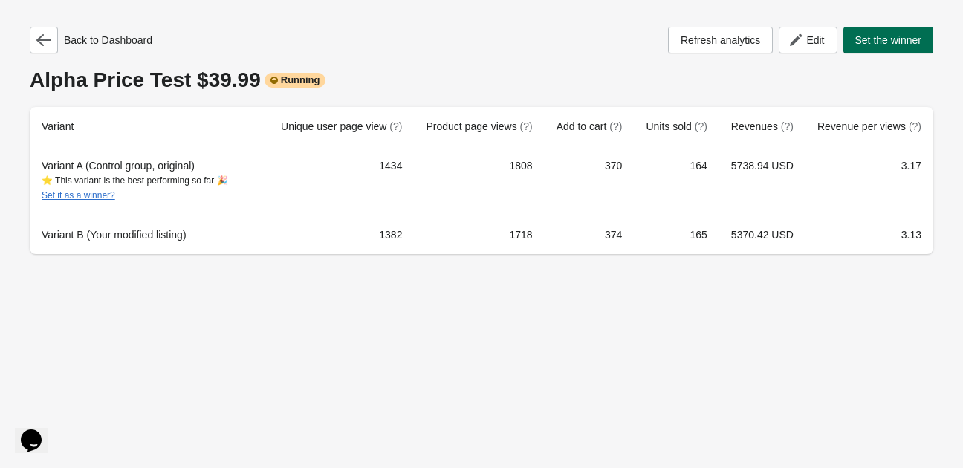
click at [880, 36] on span "Set the winner" at bounding box center [888, 40] width 67 height 12
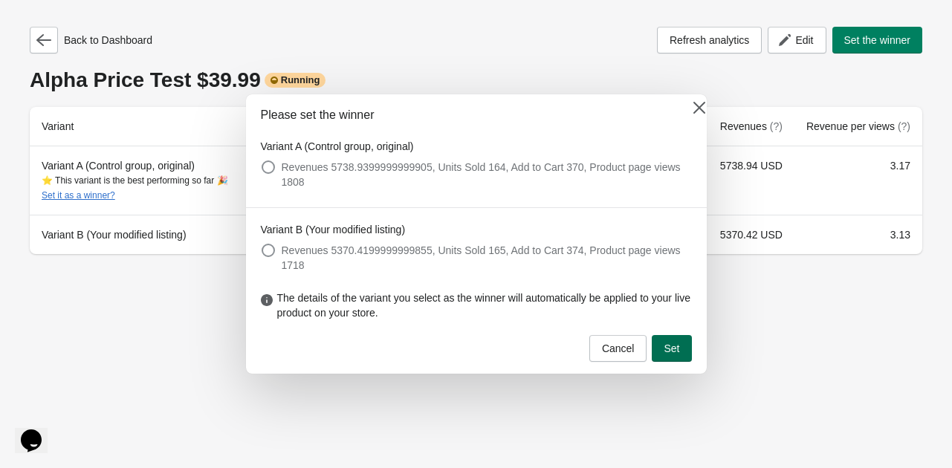
click at [674, 353] on span "Set" at bounding box center [671, 348] width 16 height 12
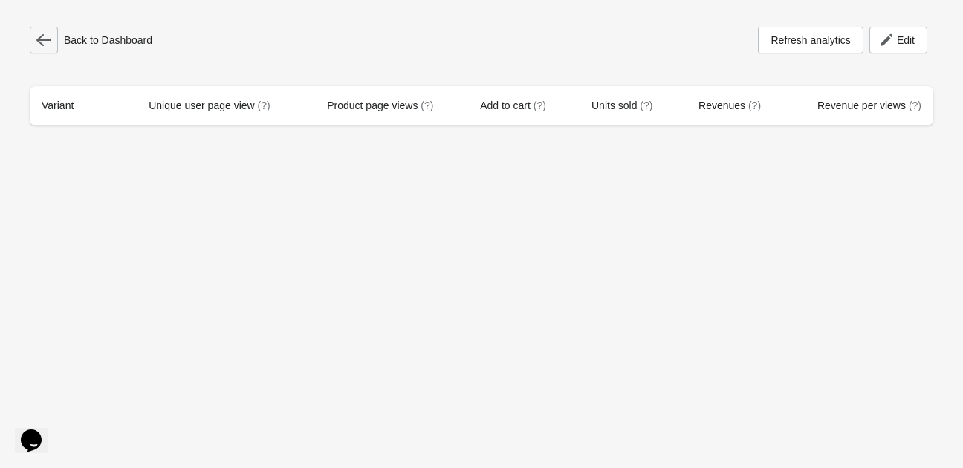
click at [45, 45] on icon "button" at bounding box center [43, 40] width 15 height 15
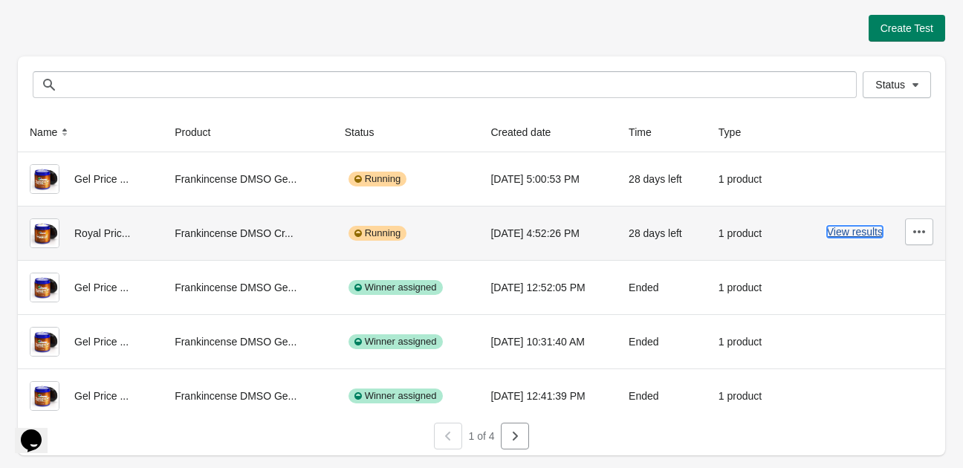
click at [842, 235] on button "View results" at bounding box center [855, 232] width 56 height 12
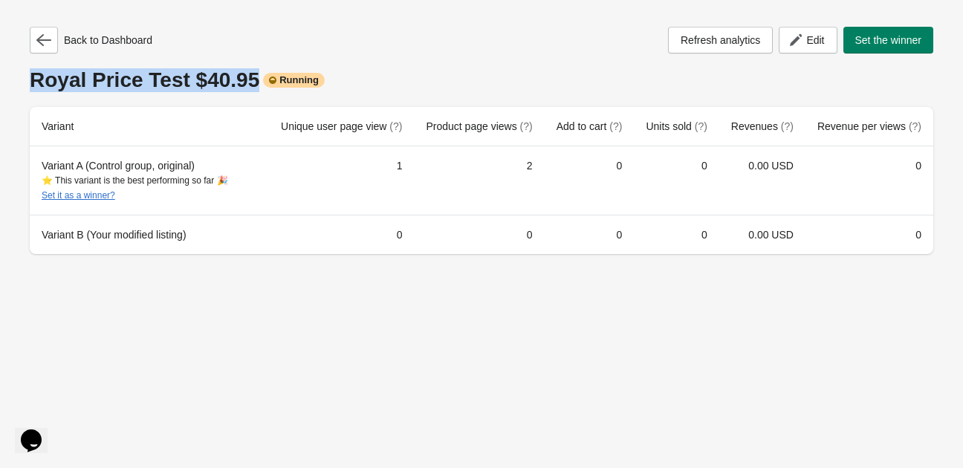
drag, startPoint x: 242, startPoint y: 77, endPoint x: 29, endPoint y: 82, distance: 213.3
click at [29, 82] on div "Back to Dashboard Refresh analytics Edit Set the winner Royal Price Test $40.95…" at bounding box center [481, 136] width 927 height 272
copy div "Royal Price Test $40.95"
click at [51, 45] on button "button" at bounding box center [44, 40] width 28 height 27
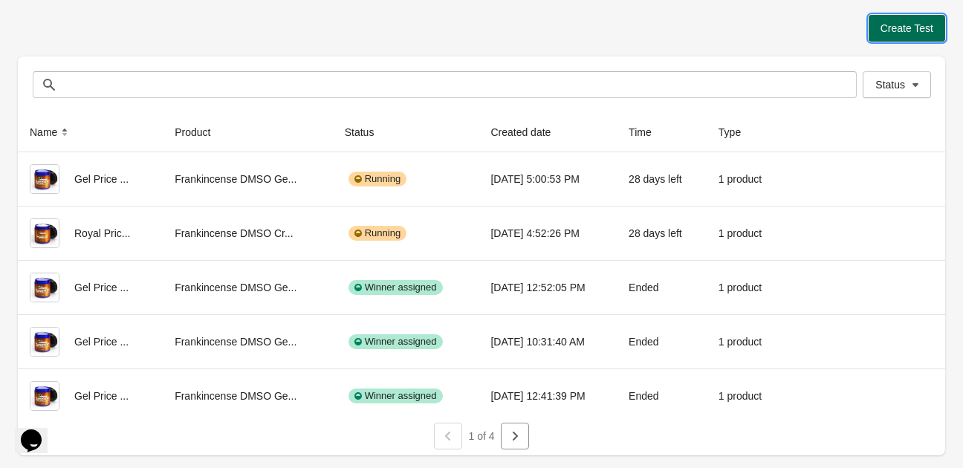
click at [891, 26] on span "Create Test" at bounding box center [906, 28] width 53 height 12
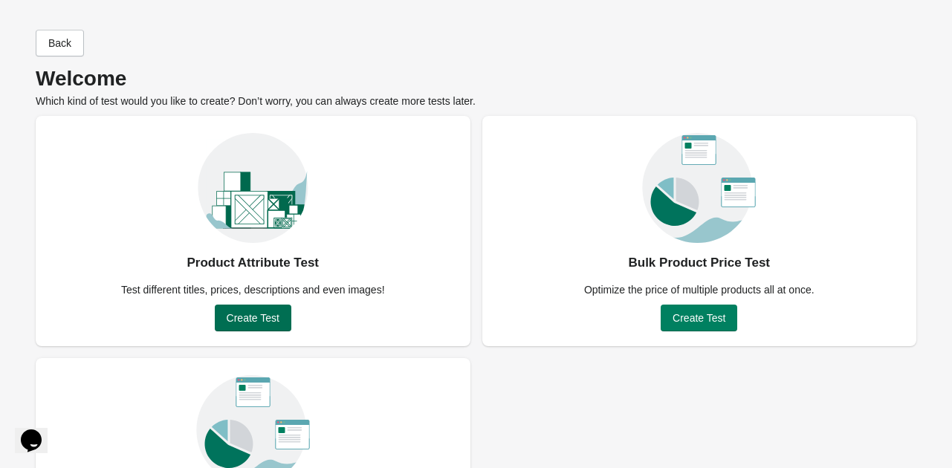
click at [287, 318] on button "Create Test" at bounding box center [253, 318] width 77 height 27
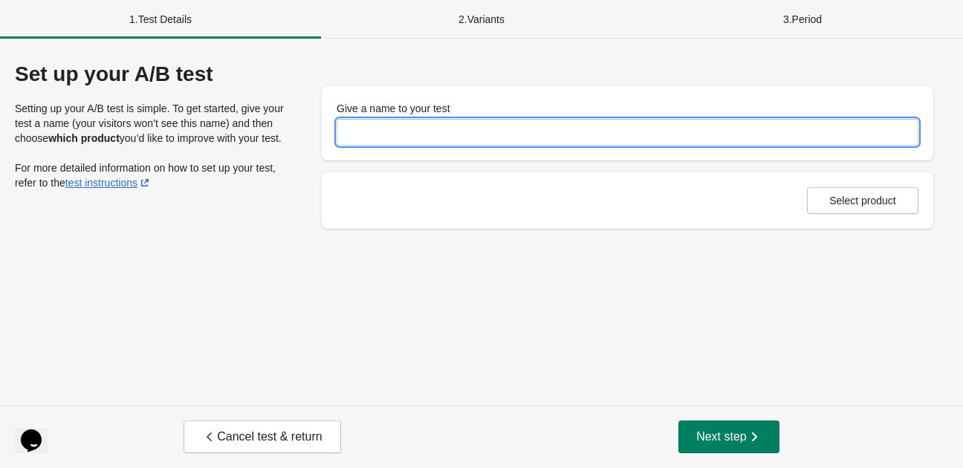
click at [376, 127] on input "Give a name to your test" at bounding box center [627, 132] width 582 height 27
paste input "**********"
click at [371, 129] on input "**********" at bounding box center [627, 132] width 582 height 27
click at [440, 136] on input "**********" at bounding box center [627, 132] width 582 height 27
type input "**********"
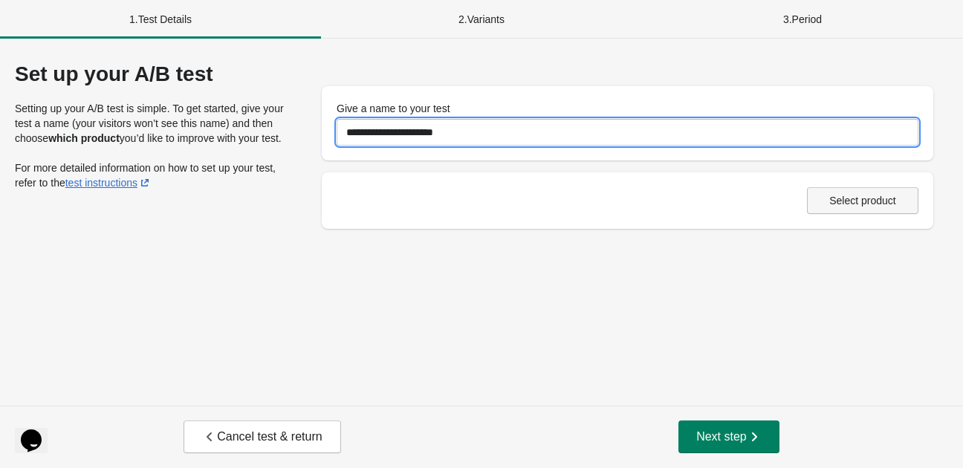
click at [838, 197] on span "Select product" at bounding box center [862, 201] width 67 height 12
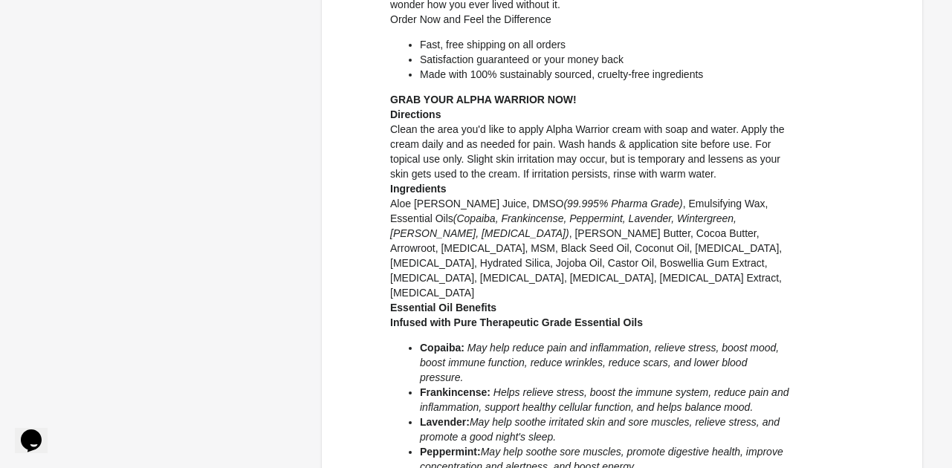
scroll to position [1275, 0]
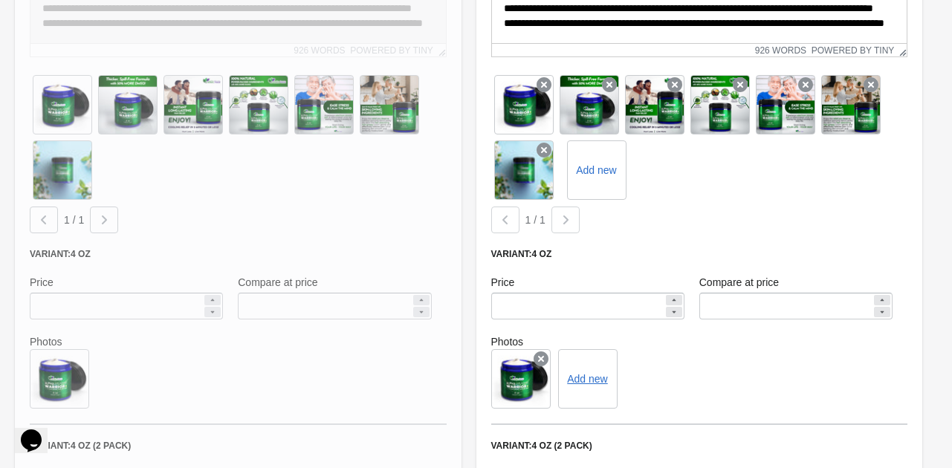
scroll to position [1518, 0]
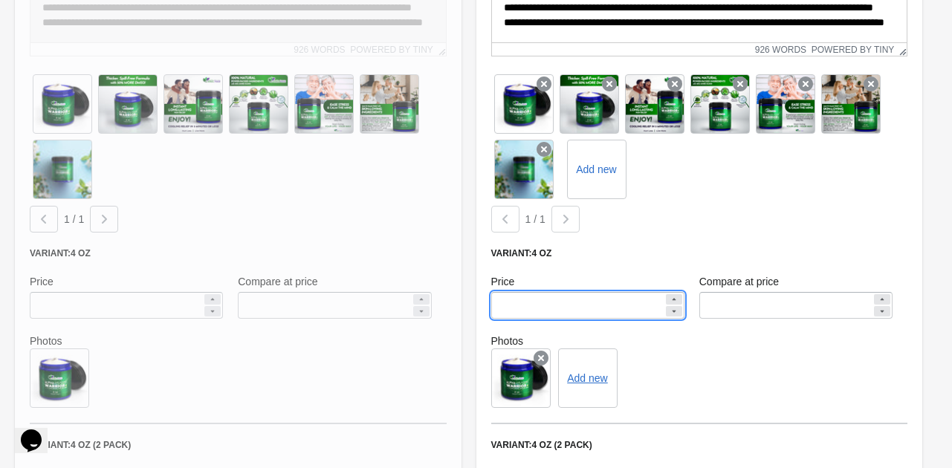
click at [507, 292] on input "*****" at bounding box center [577, 305] width 172 height 27
type input "*****"
click at [470, 244] on div "**********" at bounding box center [699, 307] width 461 height 1127
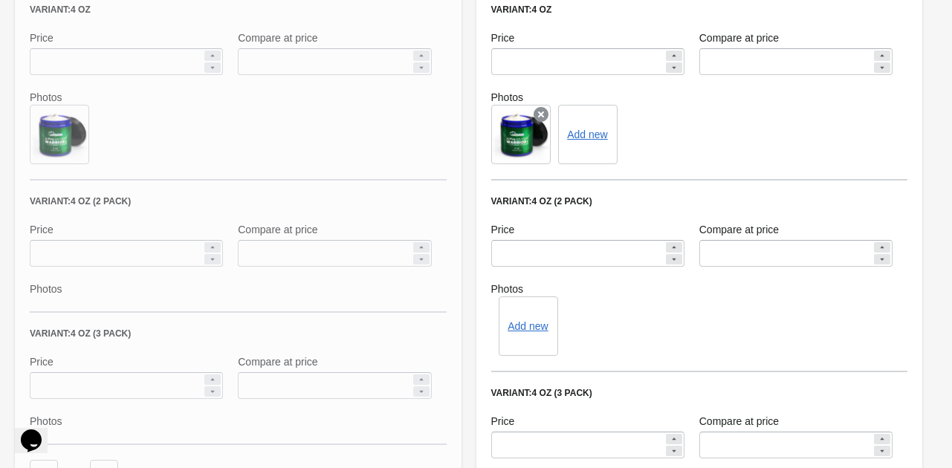
scroll to position [2094, 0]
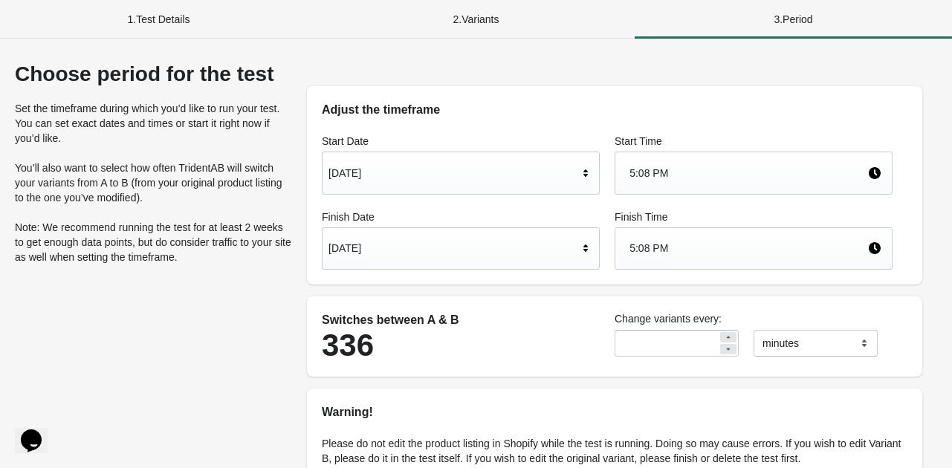
click at [548, 261] on div "[DATE]" at bounding box center [453, 248] width 250 height 28
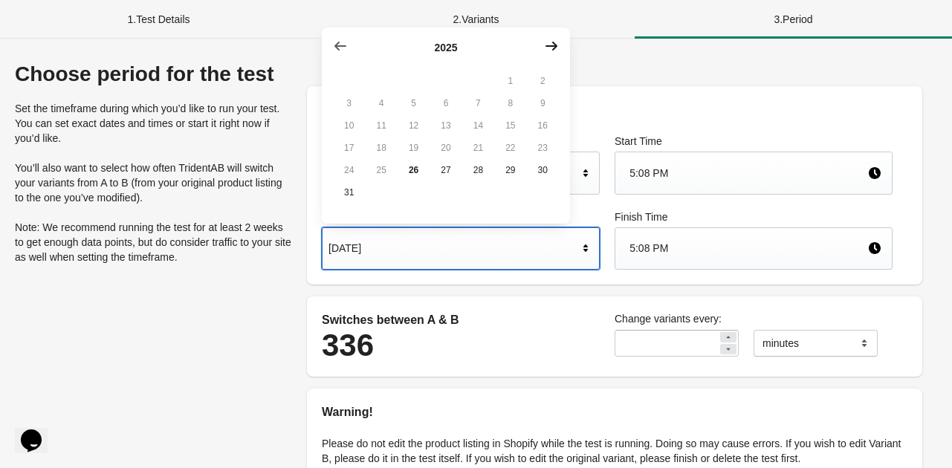
click at [556, 46] on icon "button" at bounding box center [551, 46] width 12 height 9
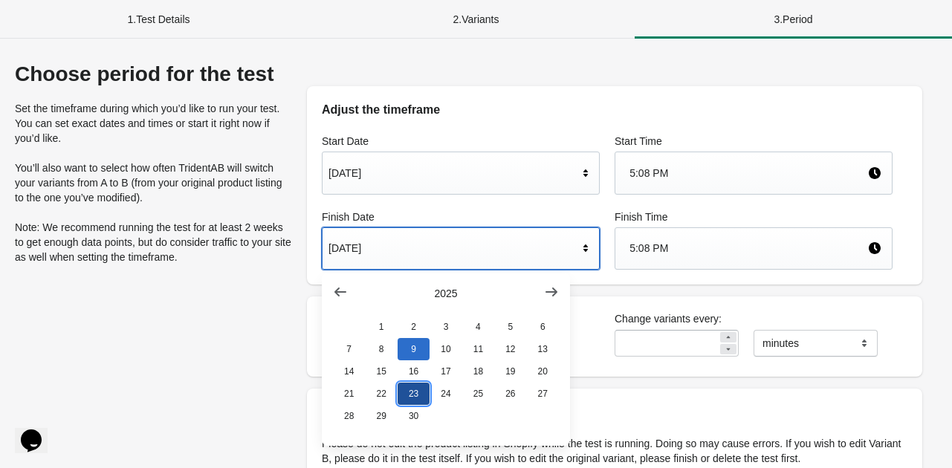
click at [412, 399] on button "23" at bounding box center [413, 394] width 32 height 22
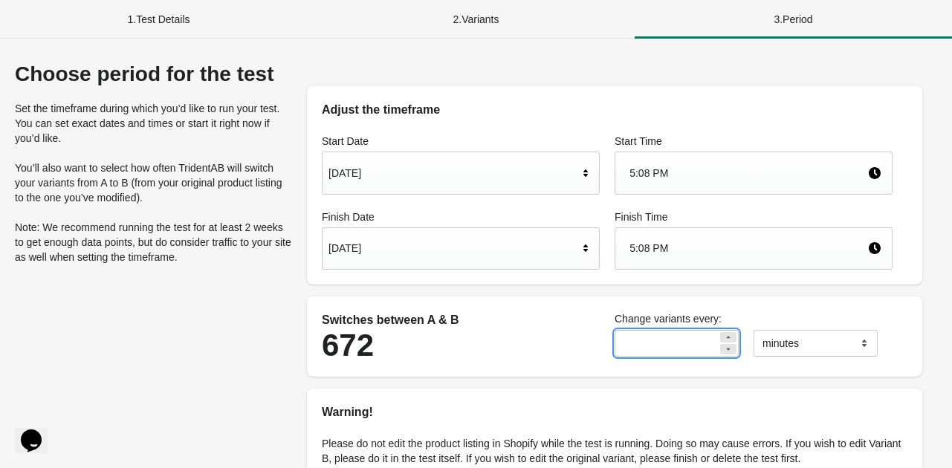
click at [624, 344] on input "**" at bounding box center [665, 343] width 103 height 27
type input "*"
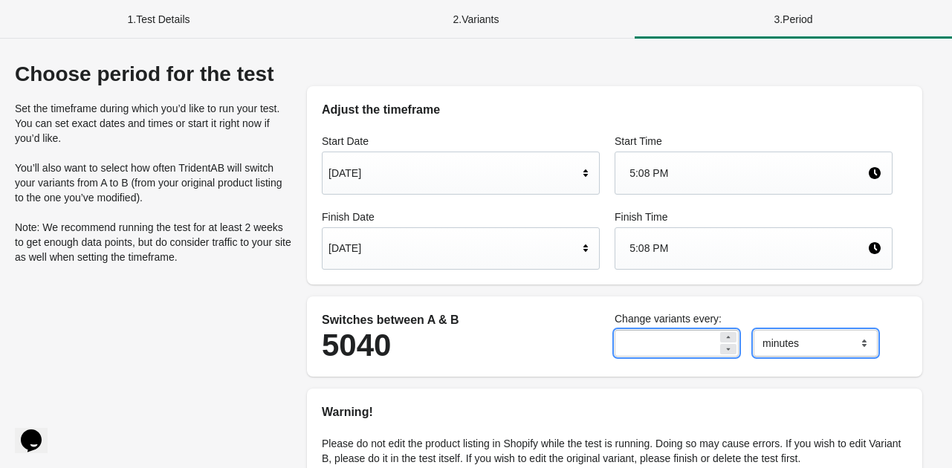
click at [786, 337] on select "******* ***** ****" at bounding box center [815, 343] width 124 height 27
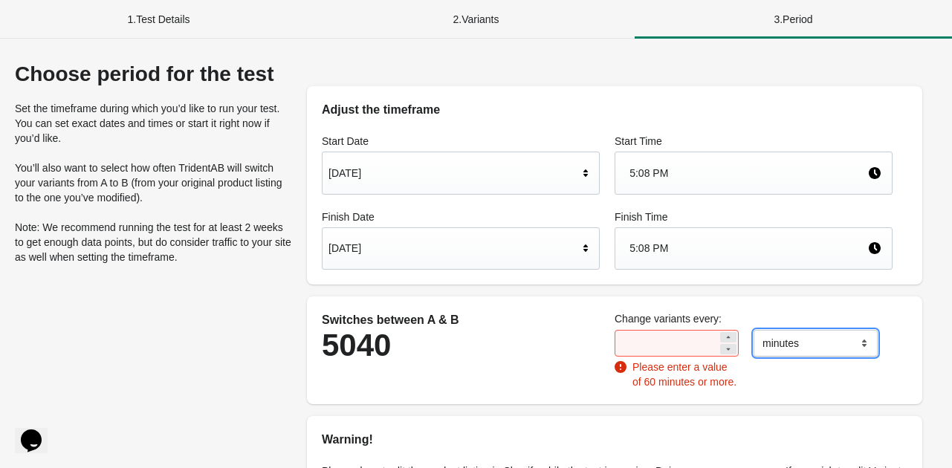
select select "*****"
click at [753, 330] on select "******* ***** ****" at bounding box center [815, 343] width 124 height 27
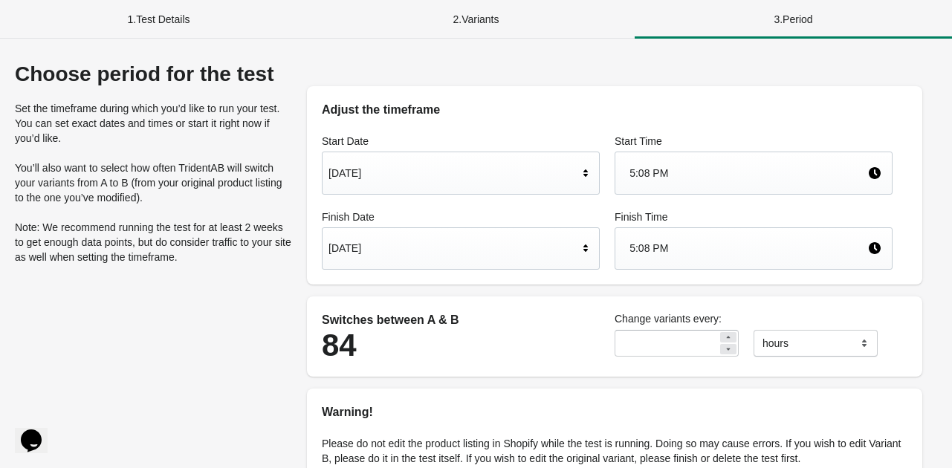
click at [746, 305] on div "Change variants every: * ******* ***** **** hours" at bounding box center [753, 334] width 293 height 60
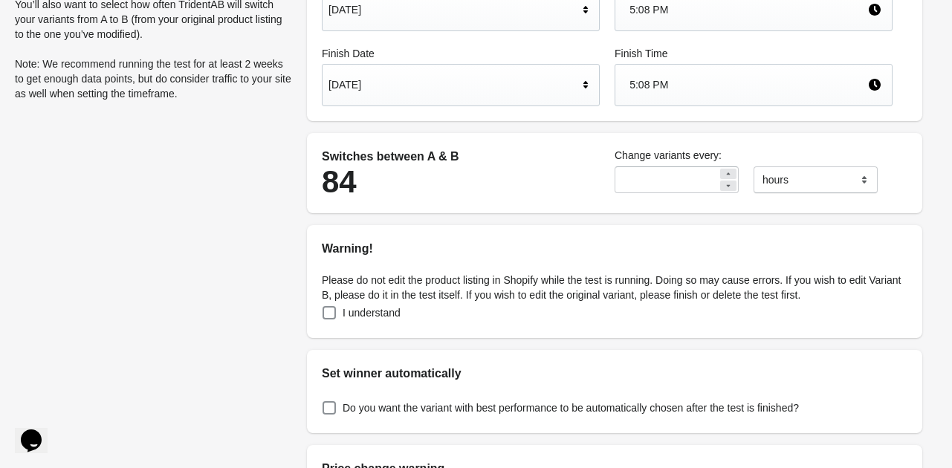
scroll to position [205, 0]
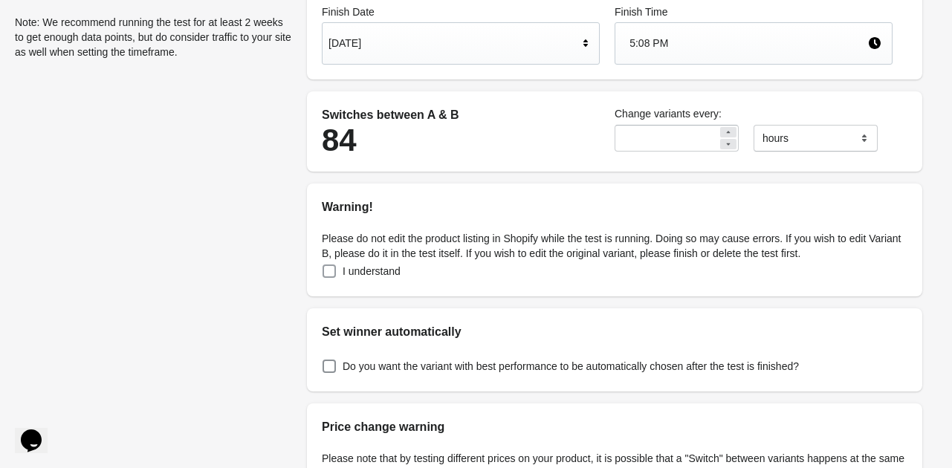
click at [331, 269] on span at bounding box center [328, 270] width 13 height 13
click at [330, 360] on span at bounding box center [328, 366] width 13 height 13
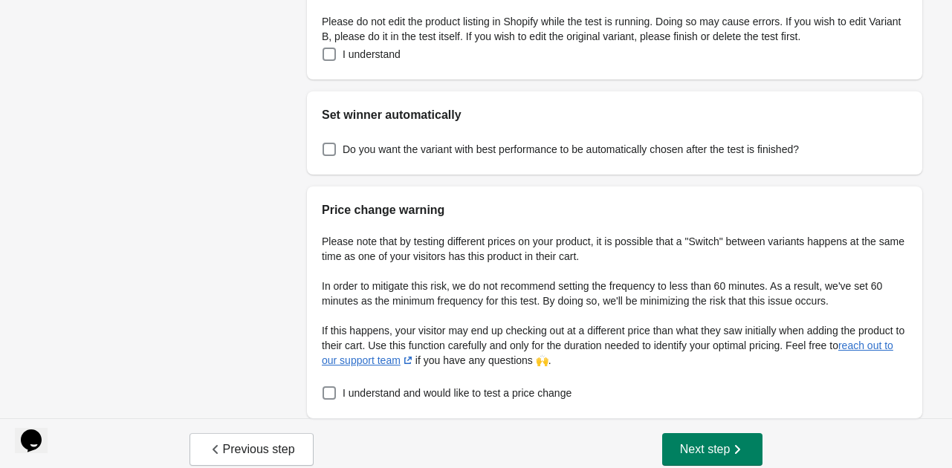
scroll to position [434, 0]
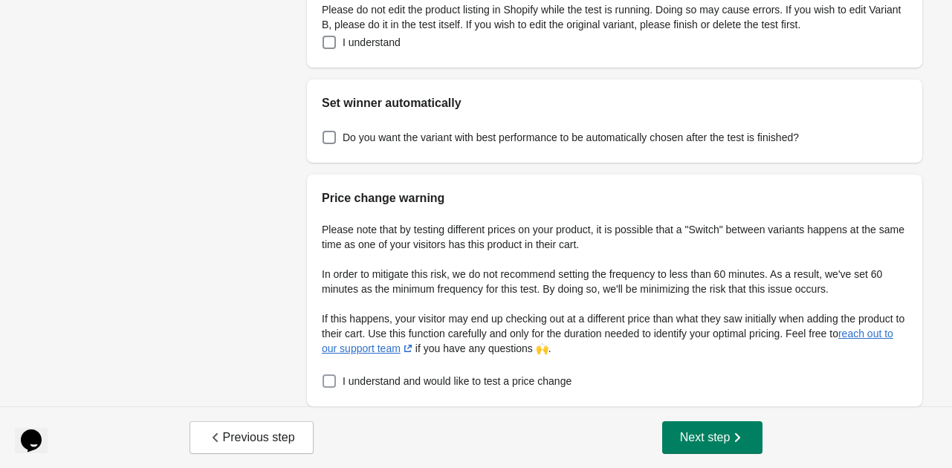
click at [325, 379] on span at bounding box center [328, 380] width 13 height 13
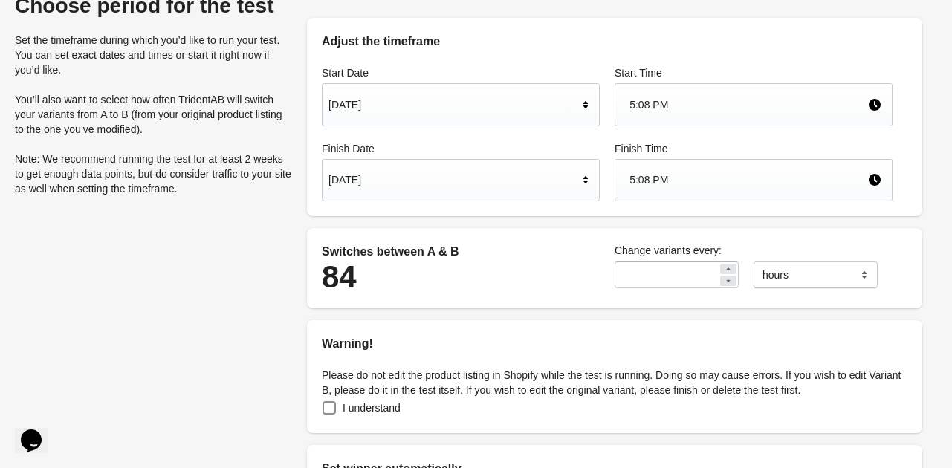
scroll to position [0, 0]
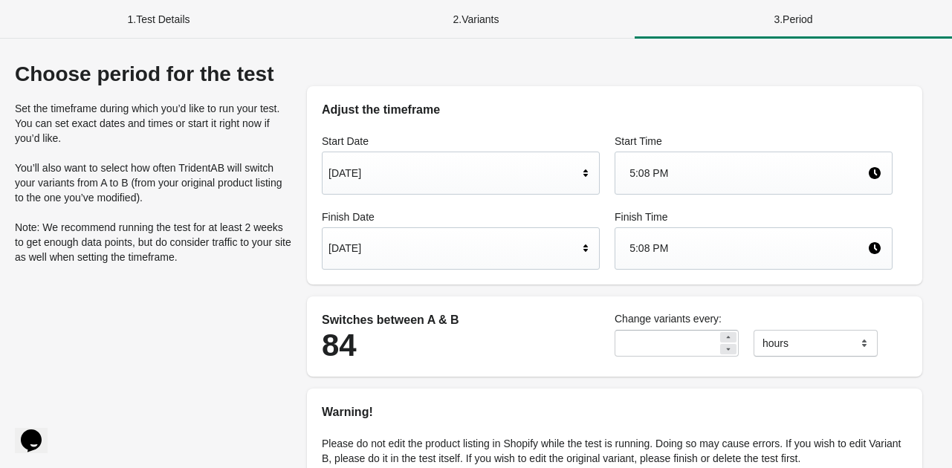
click at [469, 19] on div "2 . Variants" at bounding box center [475, 19] width 317 height 39
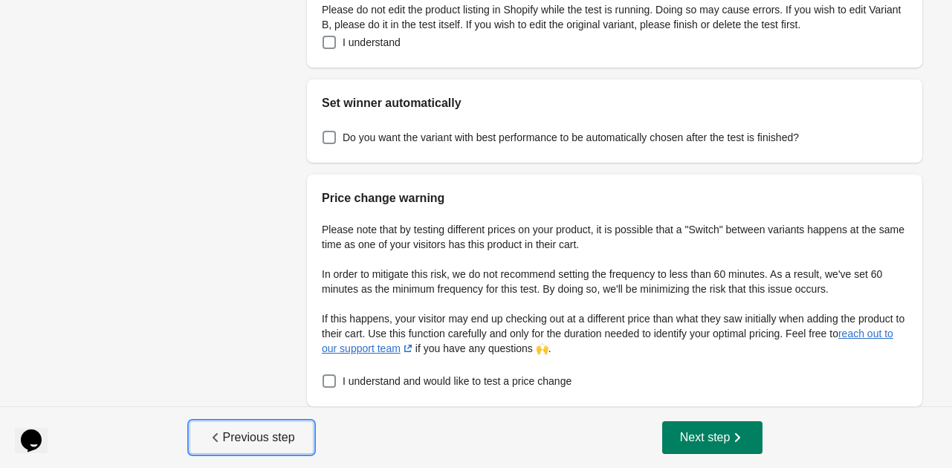
click at [282, 439] on span "Previous step" at bounding box center [251, 437] width 87 height 15
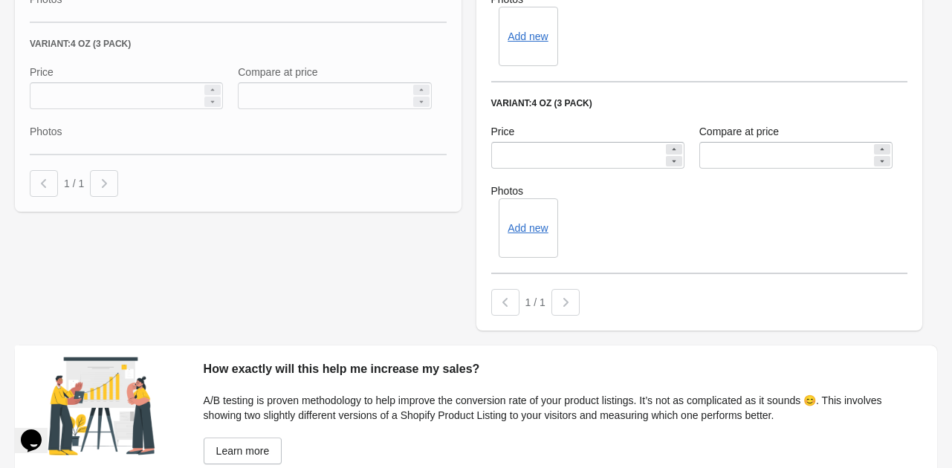
scroll to position [2094, 0]
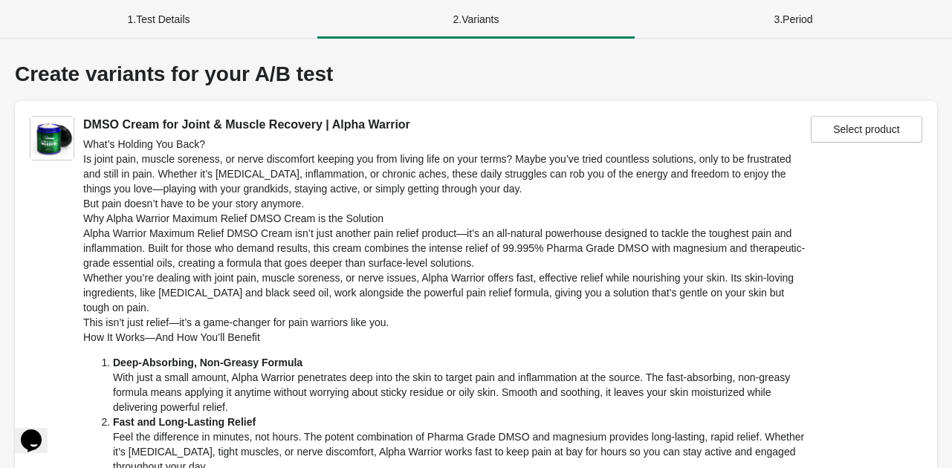
select select "*****"
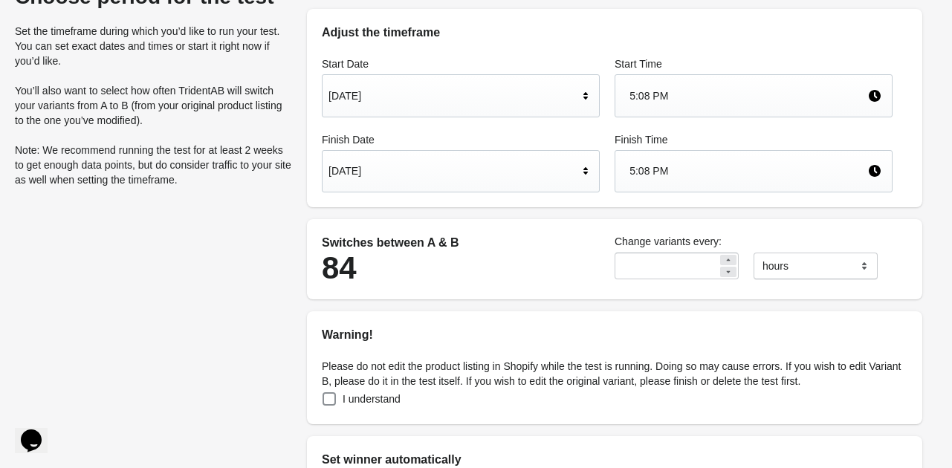
scroll to position [434, 0]
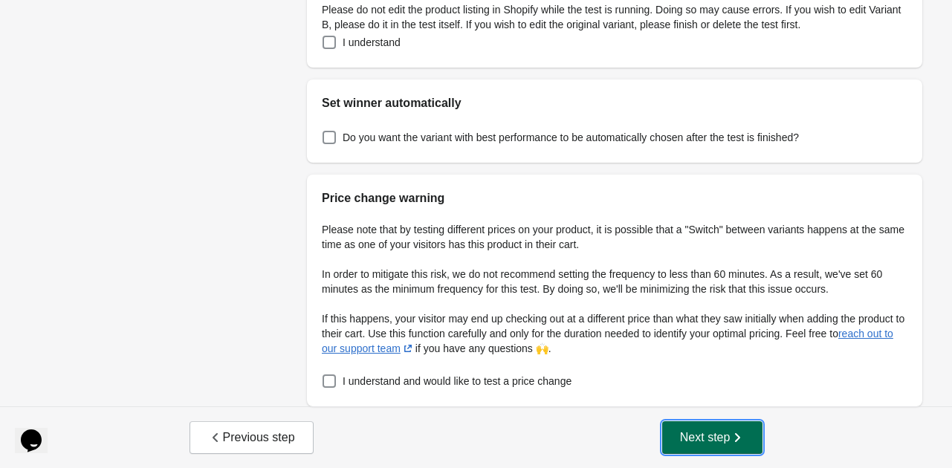
click at [679, 427] on button "Next step" at bounding box center [712, 437] width 101 height 33
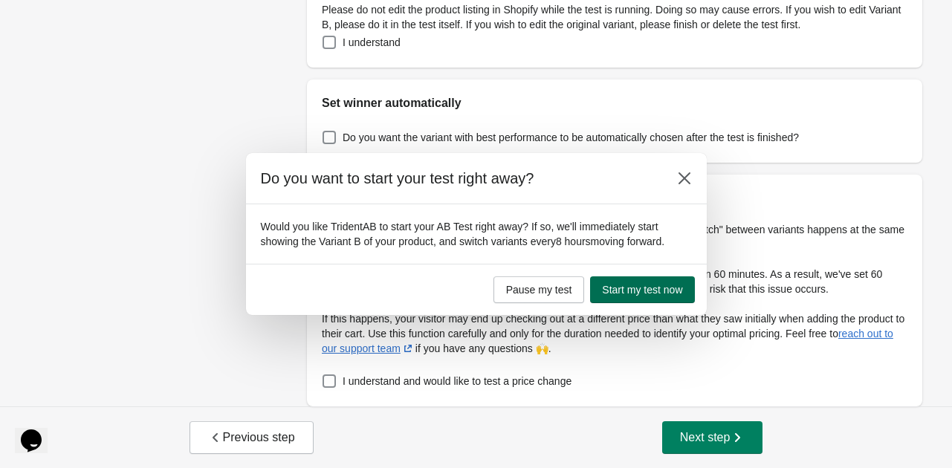
click at [652, 294] on span "Start my test now" at bounding box center [642, 290] width 80 height 12
